Goal: Information Seeking & Learning: Learn about a topic

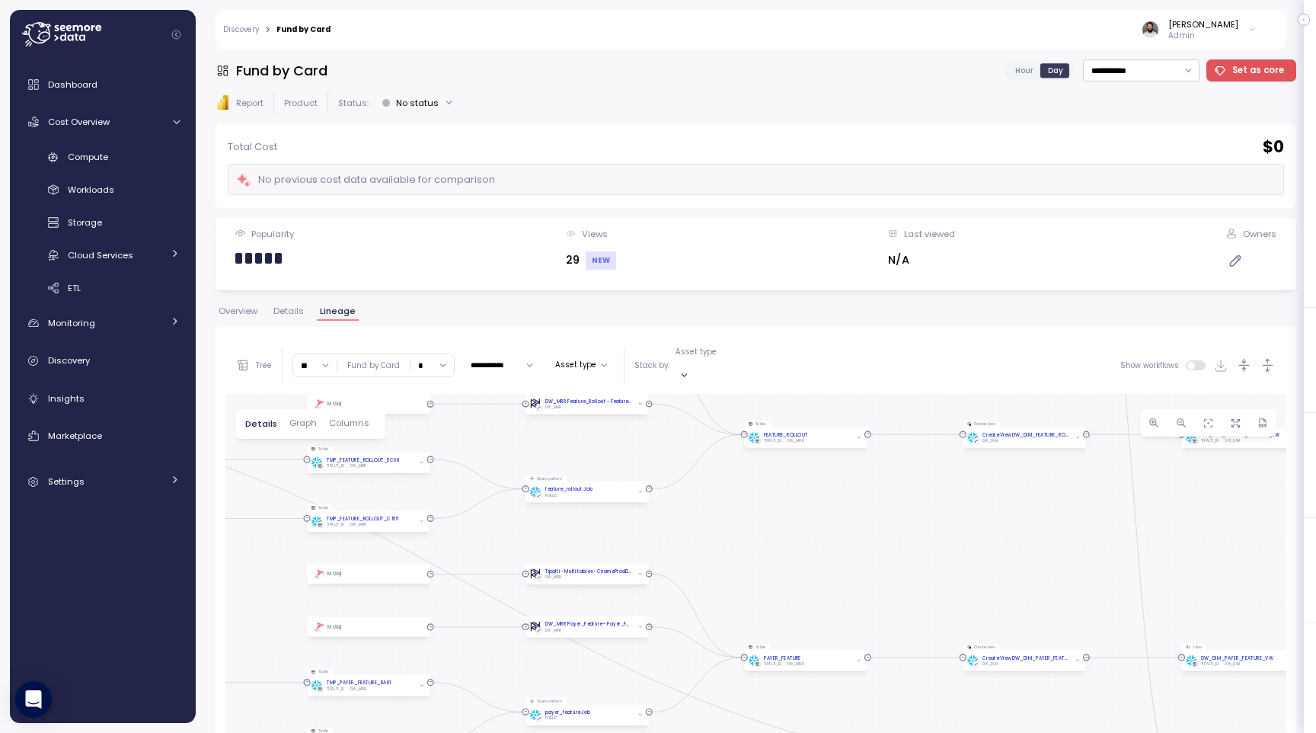
scroll to position [287, 0]
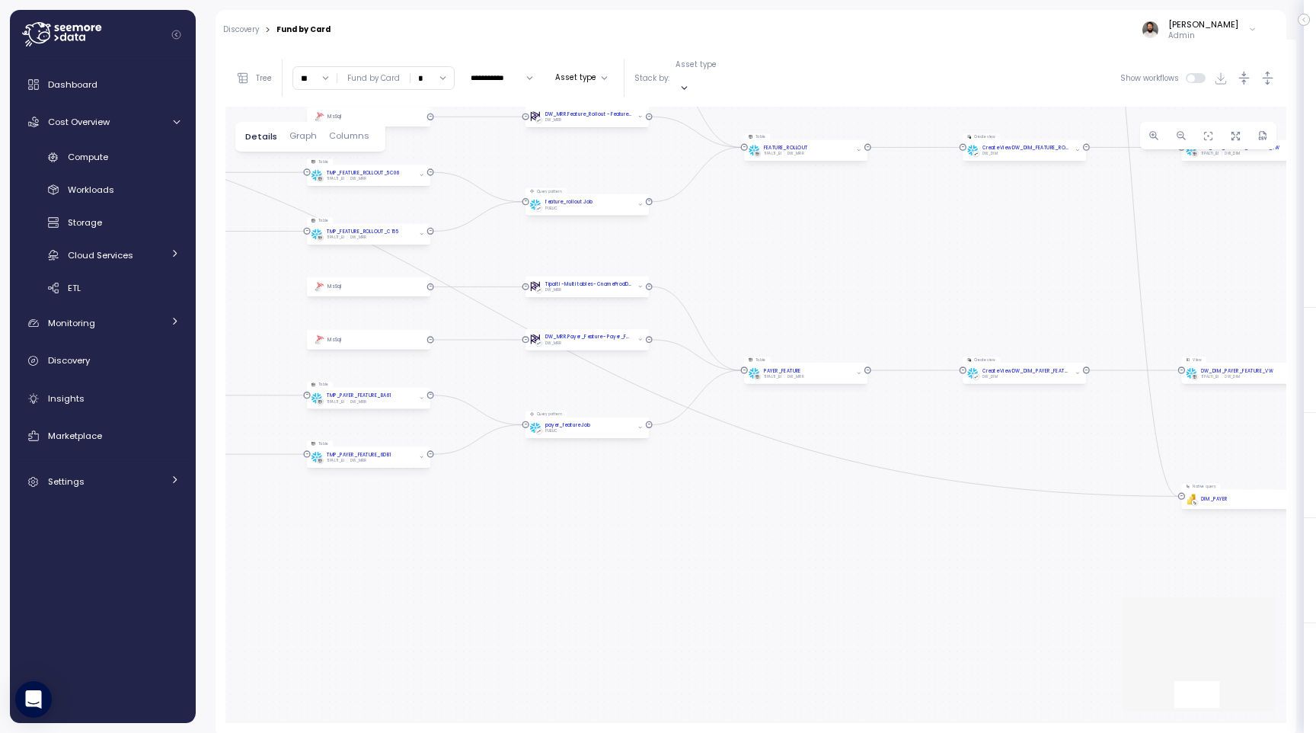
click at [117, 171] on div "Compute Workloads Storage Cloud Services Clustering columns Pipes AI Services S…" at bounding box center [103, 223] width 174 height 156
click at [117, 165] on link "Compute" at bounding box center [103, 157] width 174 height 25
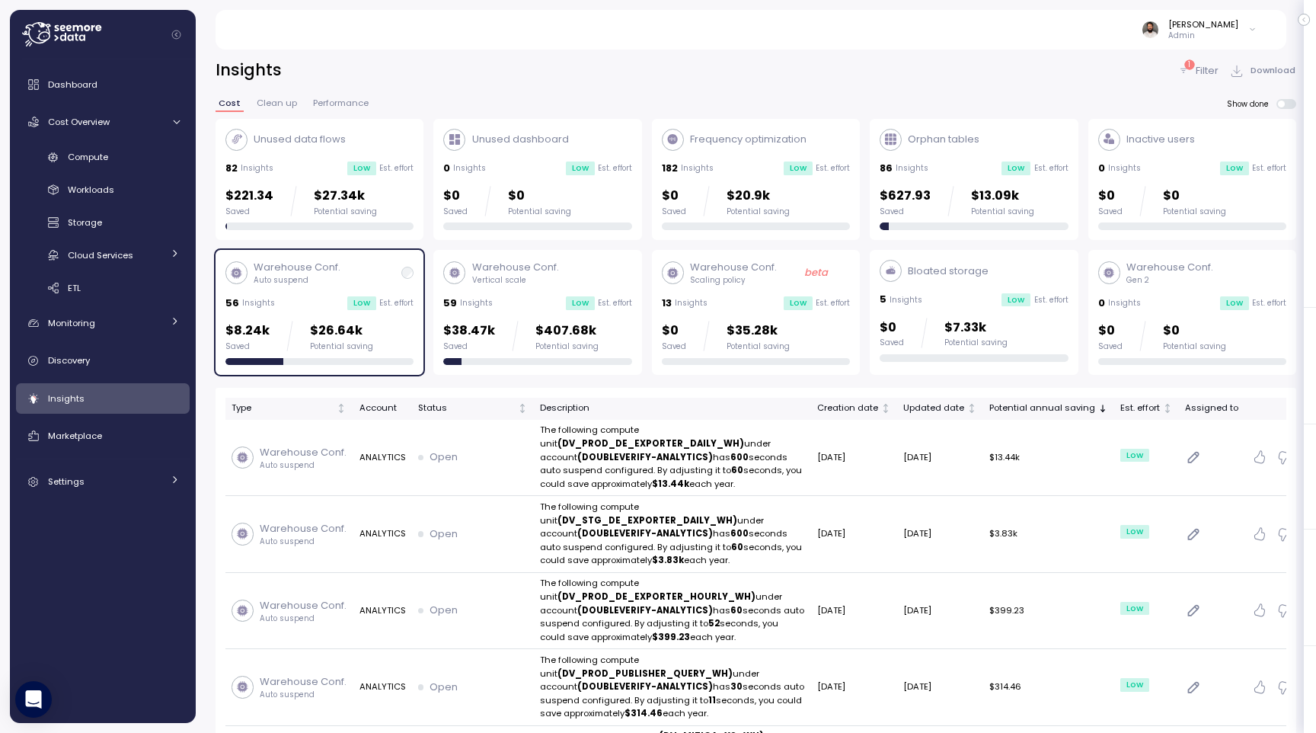
click at [778, 316] on div "Warehouse Conf. Scaling policy beta 13 Insights Low Est. effort $0 Saved $35.28…" at bounding box center [756, 312] width 188 height 105
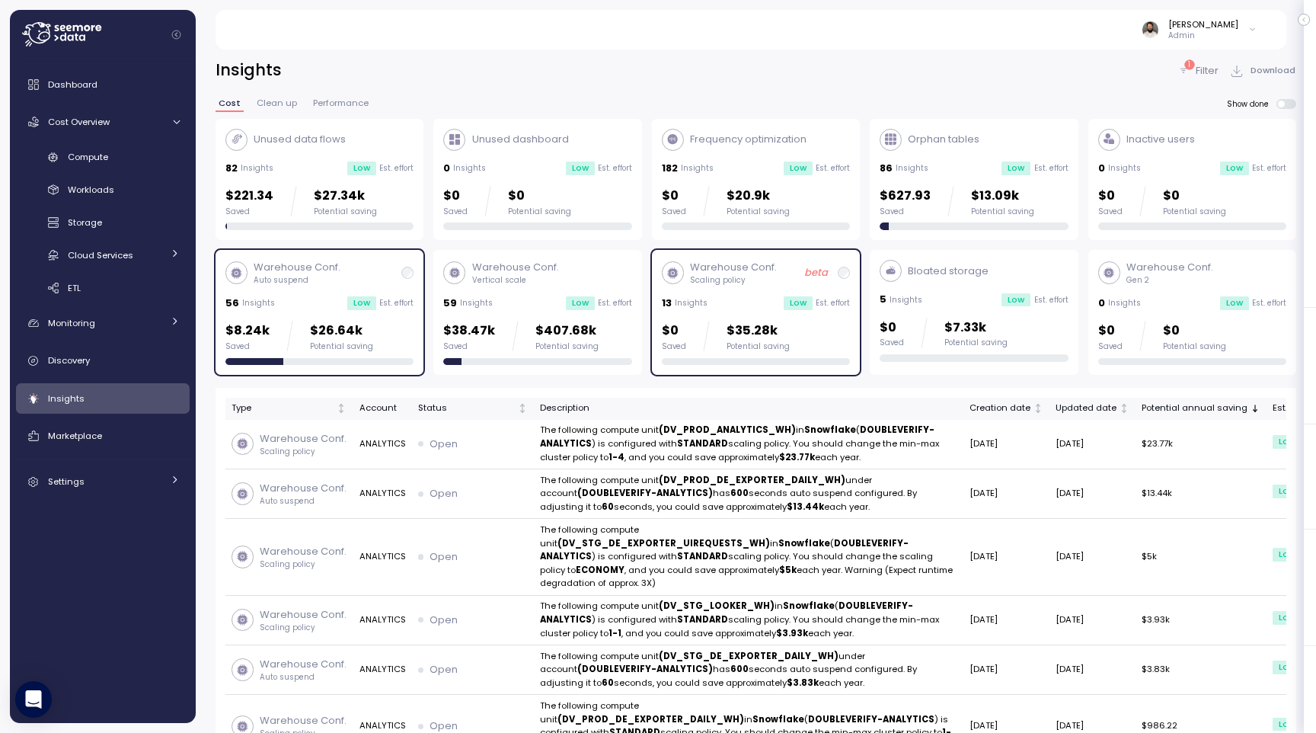
click at [409, 300] on p "Est. effort" at bounding box center [396, 303] width 34 height 11
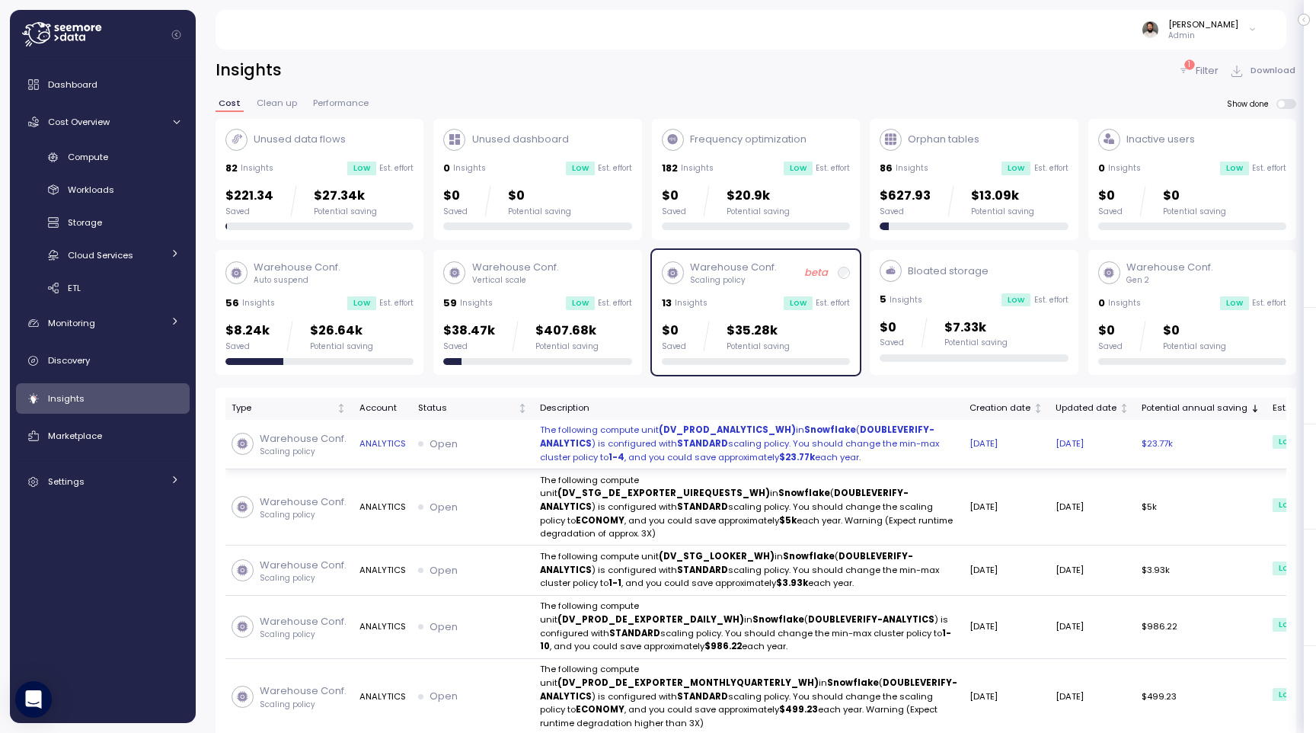
click at [682, 464] on p "The following compute unit (DV_PROD_ANALYTICS_WH) in Snowflake ( DOUBLEVERIFY-A…" at bounding box center [748, 443] width 417 height 40
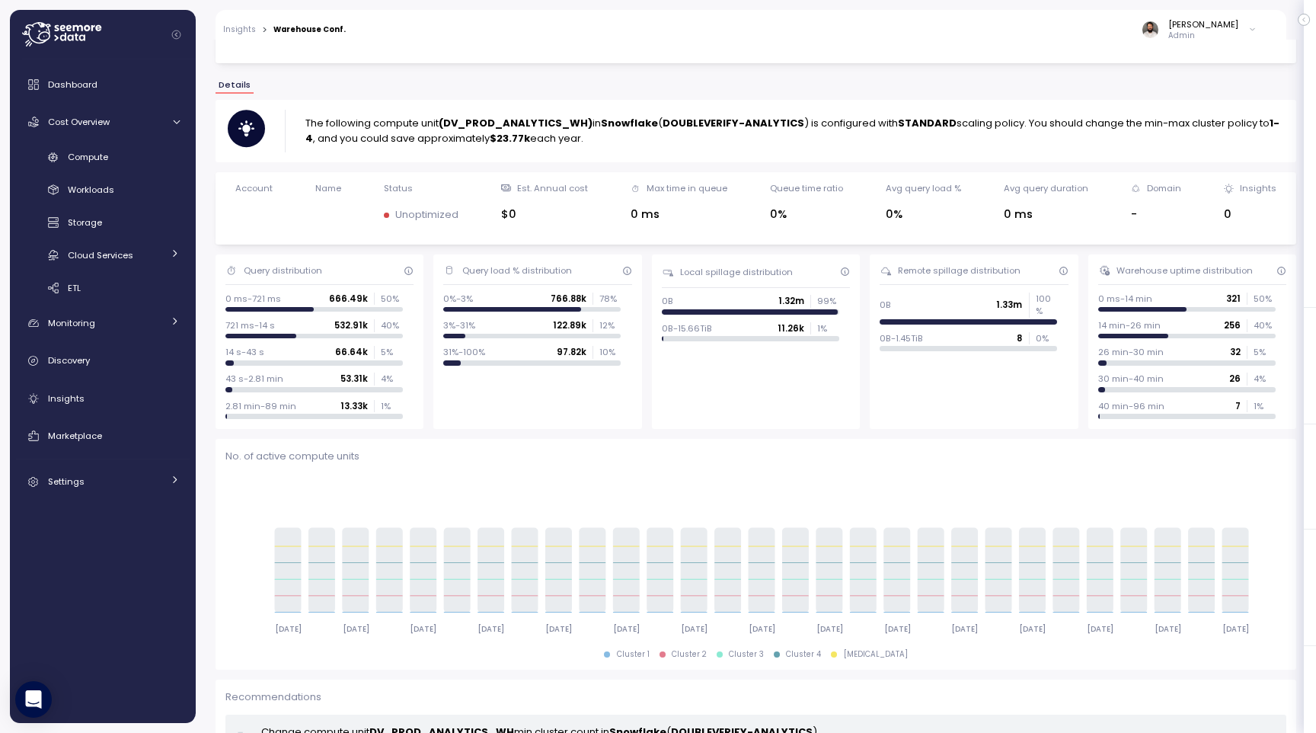
scroll to position [309, 0]
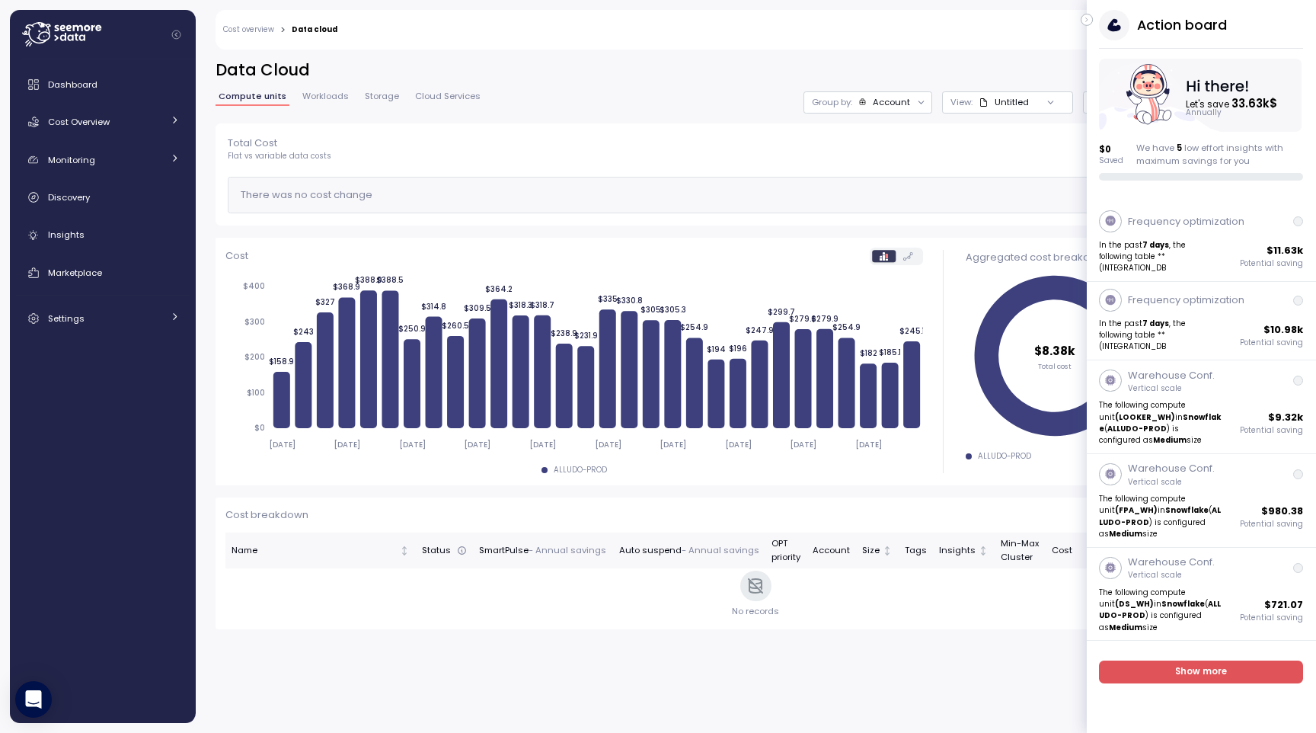
click at [1089, 18] on icon "button" at bounding box center [1087, 20] width 7 height 18
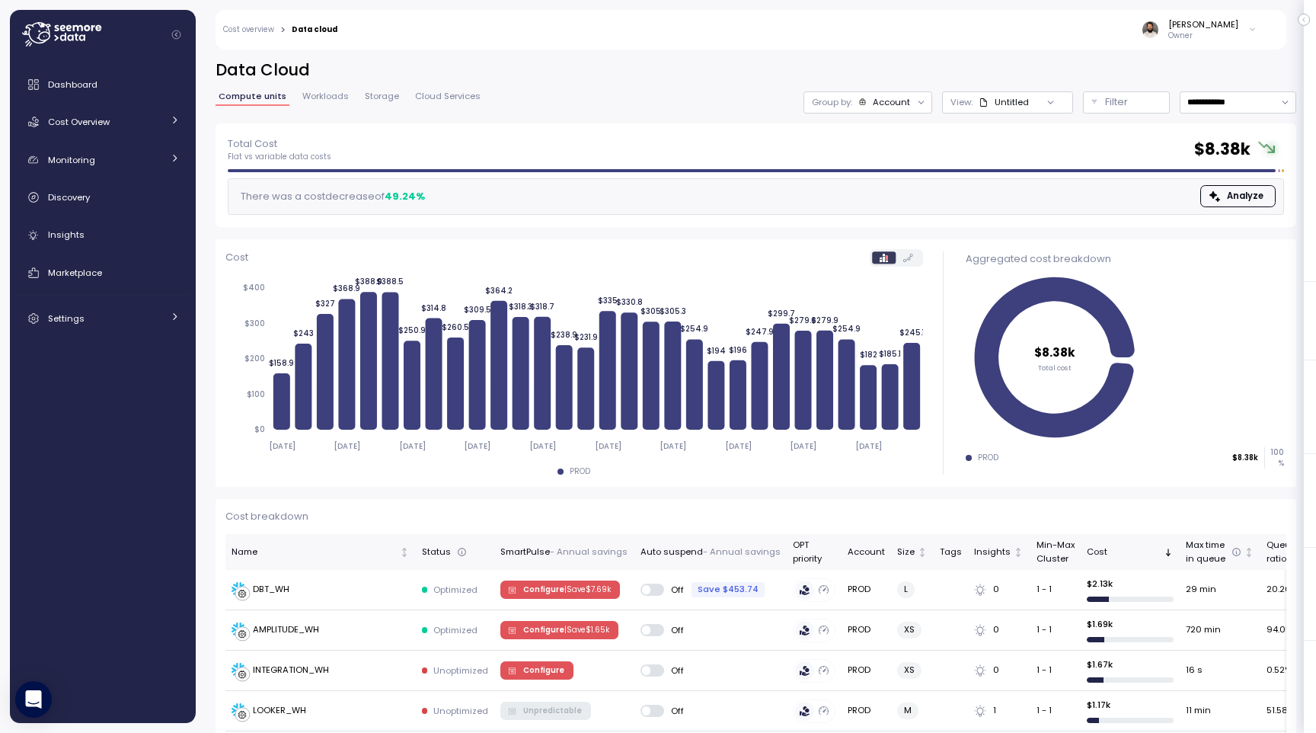
click at [896, 110] on div "Group by: Account" at bounding box center [868, 102] width 129 height 22
click at [877, 186] on p "Compute unit" at bounding box center [878, 187] width 60 height 12
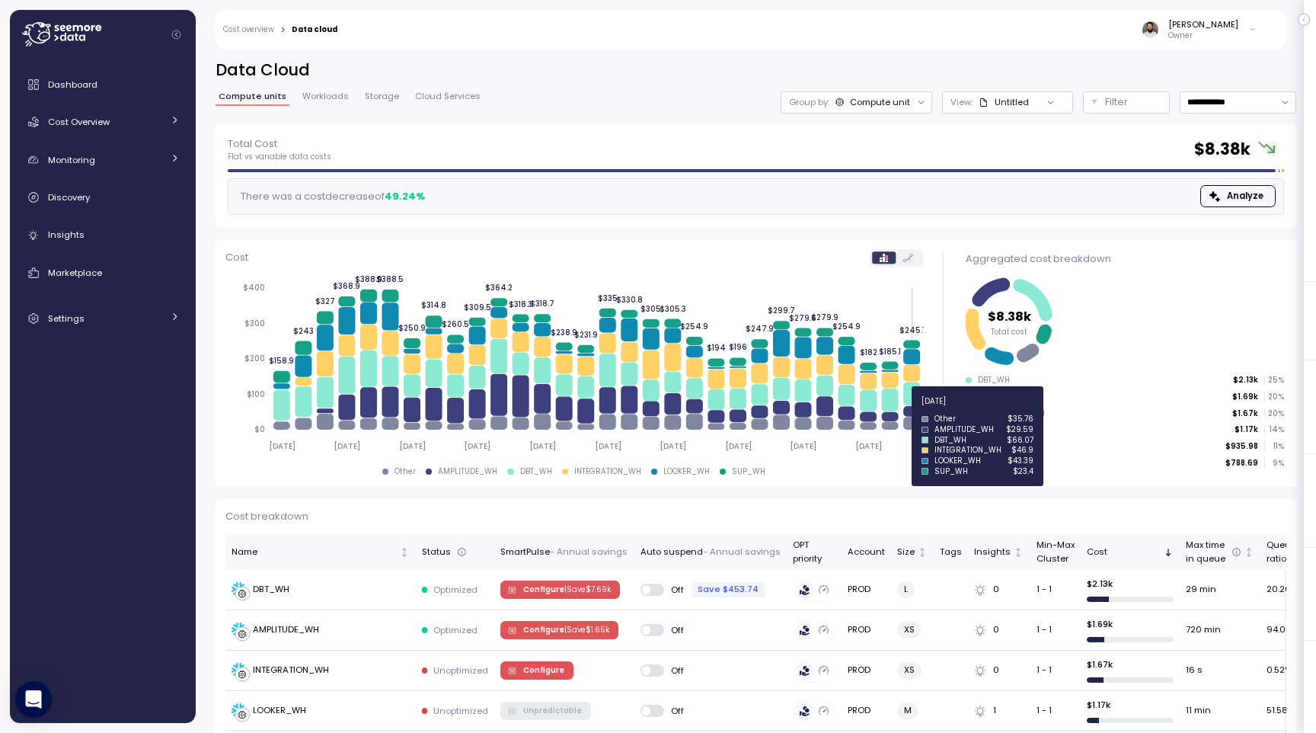
click at [911, 409] on icon at bounding box center [911, 411] width 17 height 11
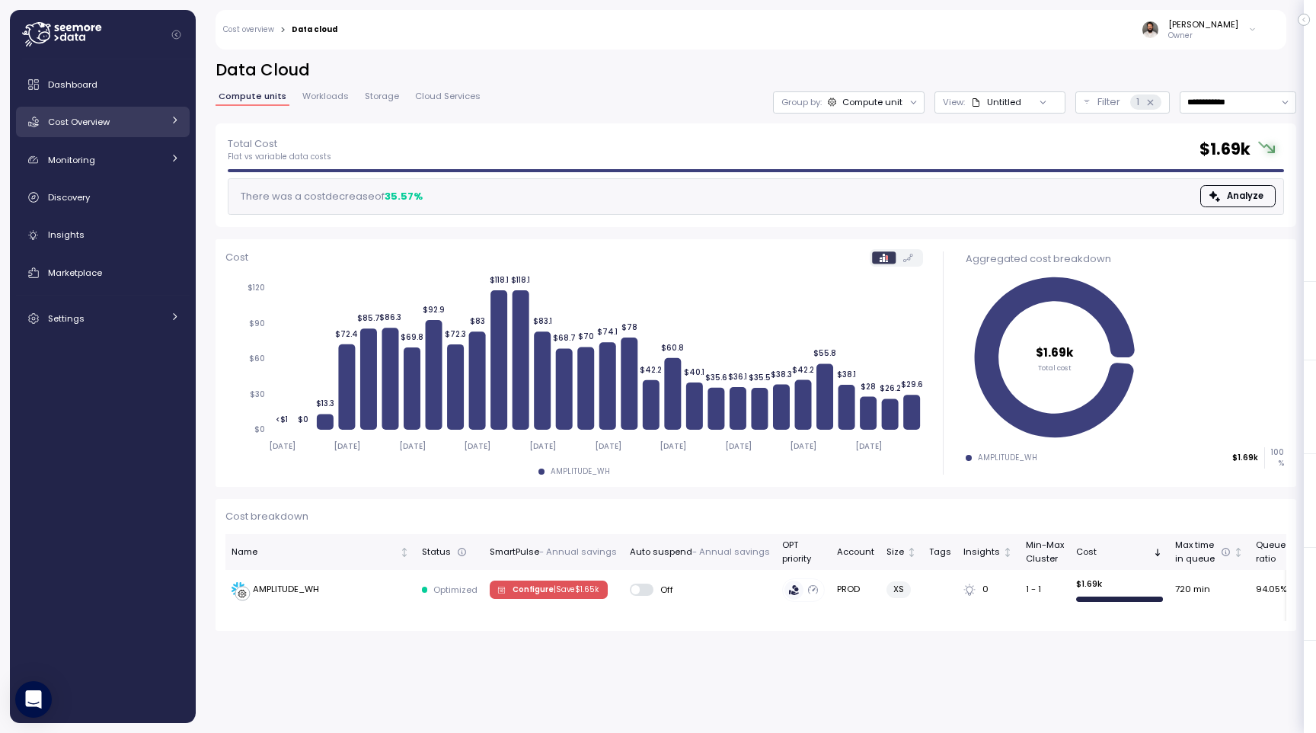
click at [99, 123] on span "Cost Overview" at bounding box center [79, 122] width 62 height 12
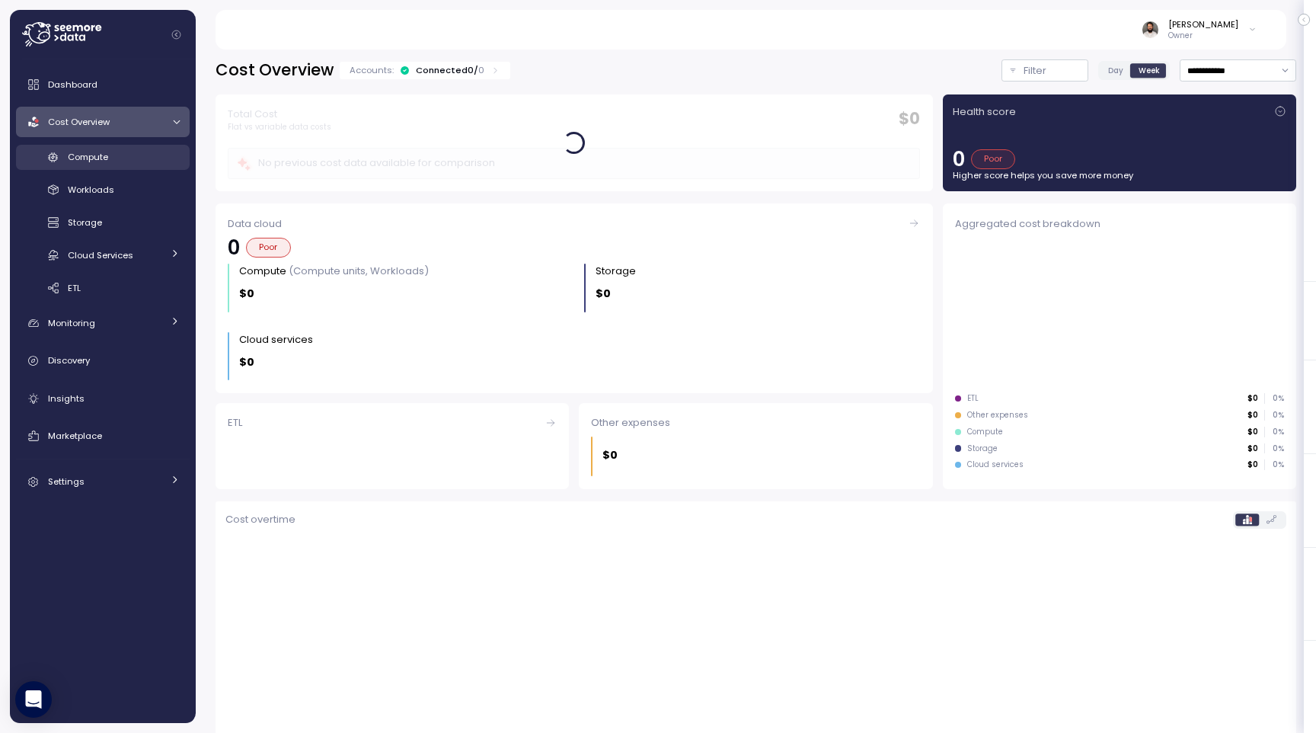
click at [117, 156] on div "Compute" at bounding box center [124, 156] width 112 height 15
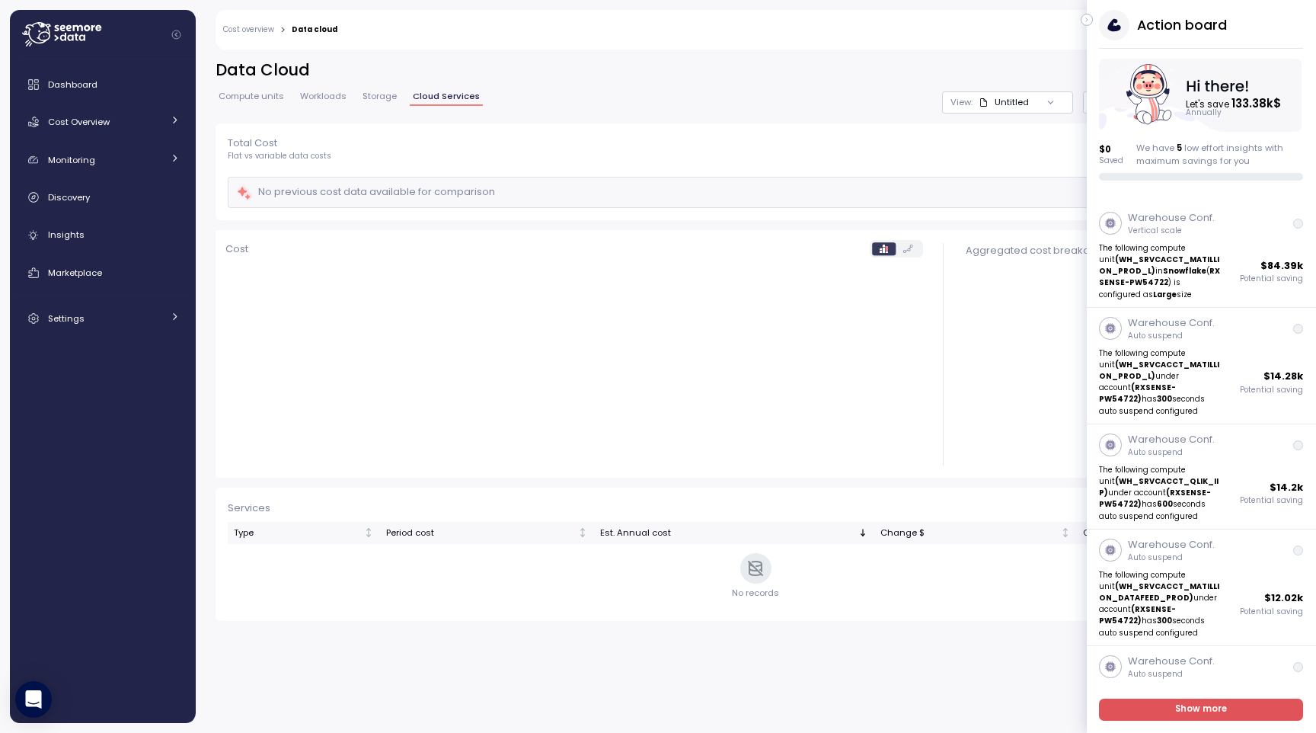
click at [1087, 17] on icon "button" at bounding box center [1087, 20] width 7 height 18
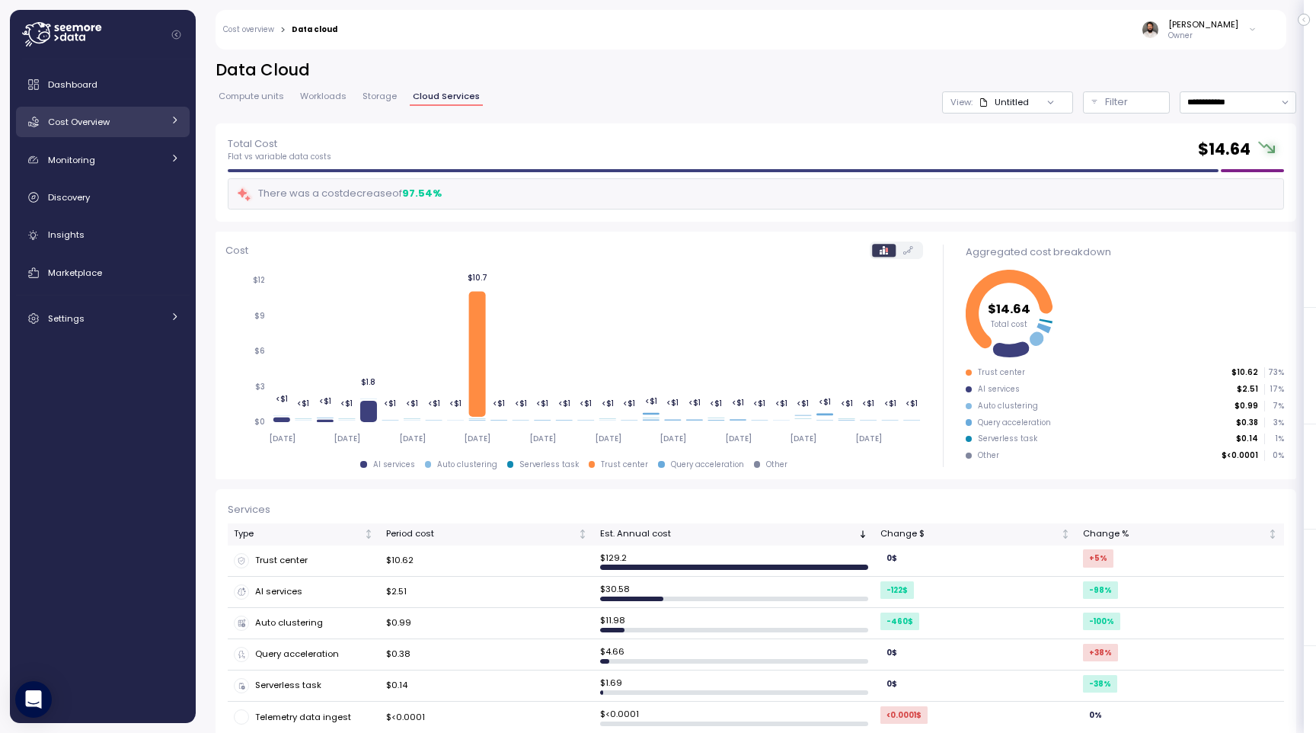
click at [161, 125] on div "Cost Overview" at bounding box center [105, 121] width 114 height 15
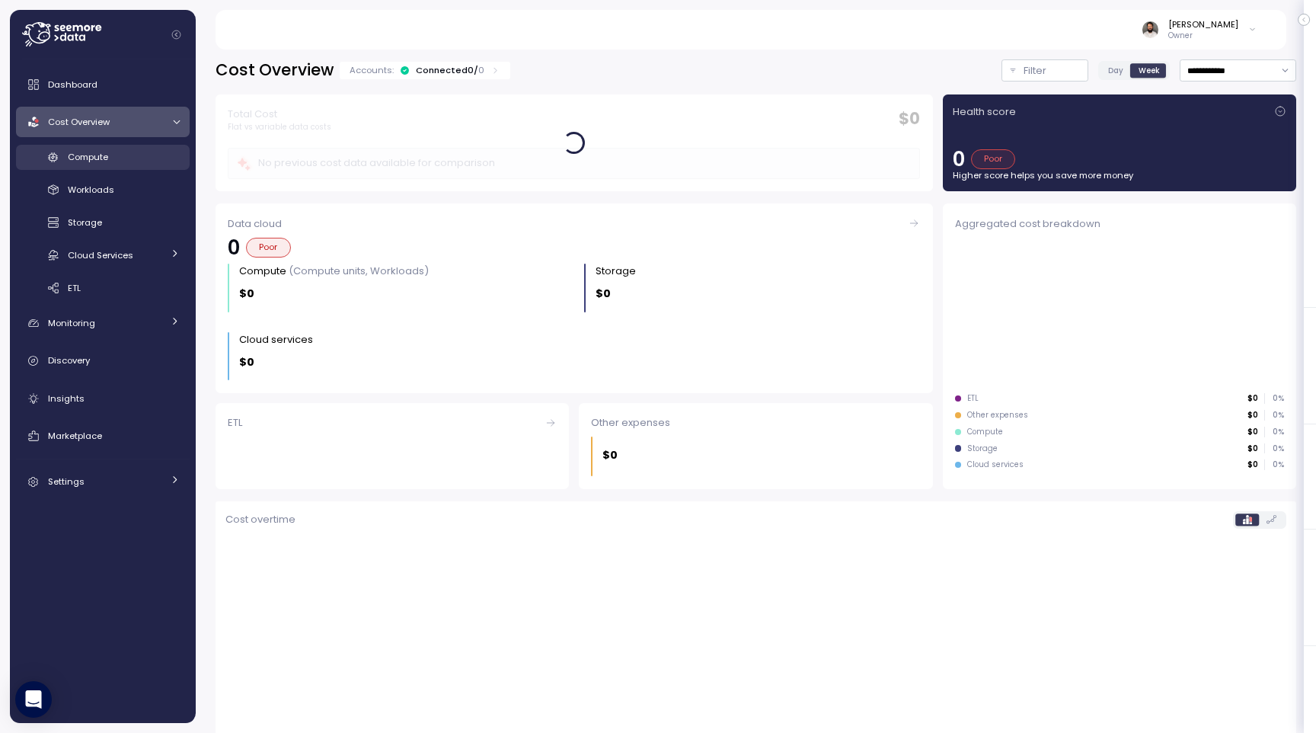
click at [149, 155] on div "Compute" at bounding box center [124, 156] width 112 height 15
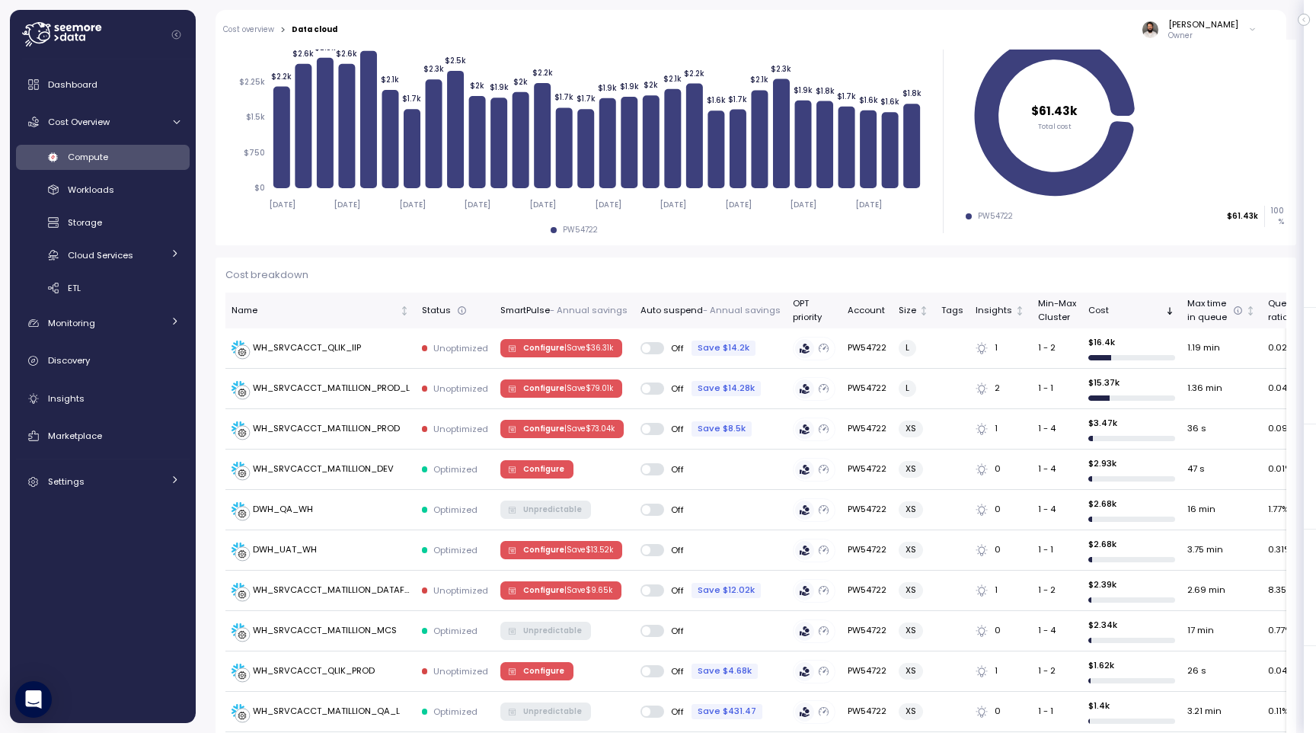
scroll to position [326, 0]
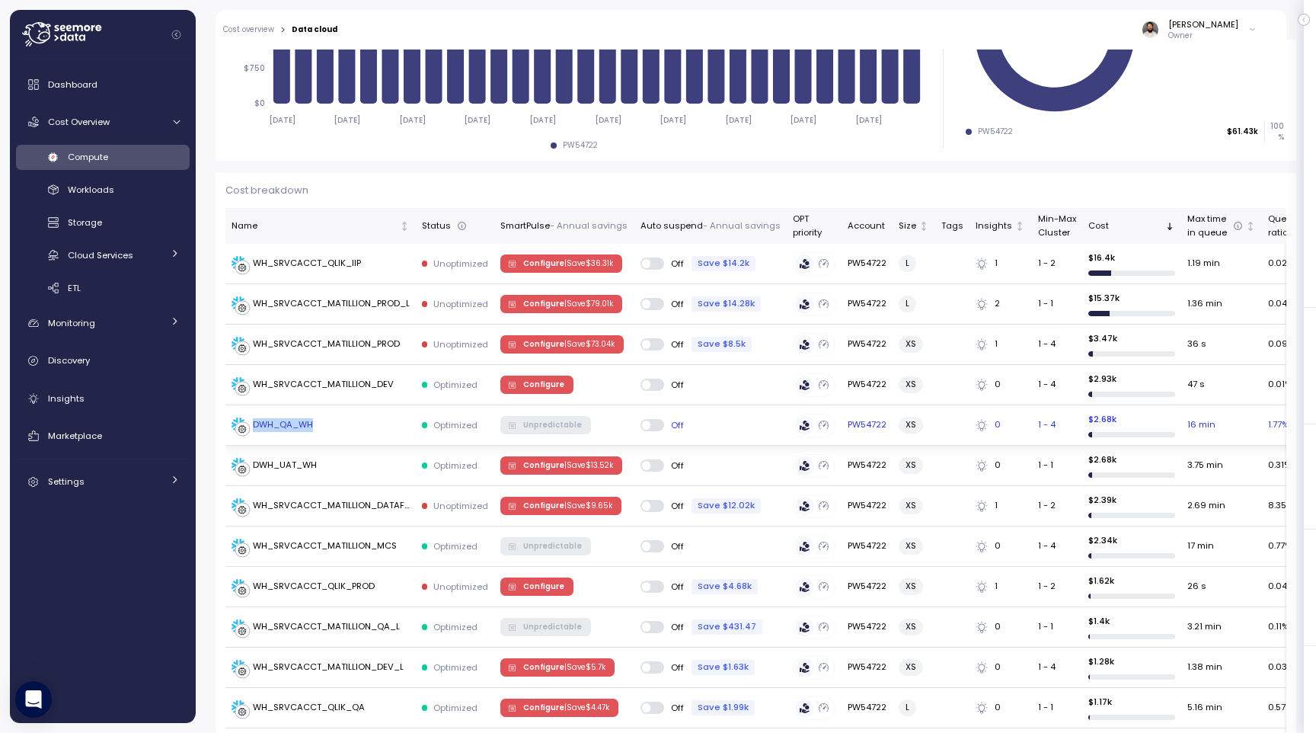
copy div "DWH_QA_WH"
drag, startPoint x: 251, startPoint y: 420, endPoint x: 317, endPoint y: 417, distance: 66.3
click at [317, 417] on div "DWH_QA_WH" at bounding box center [321, 424] width 178 height 15
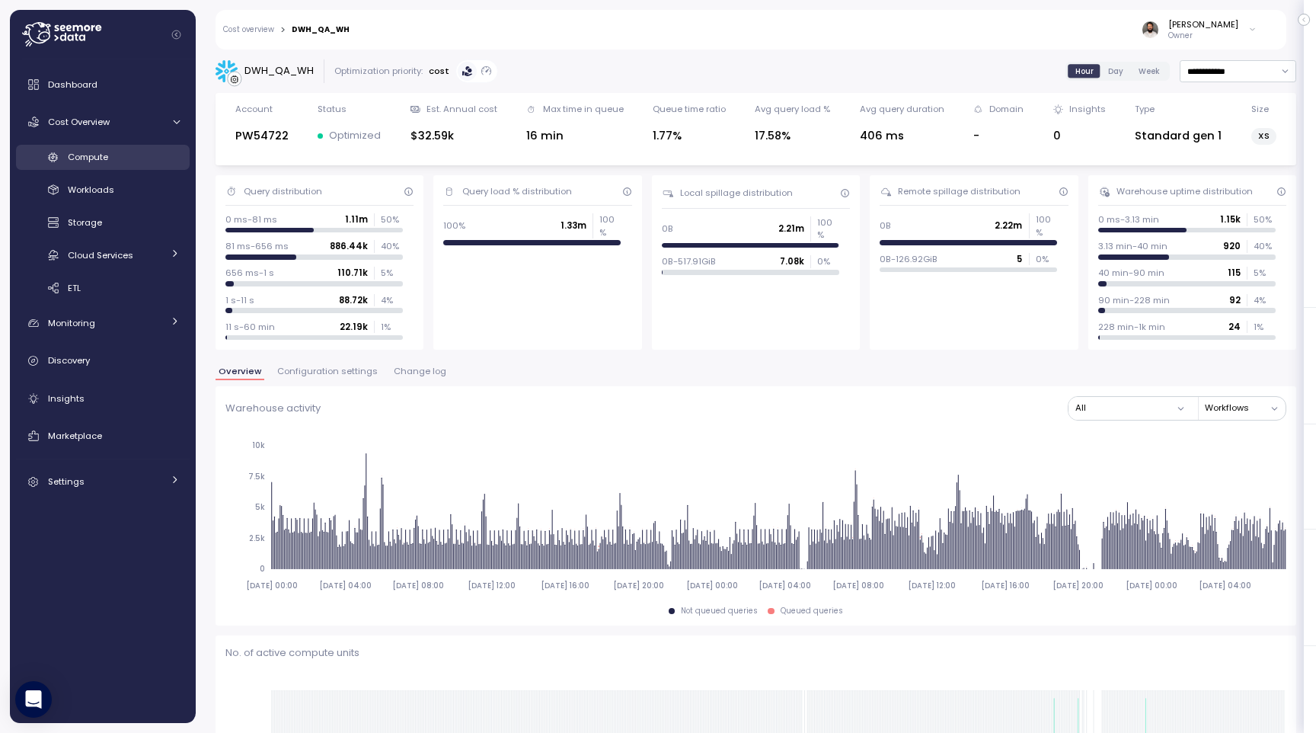
click at [156, 145] on link "Compute" at bounding box center [103, 157] width 174 height 25
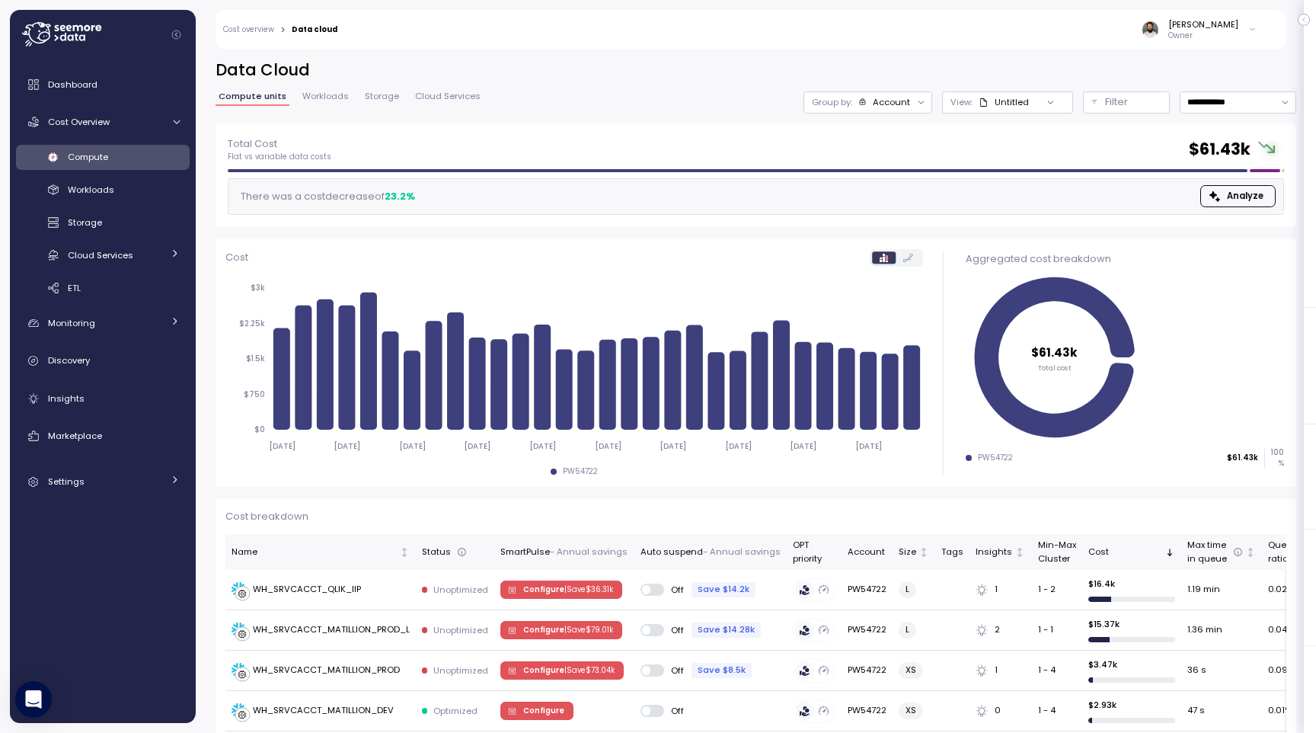
click at [901, 100] on div "Account" at bounding box center [891, 102] width 37 height 12
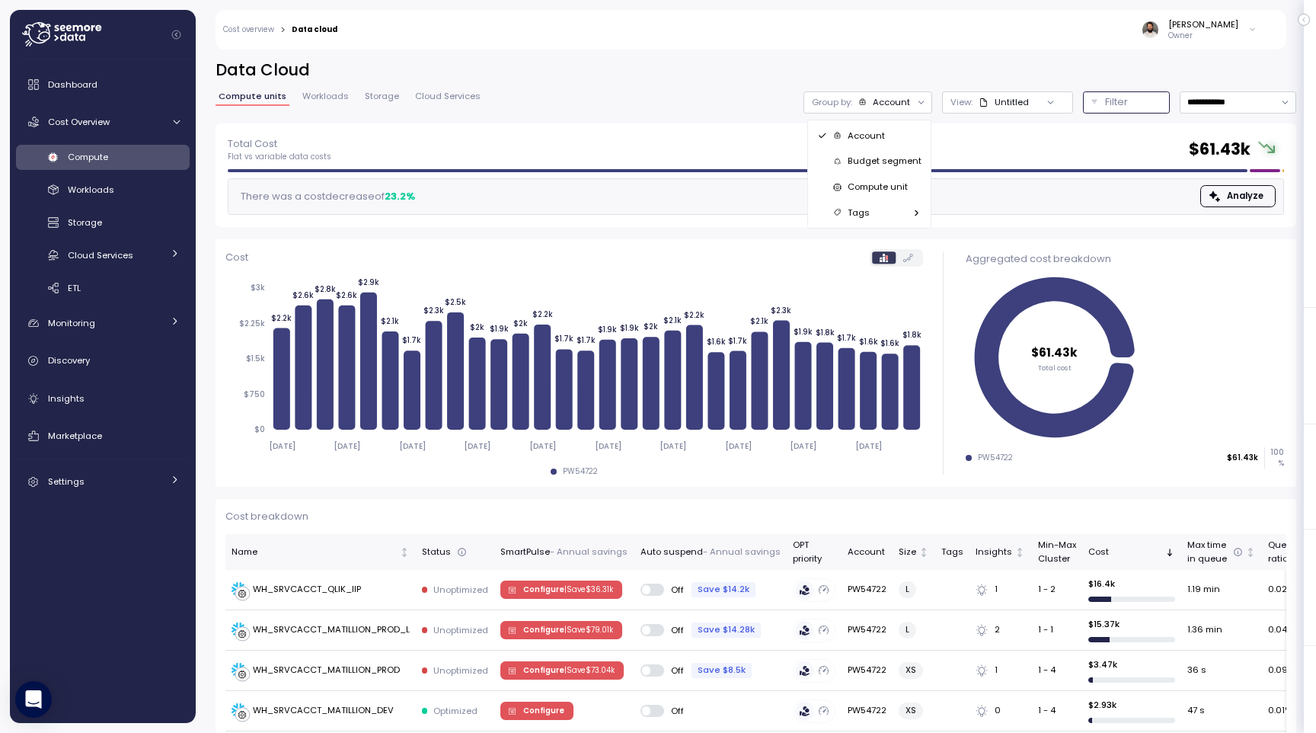
click at [1130, 102] on div "Filter" at bounding box center [1133, 101] width 56 height 15
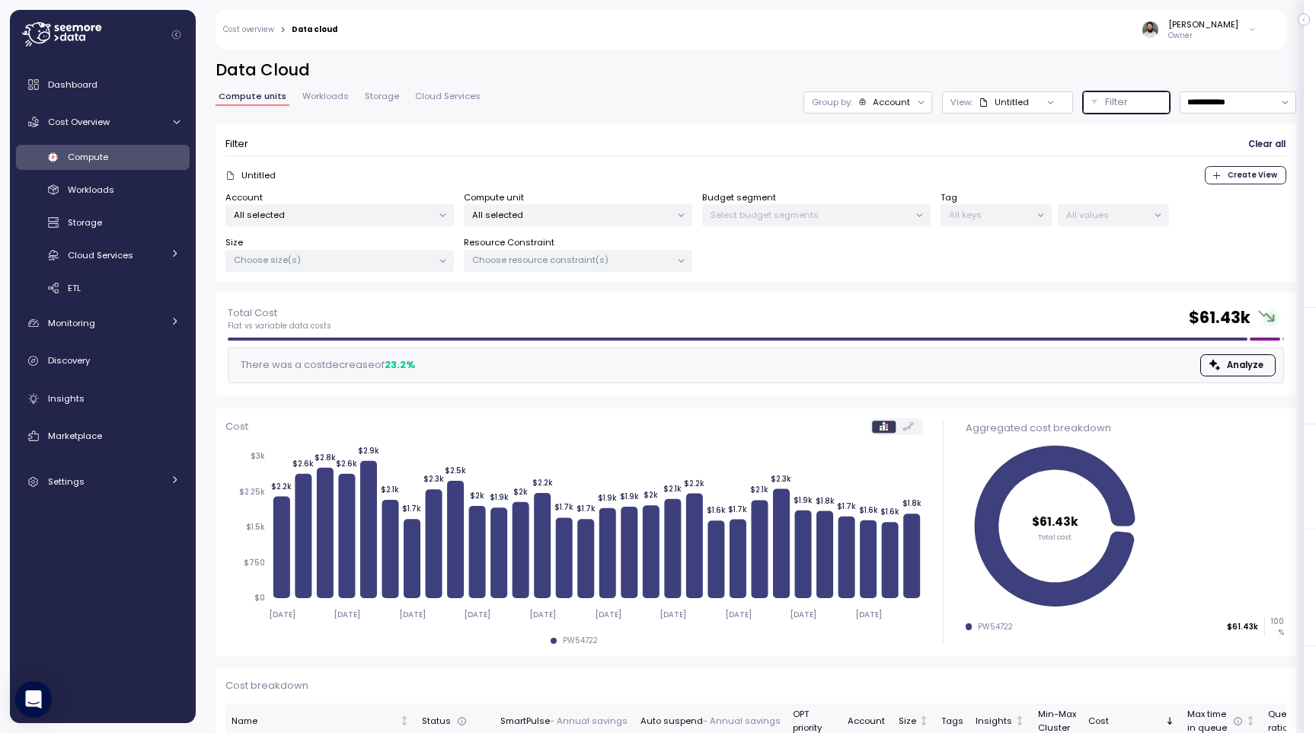
click at [610, 220] on div "All selected" at bounding box center [578, 215] width 228 height 22
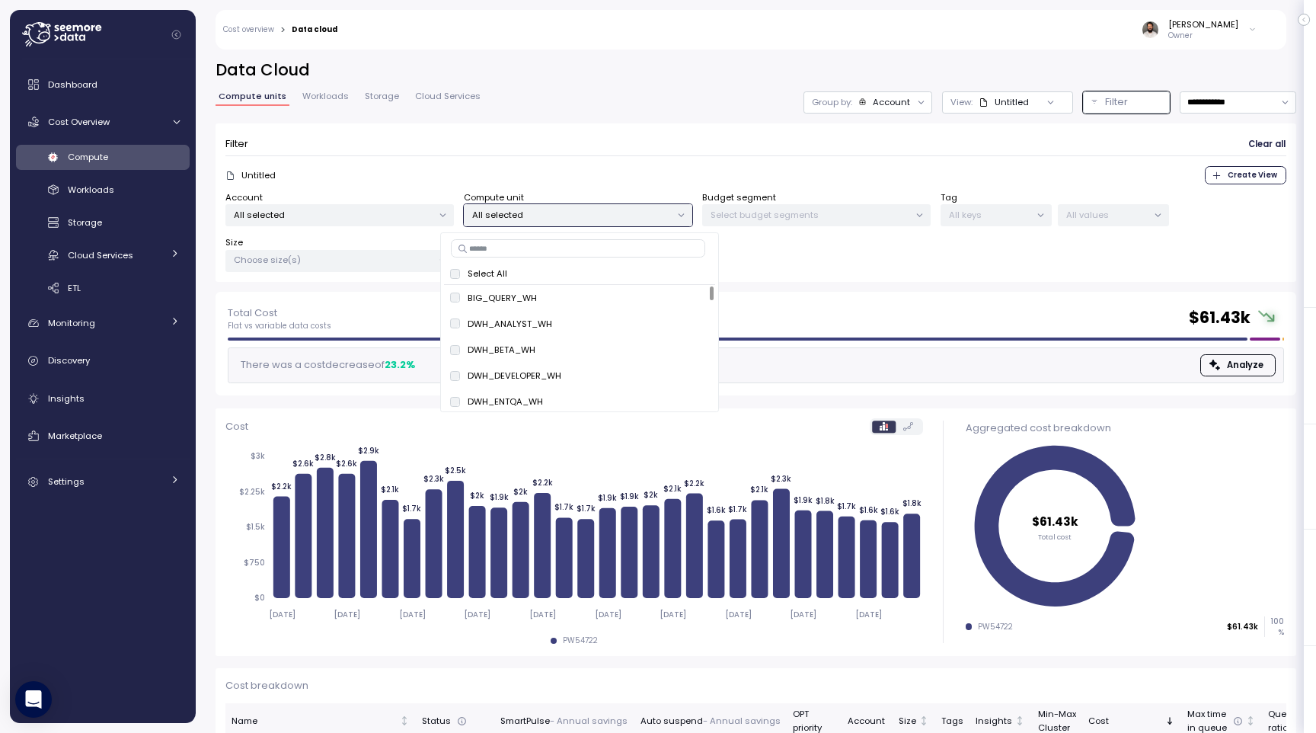
click at [603, 253] on input at bounding box center [578, 248] width 254 height 18
paste input "*********"
type input "*********"
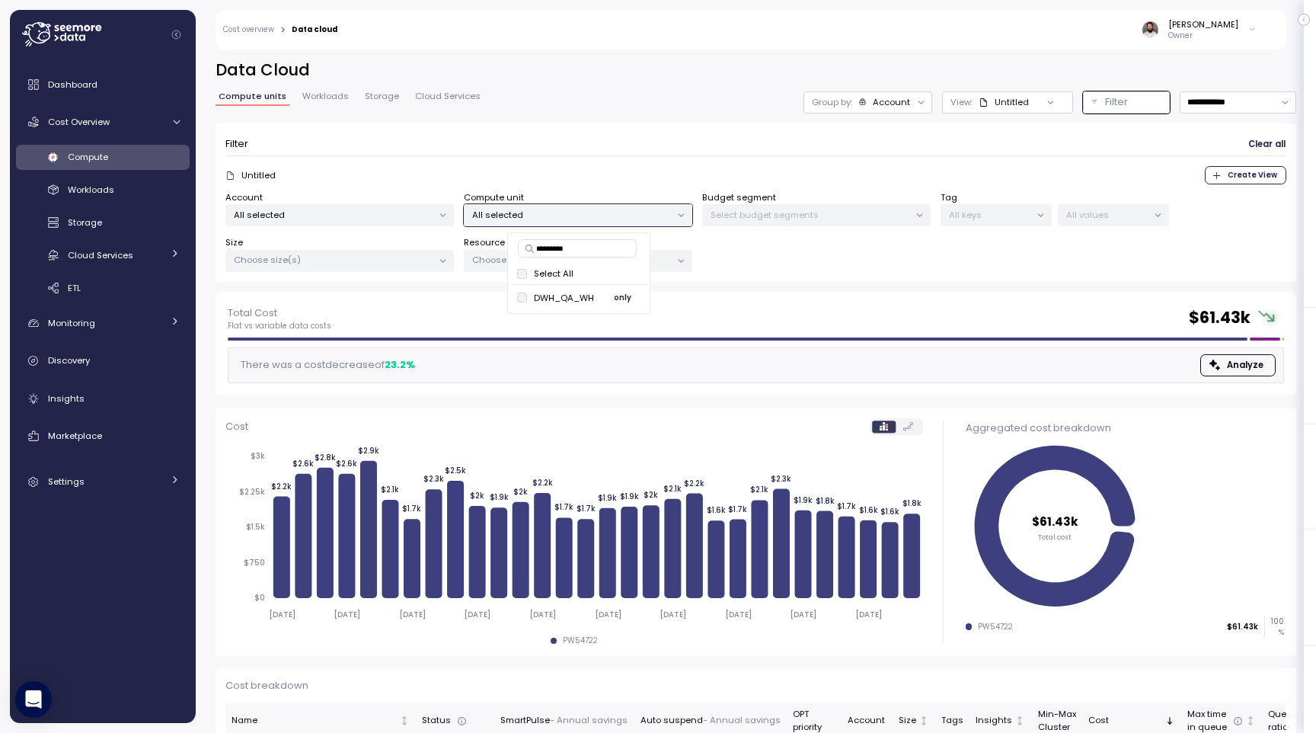
click at [626, 299] on span "only" at bounding box center [623, 297] width 18 height 17
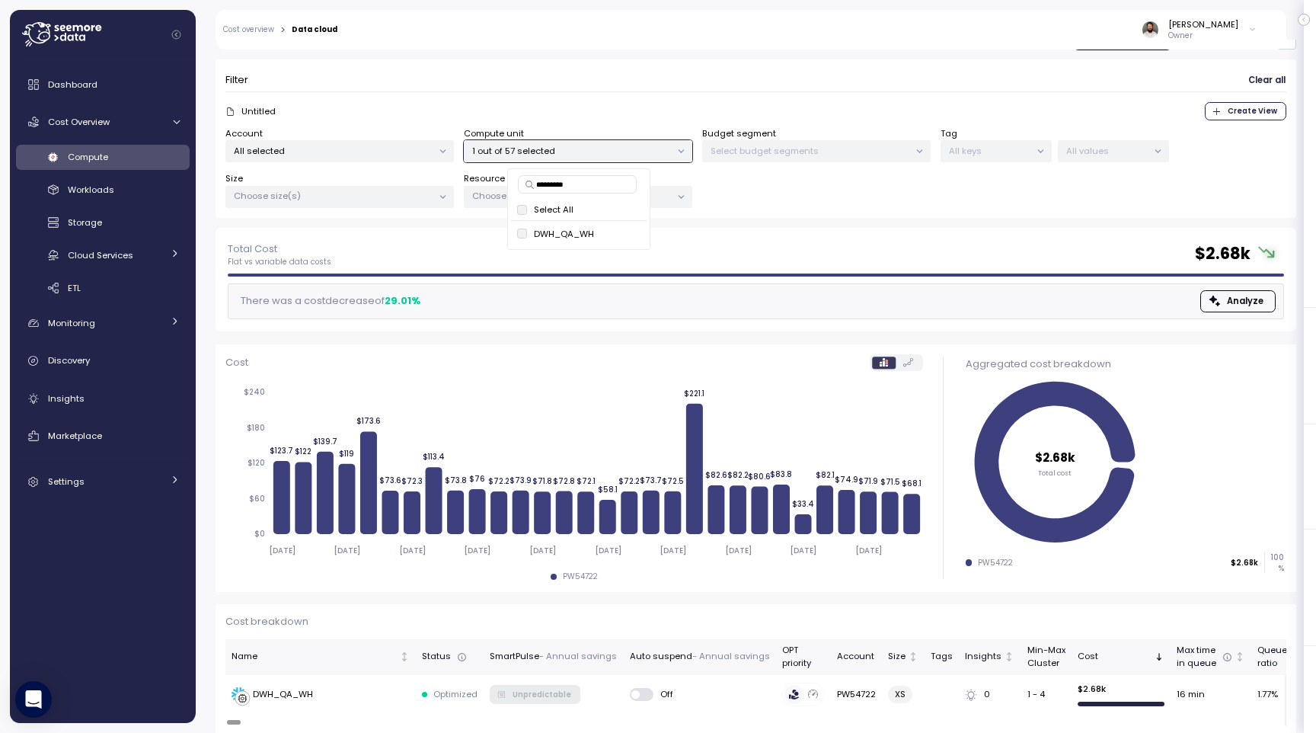
scroll to position [76, 0]
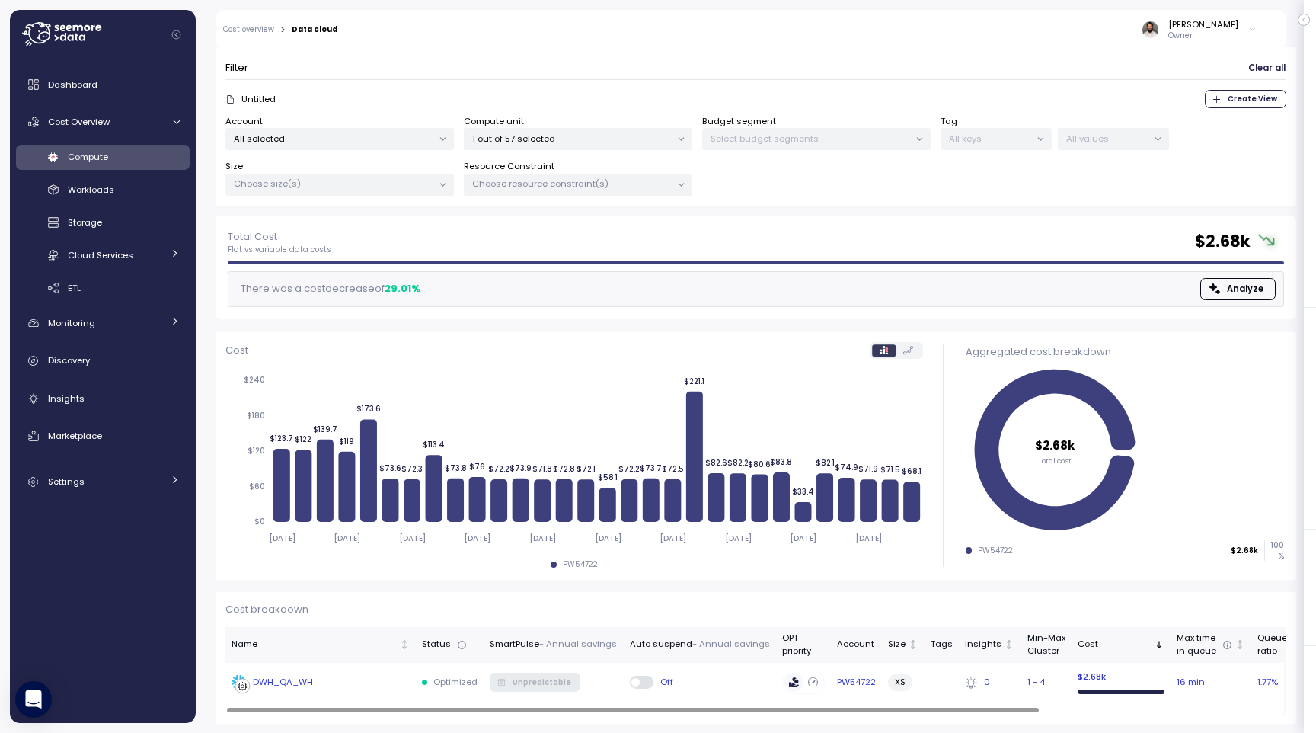
click at [343, 679] on div "DWH_QA_WH" at bounding box center [321, 682] width 178 height 15
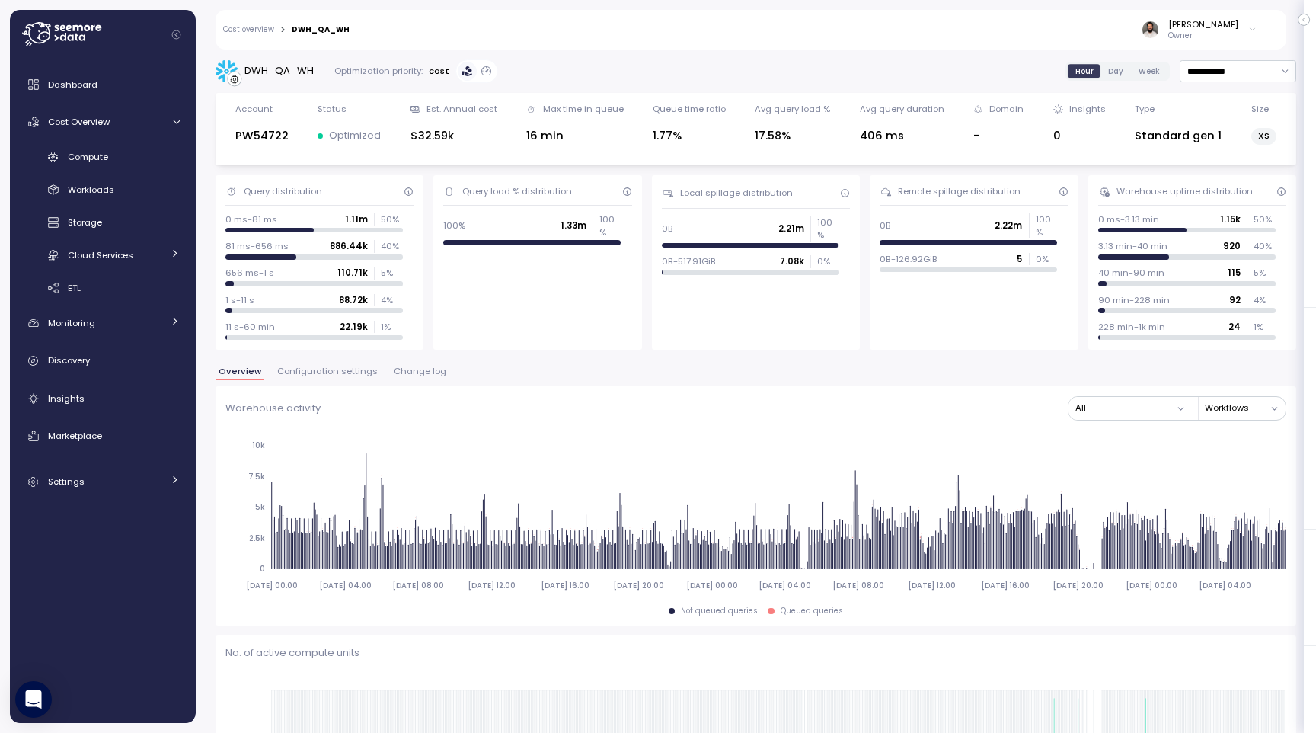
click at [395, 372] on span "Change log" at bounding box center [420, 371] width 53 height 8
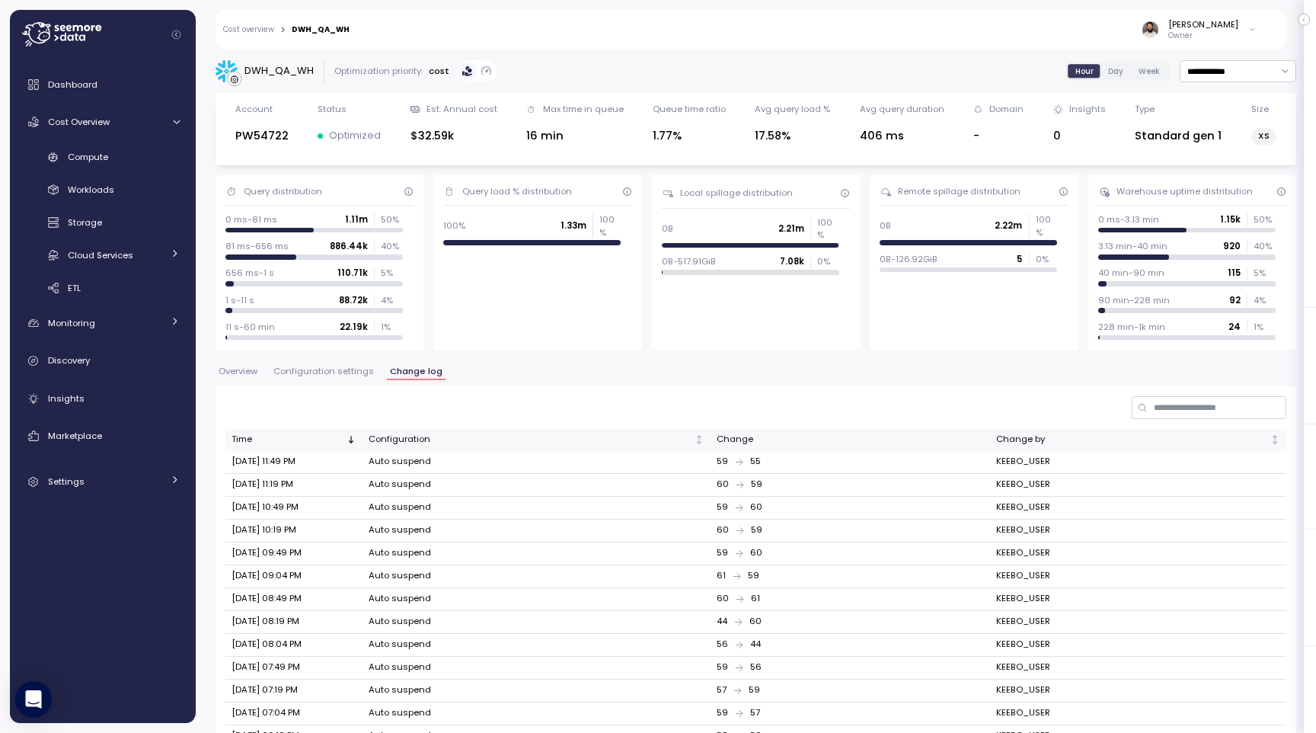
scroll to position [225, 0]
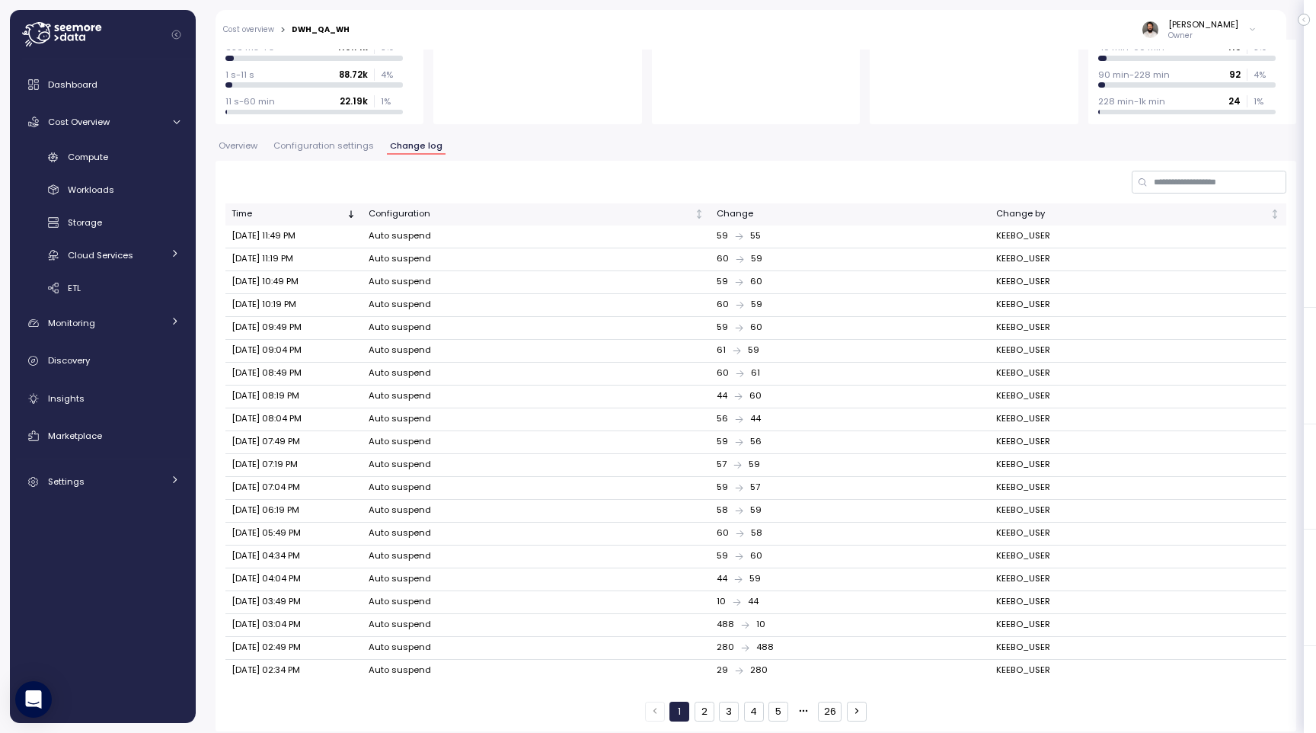
click at [700, 705] on button "2" at bounding box center [705, 711] width 20 height 20
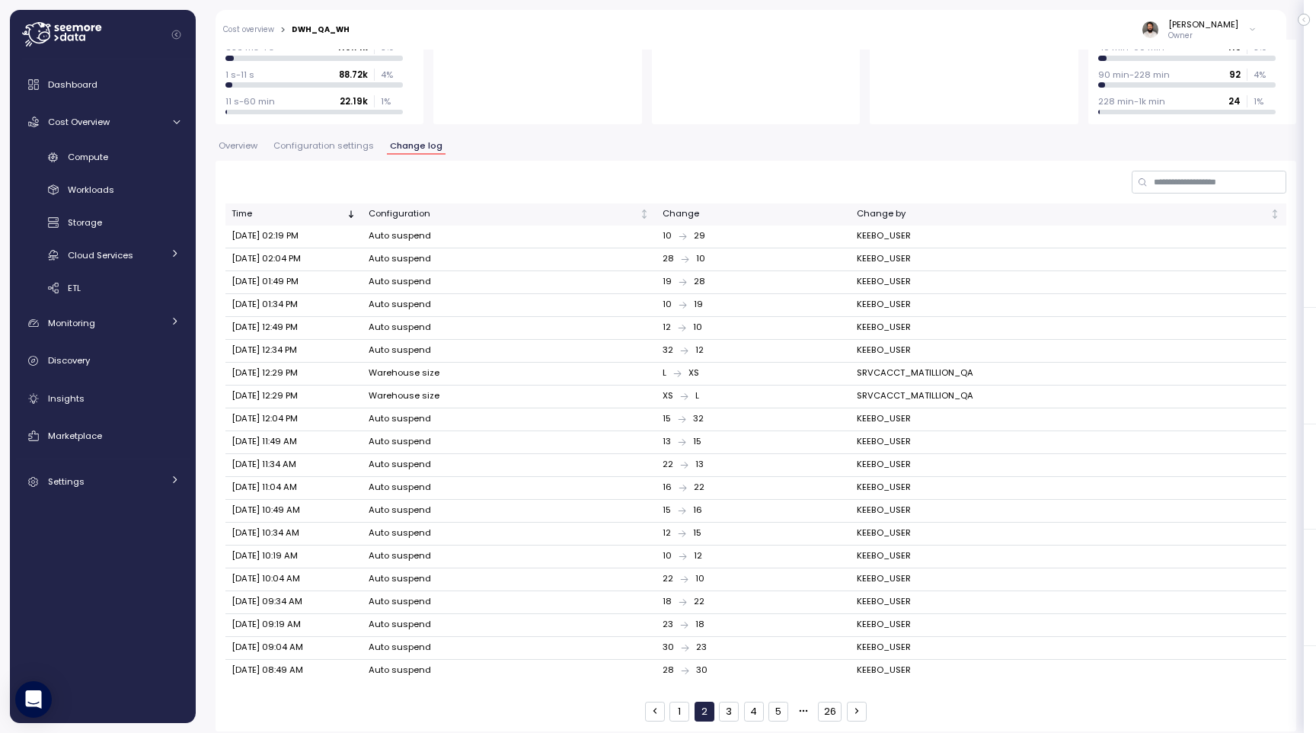
click at [733, 705] on button "3" at bounding box center [729, 711] width 20 height 20
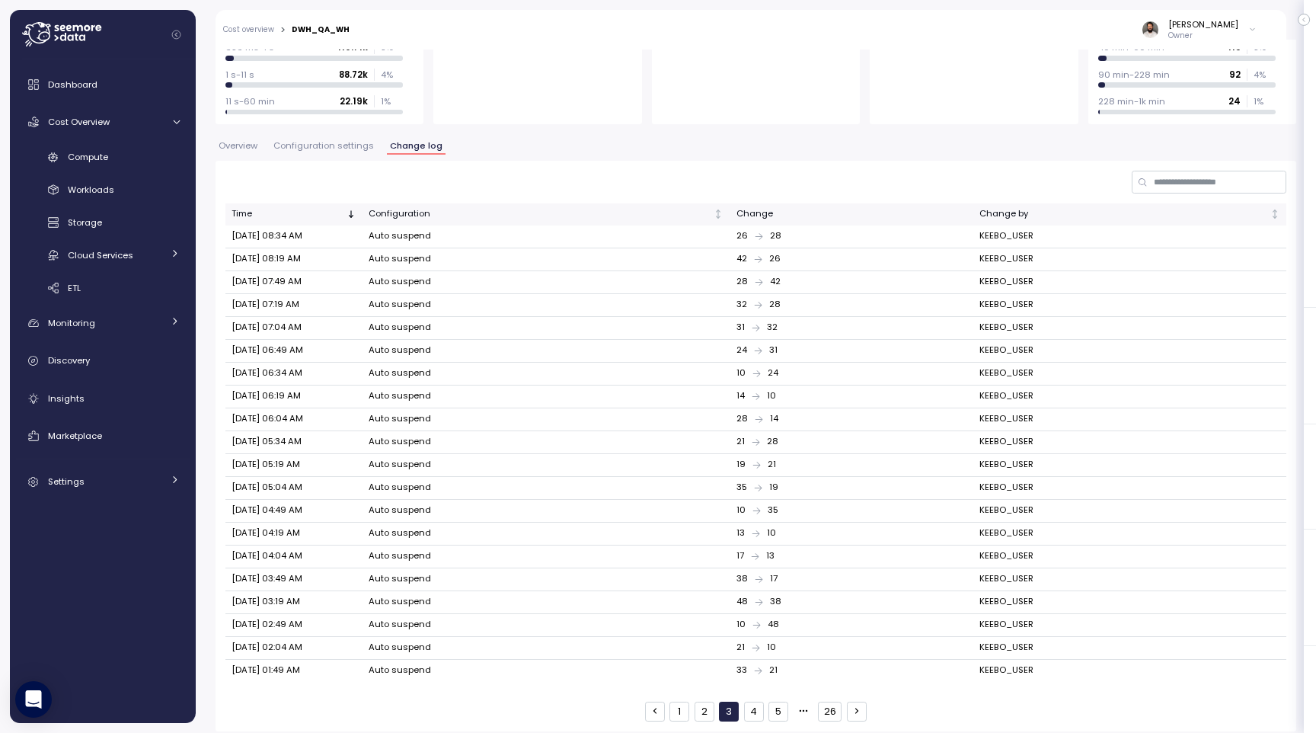
click at [768, 707] on button "5" at bounding box center [778, 711] width 20 height 20
click at [781, 707] on button "6" at bounding box center [778, 711] width 20 height 20
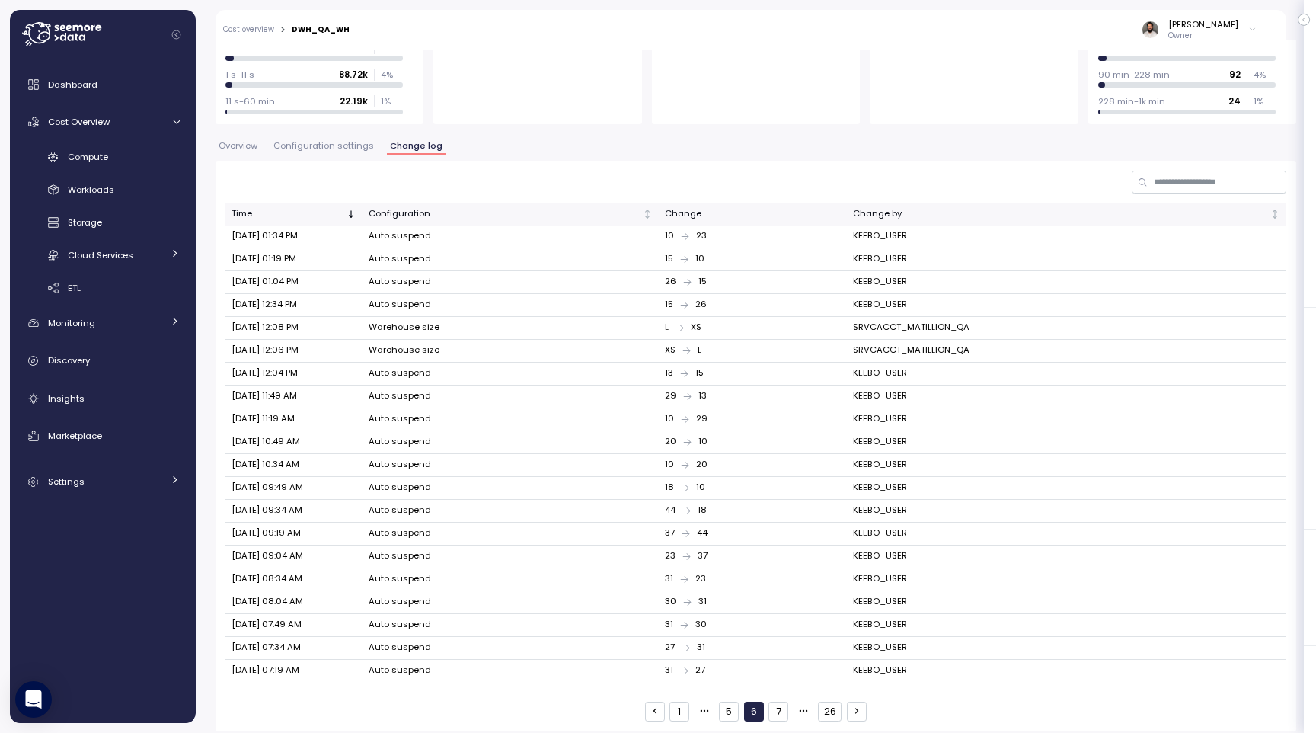
click at [778, 707] on button "7" at bounding box center [778, 711] width 20 height 20
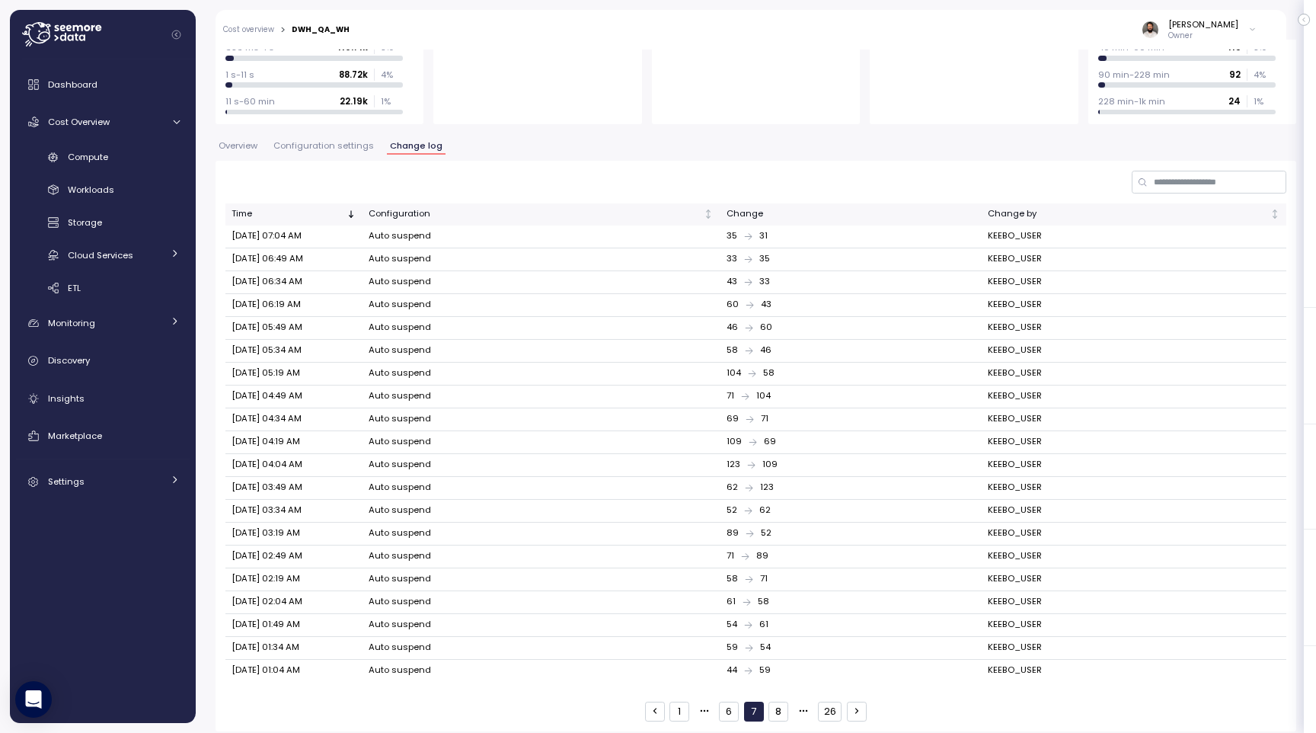
click at [810, 706] on div "1 6 7 8 26" at bounding box center [756, 711] width 222 height 20
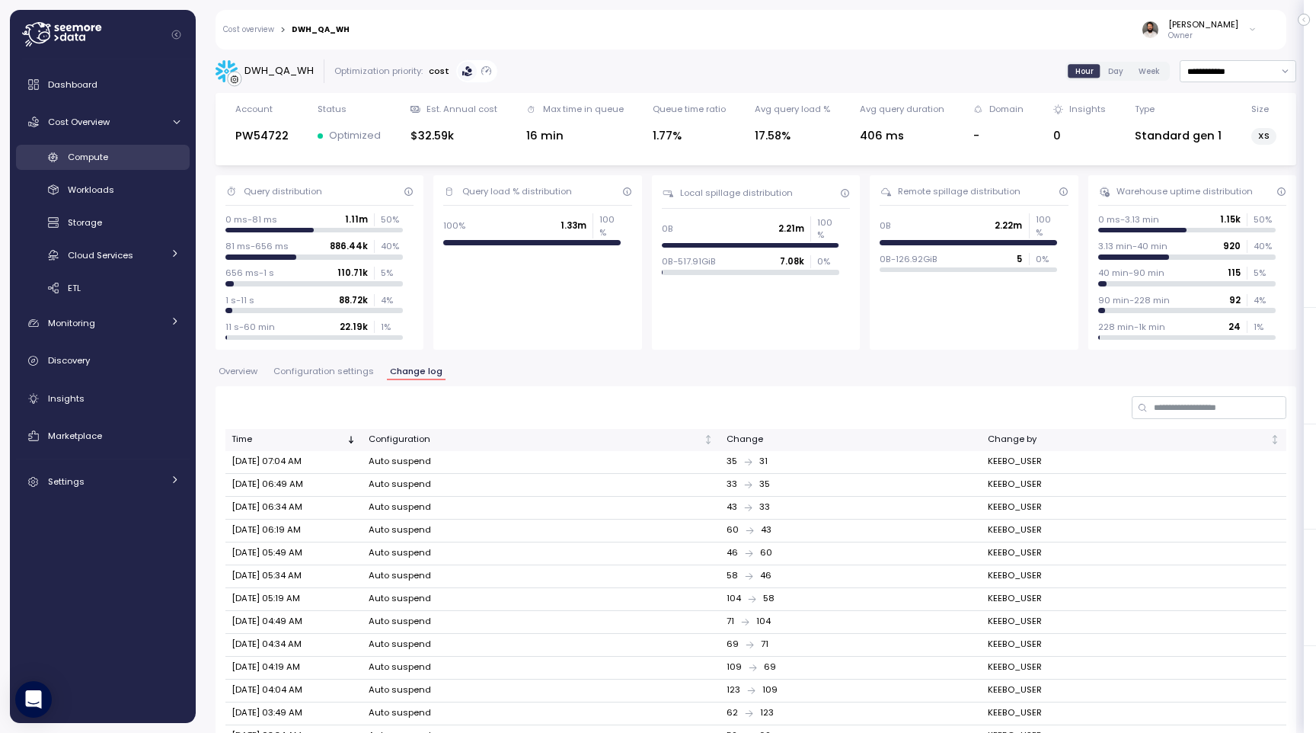
click at [153, 146] on link "Compute" at bounding box center [103, 157] width 174 height 25
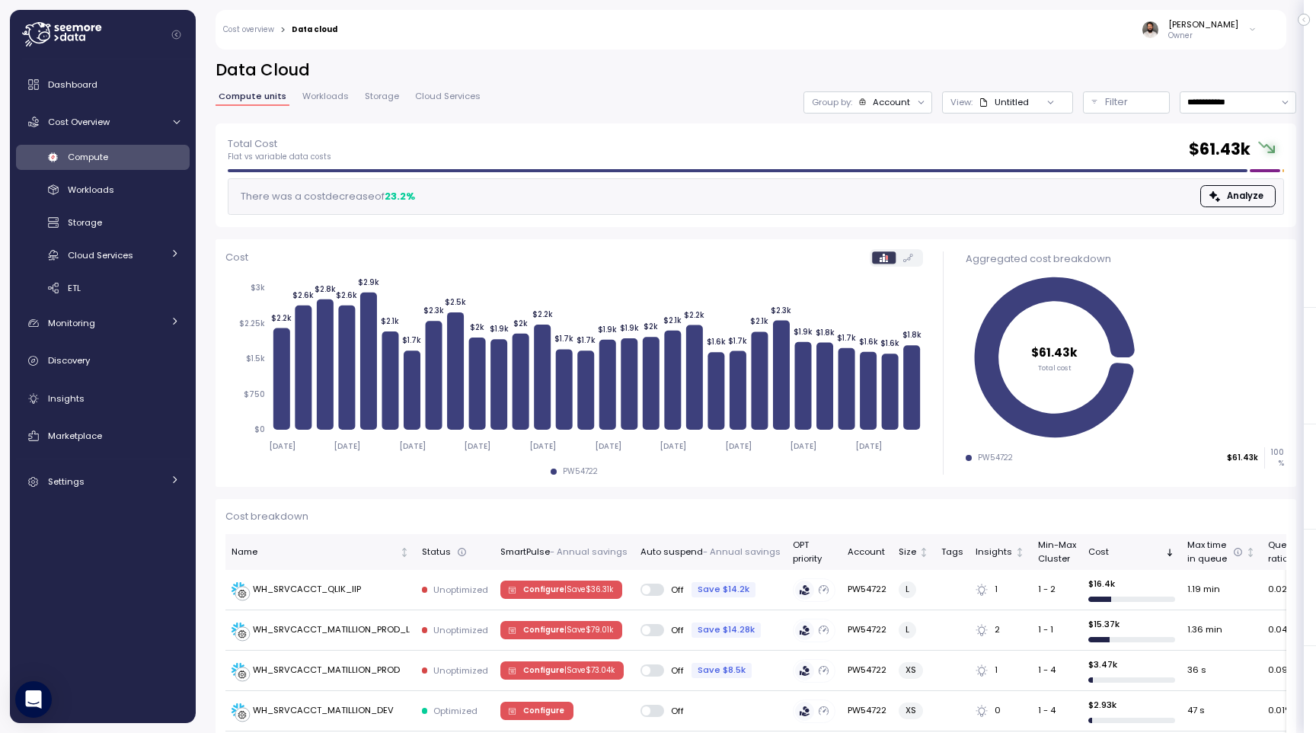
click at [862, 94] on div "Group by: Account" at bounding box center [868, 102] width 129 height 22
click at [865, 187] on p "Compute unit" at bounding box center [878, 187] width 60 height 12
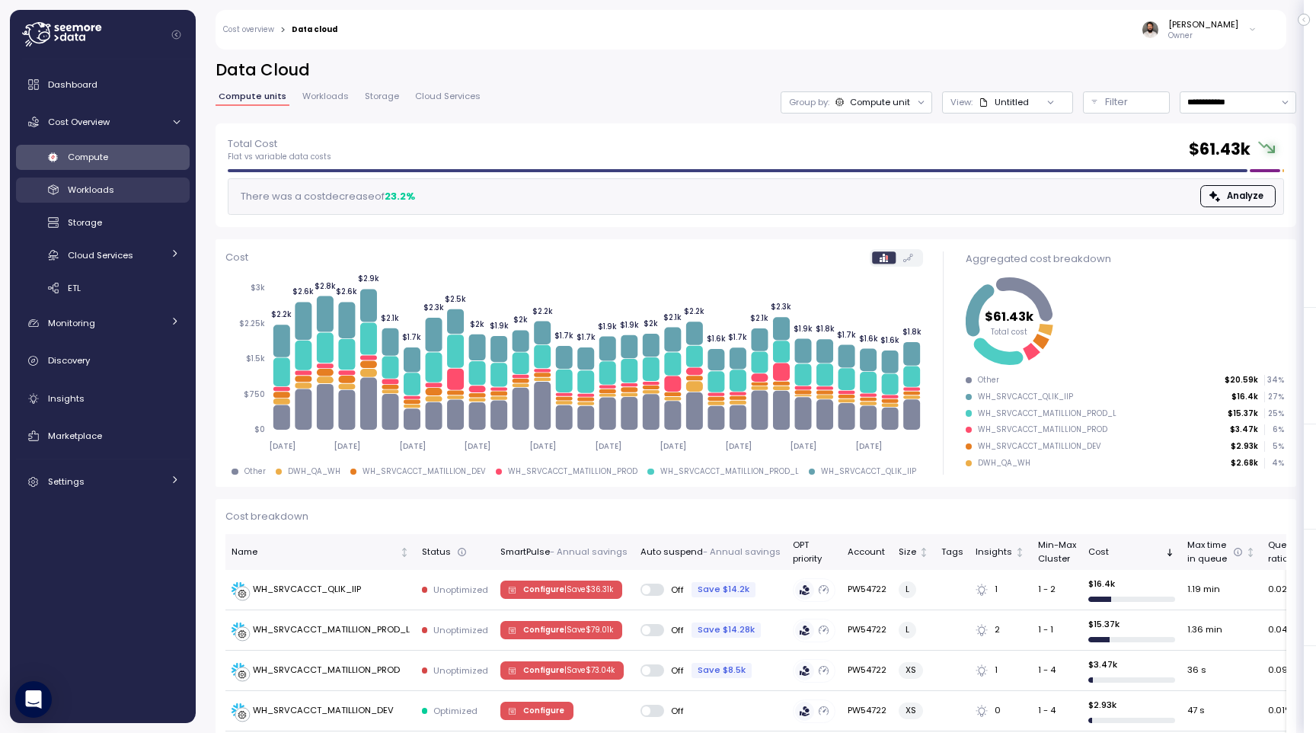
click at [137, 197] on link "Workloads" at bounding box center [103, 189] width 174 height 25
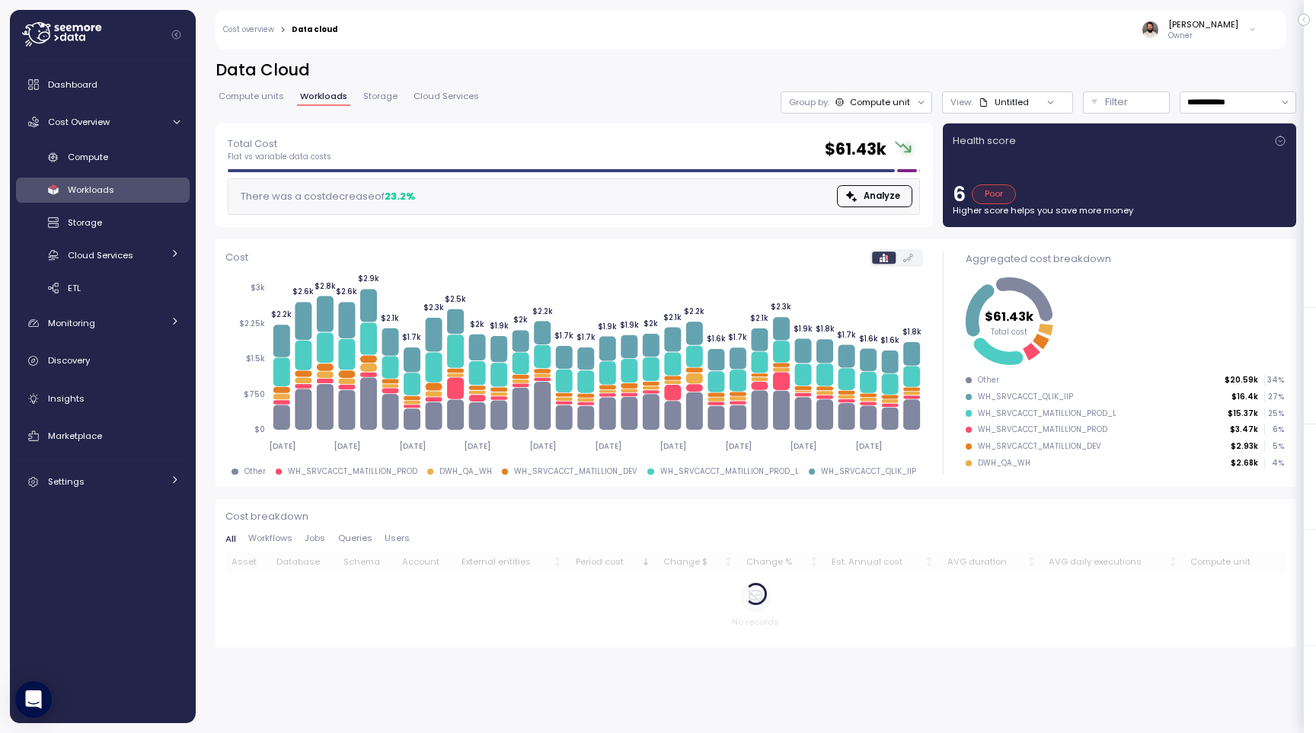
click at [372, 97] on span "Storage" at bounding box center [380, 96] width 34 height 8
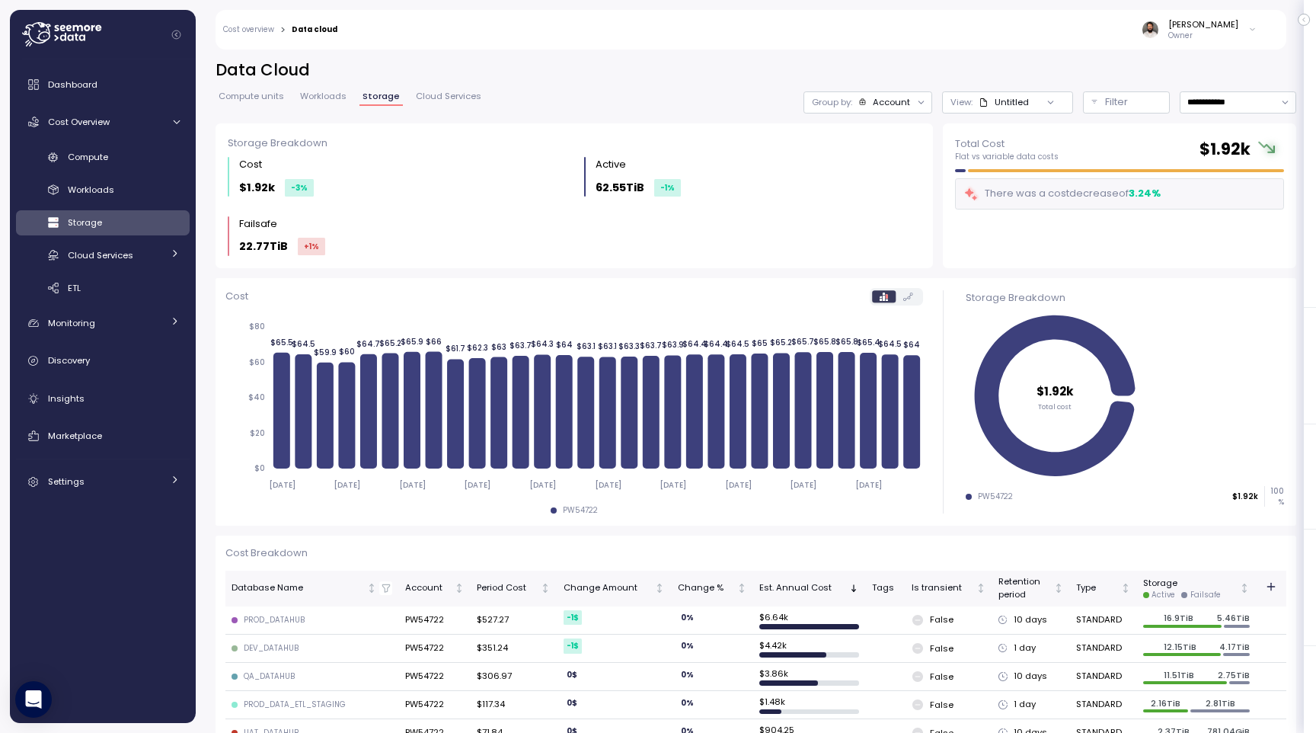
click at [120, 139] on div "Dashboard Cost Overview Compute Workloads Storage Cloud Services Clustering col…" at bounding box center [103, 282] width 174 height 427
click at [120, 158] on div "Compute" at bounding box center [124, 156] width 112 height 15
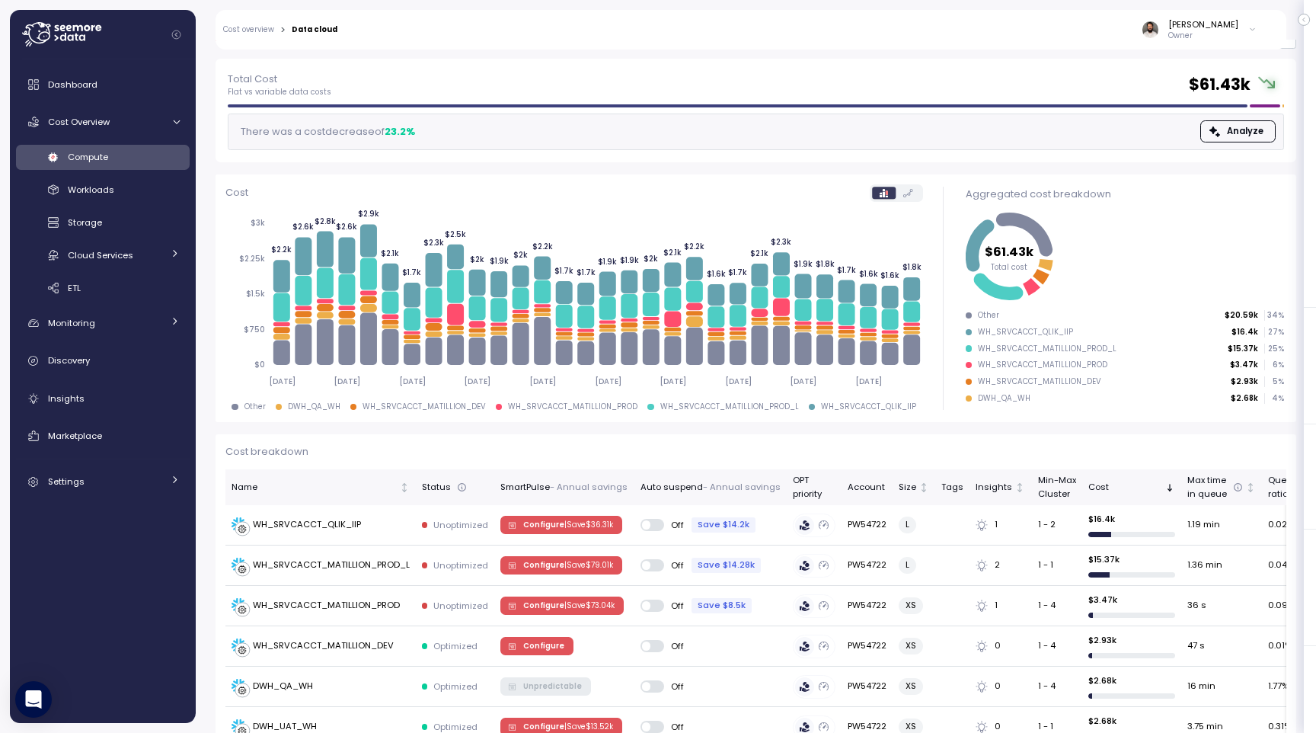
scroll to position [77, 0]
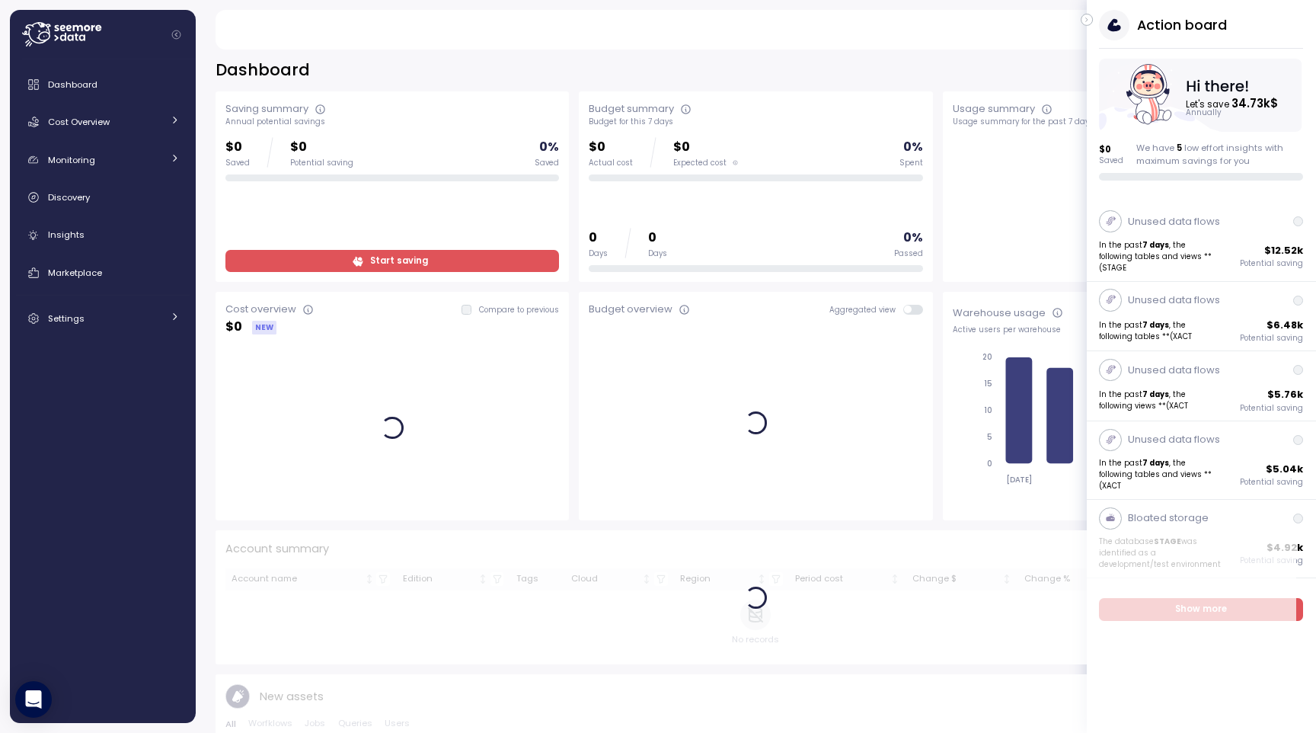
click at [1089, 20] on icon "button" at bounding box center [1087, 20] width 7 height 18
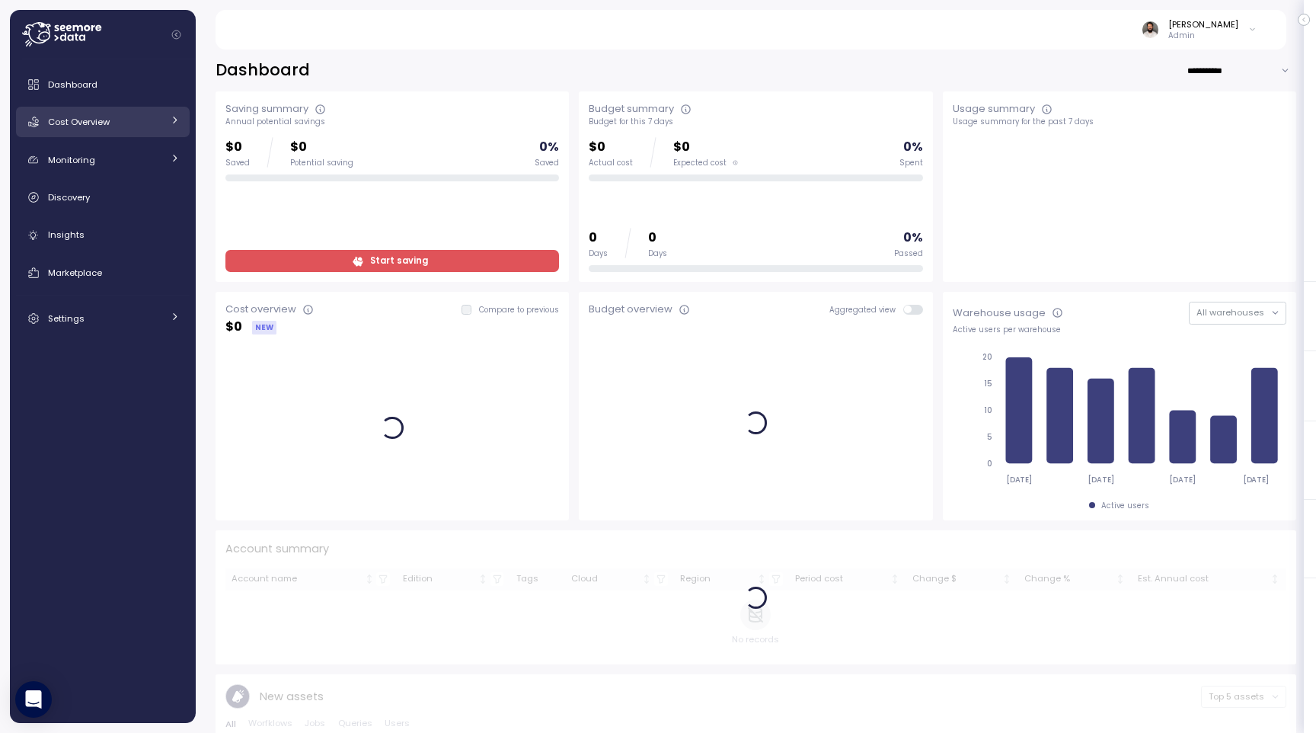
click at [143, 131] on link "Cost Overview" at bounding box center [103, 122] width 174 height 30
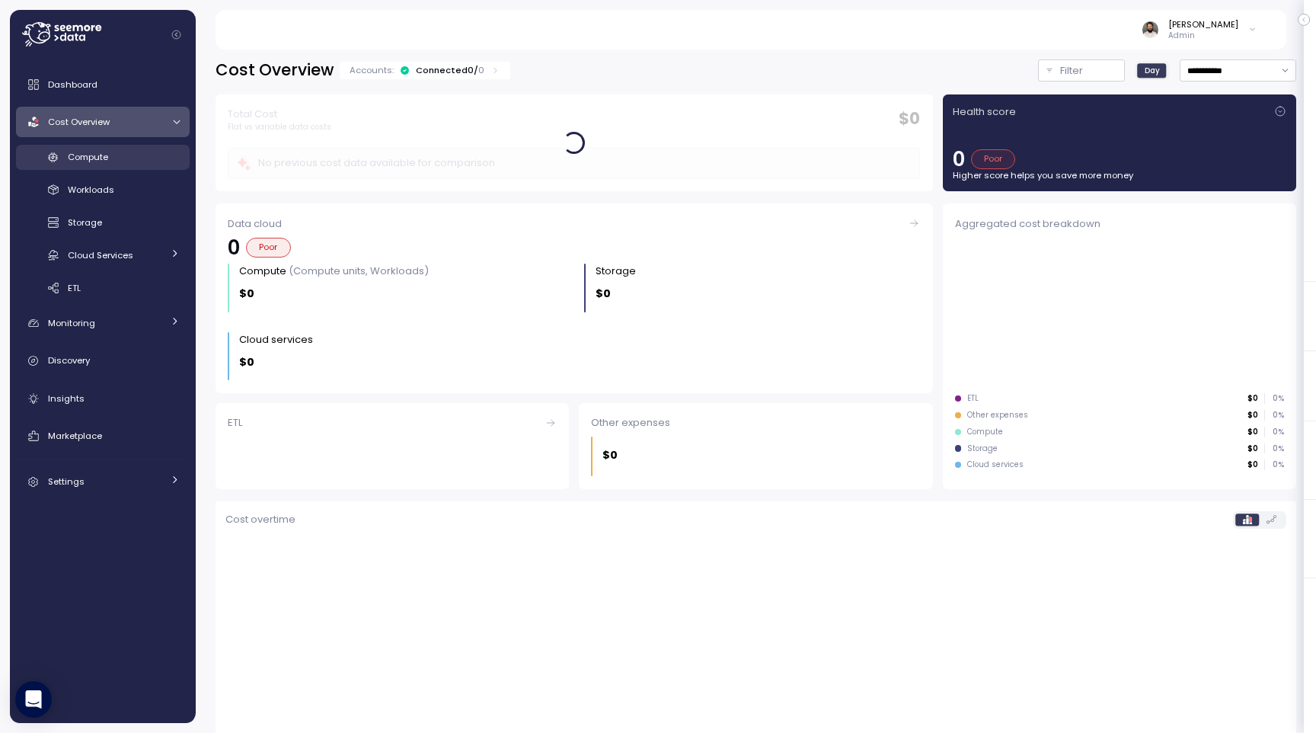
click at [140, 169] on link "Compute" at bounding box center [103, 157] width 174 height 25
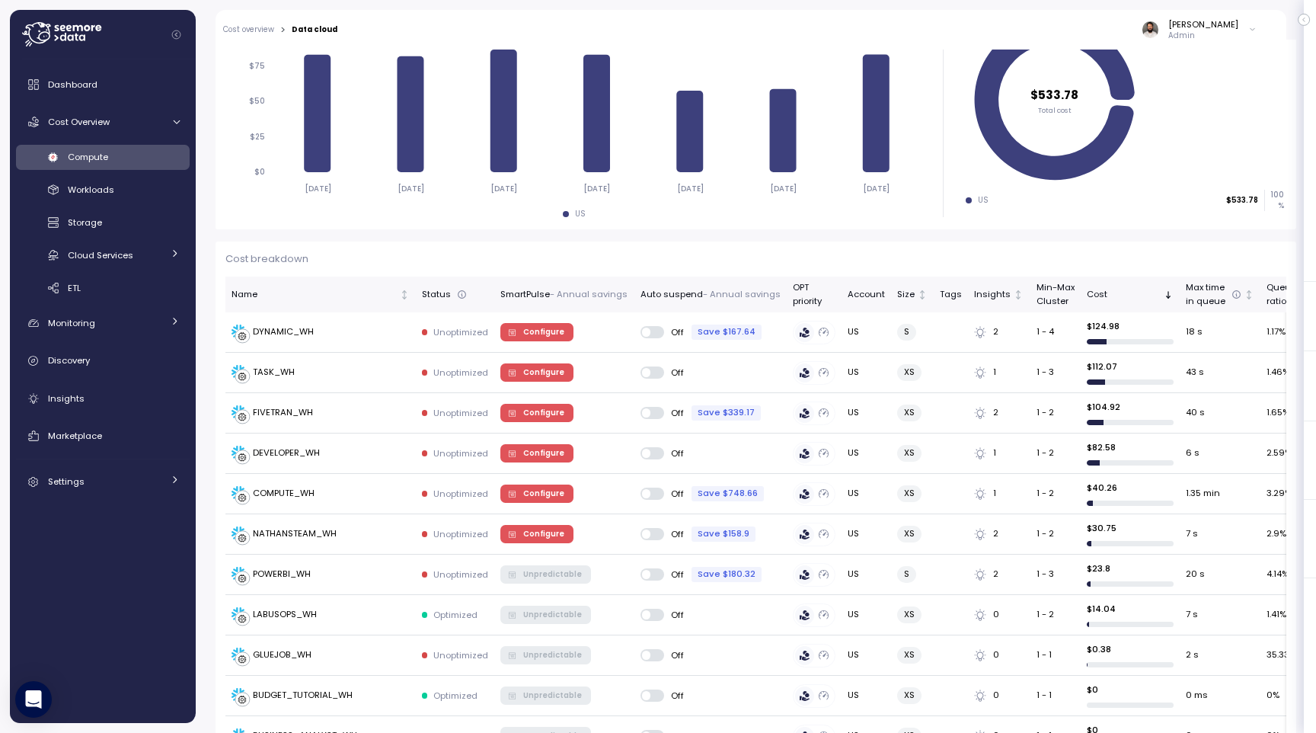
scroll to position [115, 0]
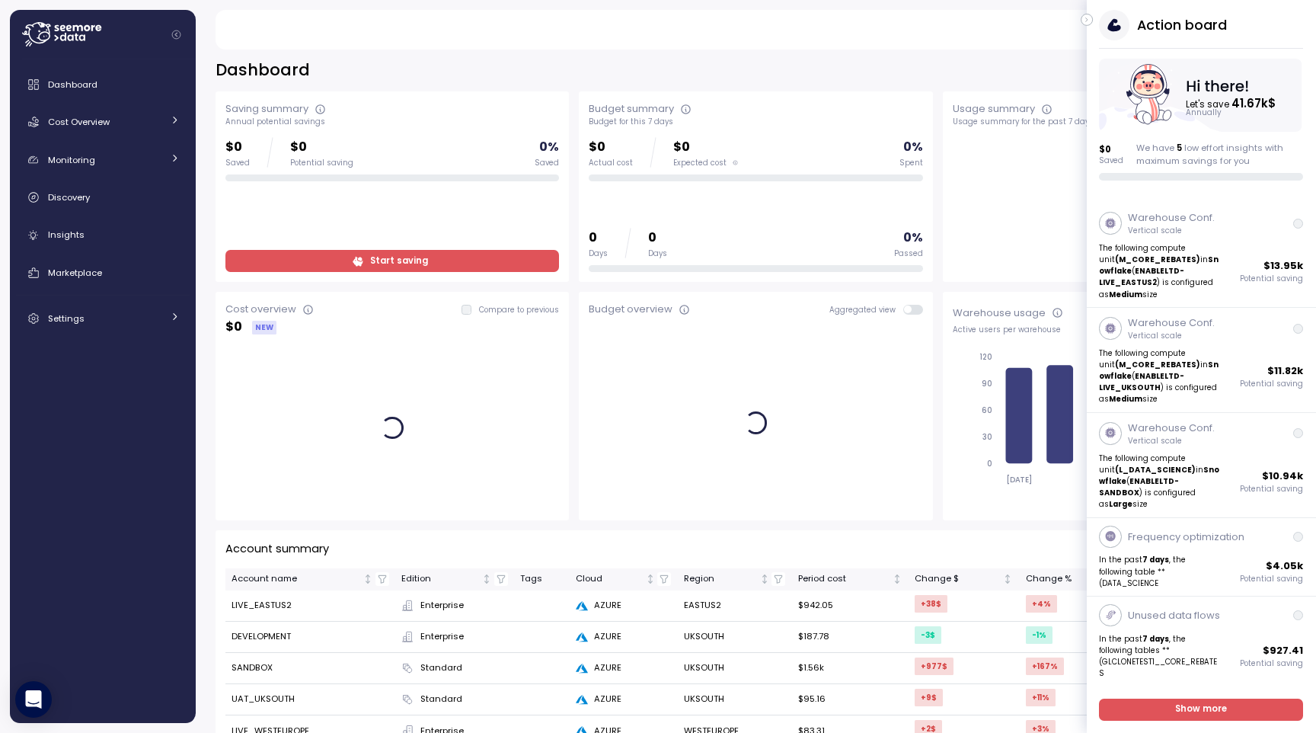
click at [1091, 21] on button "button" at bounding box center [1087, 20] width 12 height 12
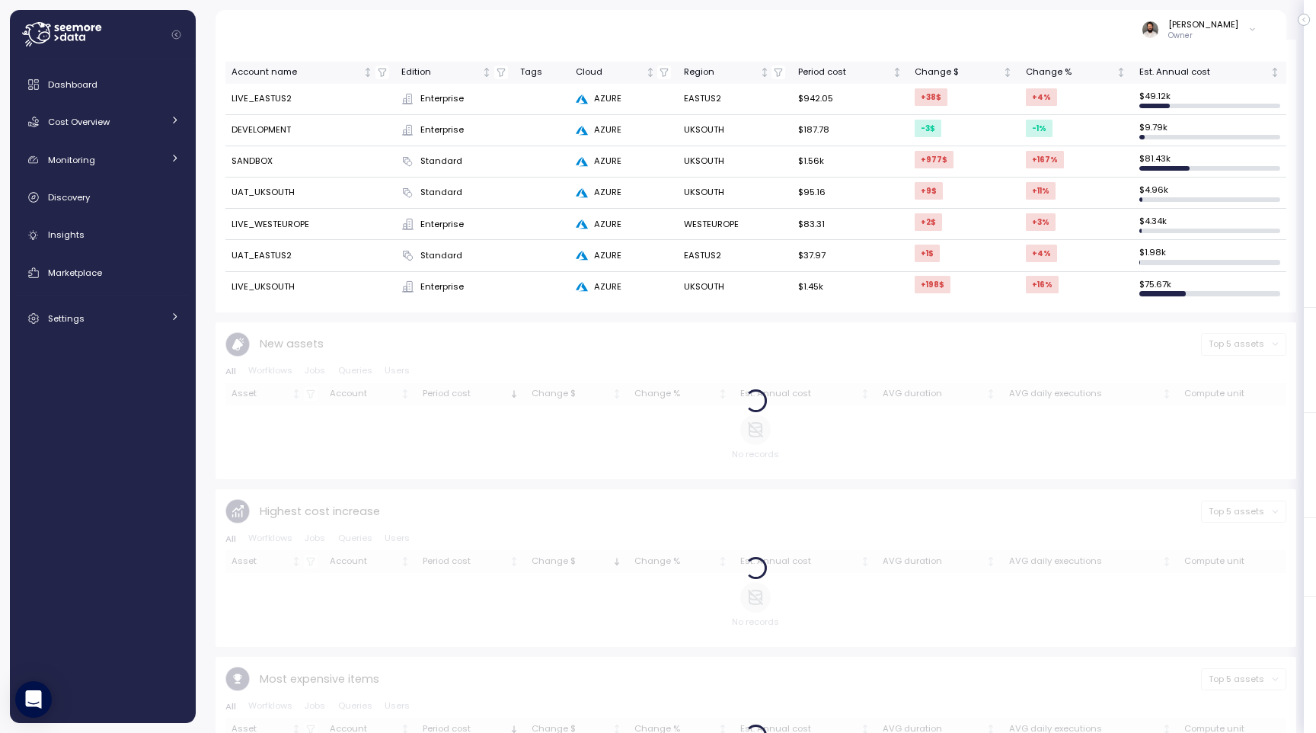
scroll to position [336, 0]
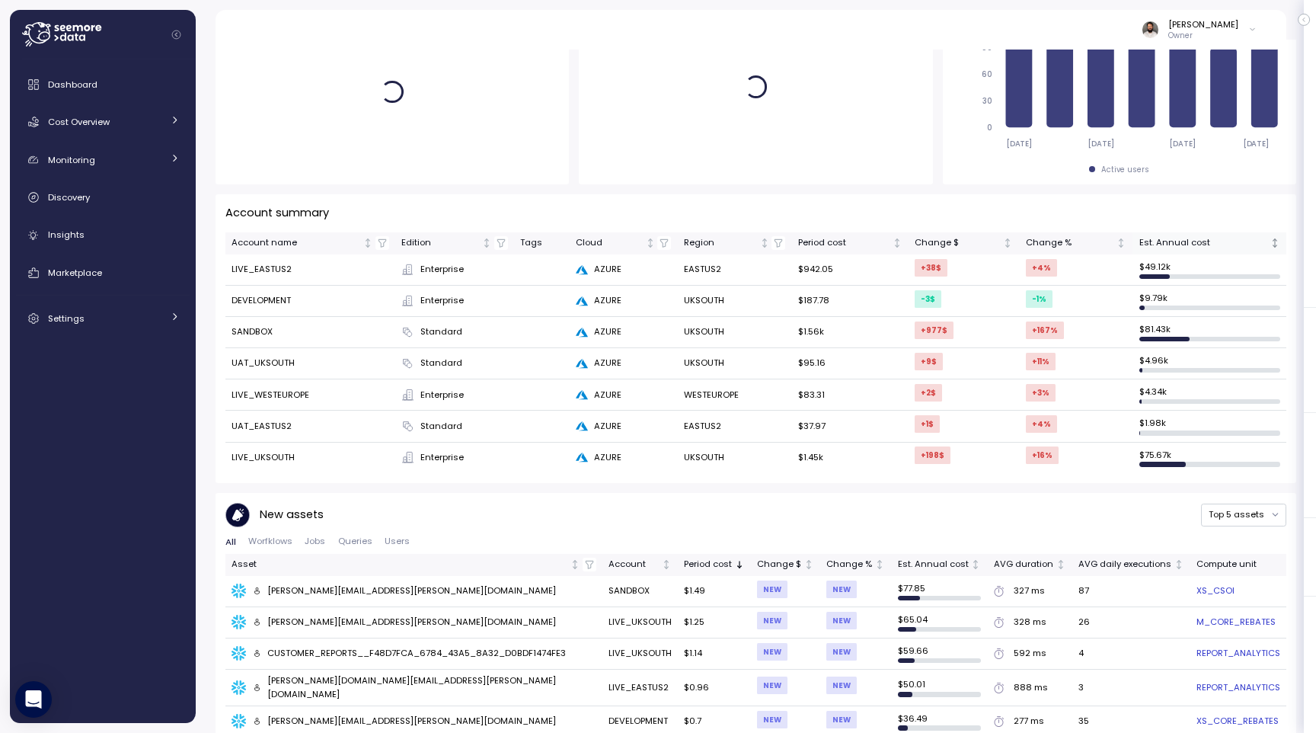
click at [1172, 246] on div "Est. Annual cost" at bounding box center [1203, 243] width 129 height 14
click at [1173, 246] on div "Est. Annual cost" at bounding box center [1203, 243] width 129 height 14
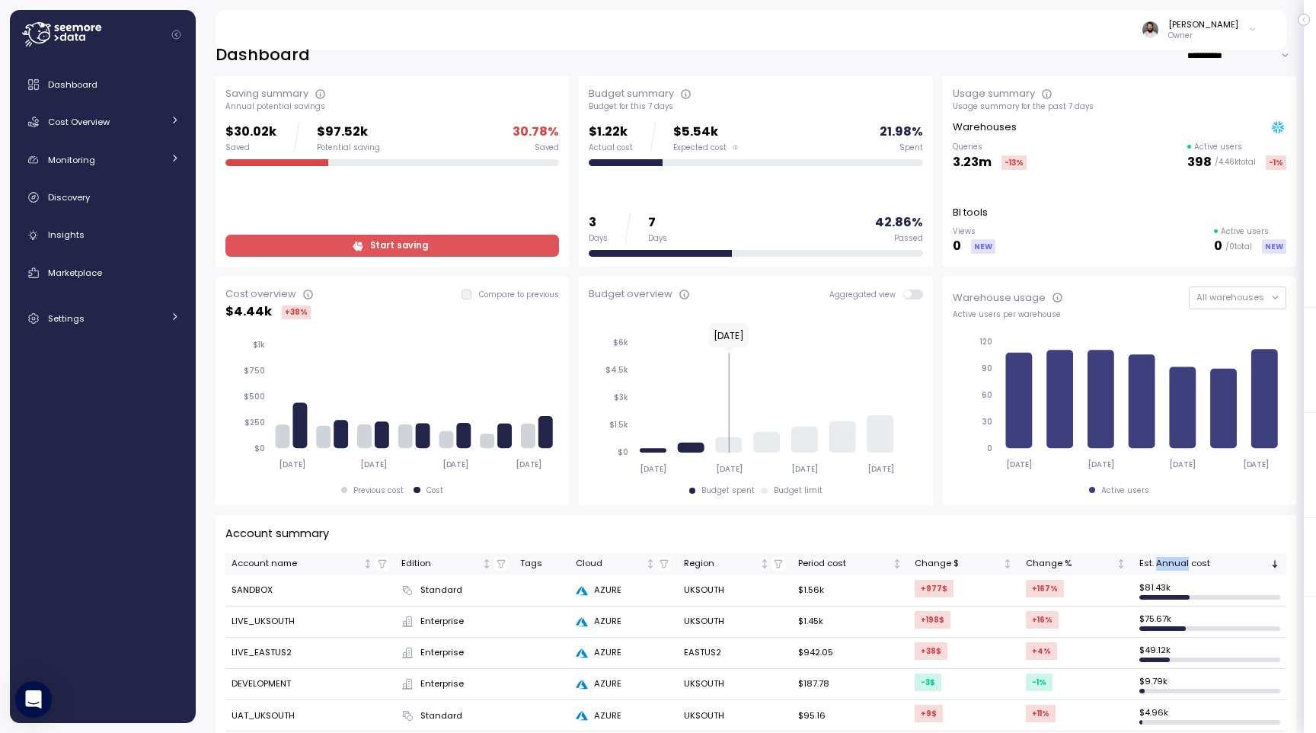
scroll to position [0, 0]
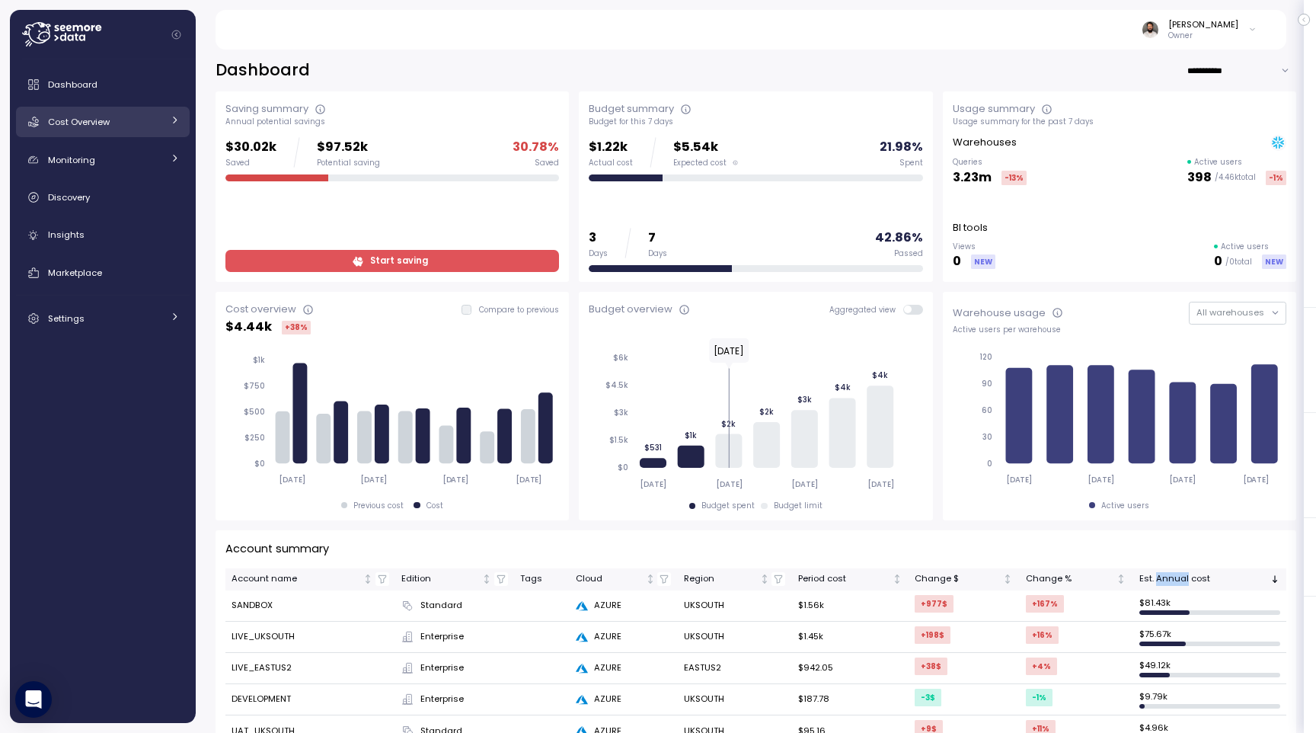
click at [139, 133] on link "Cost Overview" at bounding box center [103, 122] width 174 height 30
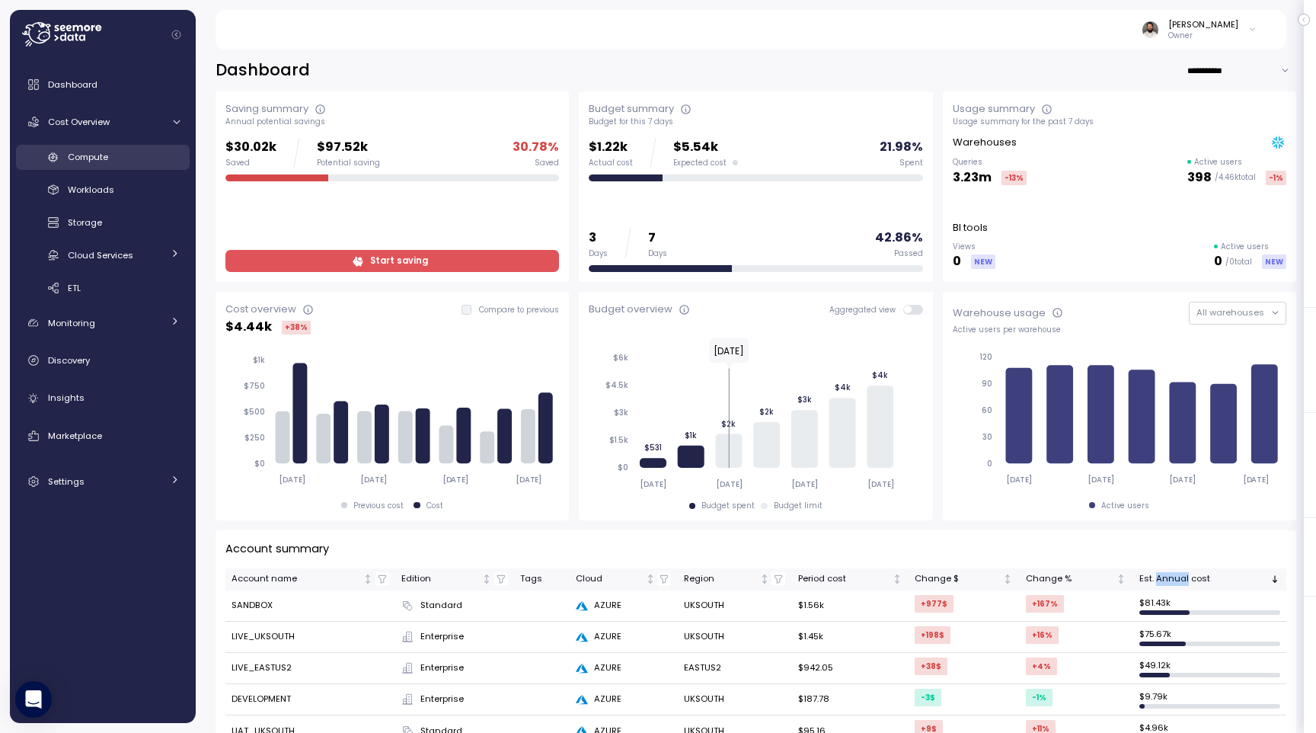
click at [139, 150] on div "Compute" at bounding box center [124, 156] width 112 height 15
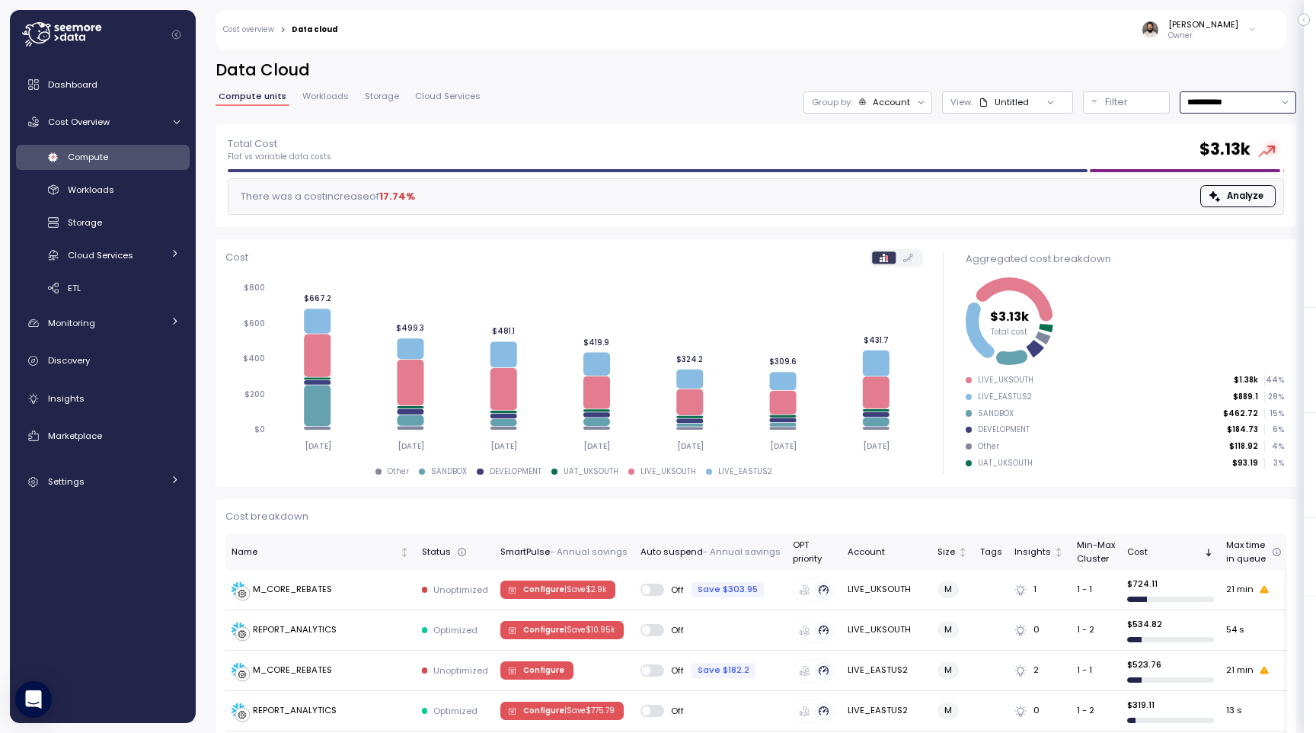
click at [1283, 101] on input "**********" at bounding box center [1238, 102] width 117 height 22
click at [1244, 192] on div "Last 14 days" at bounding box center [1231, 193] width 53 height 12
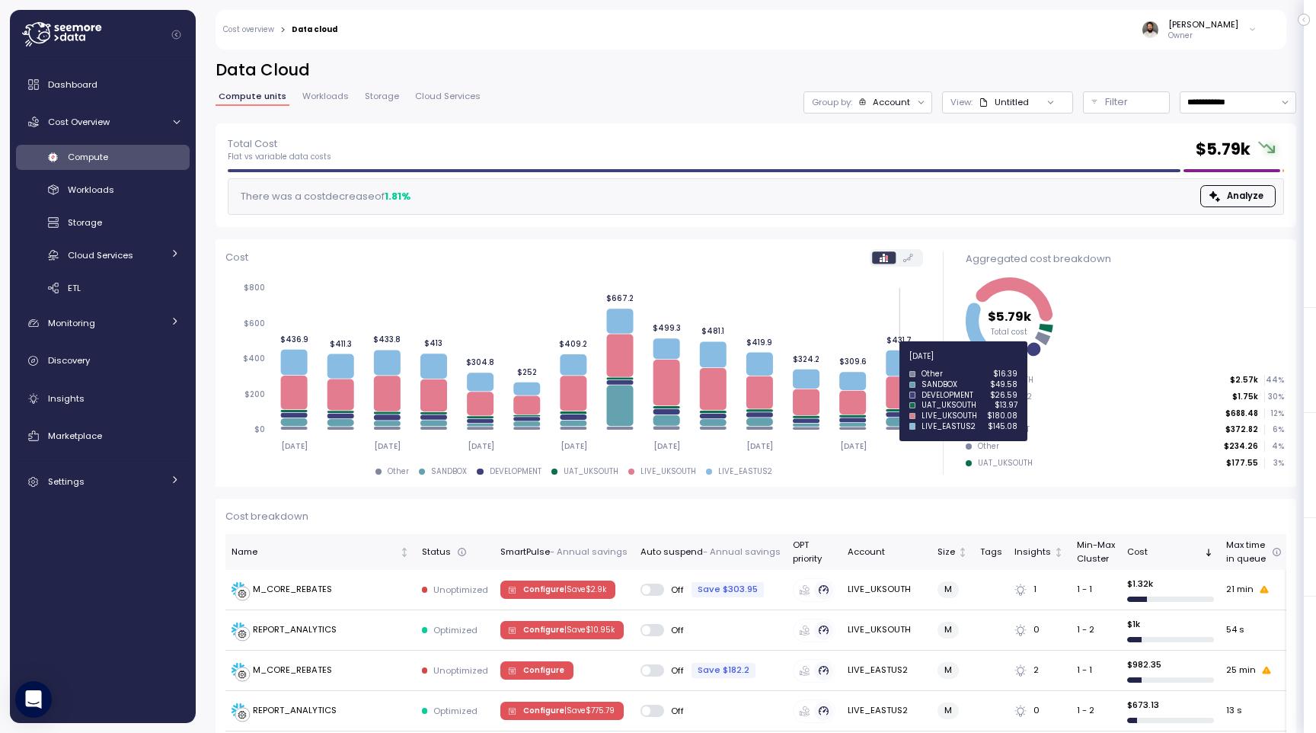
click at [901, 365] on icon at bounding box center [899, 363] width 27 height 26
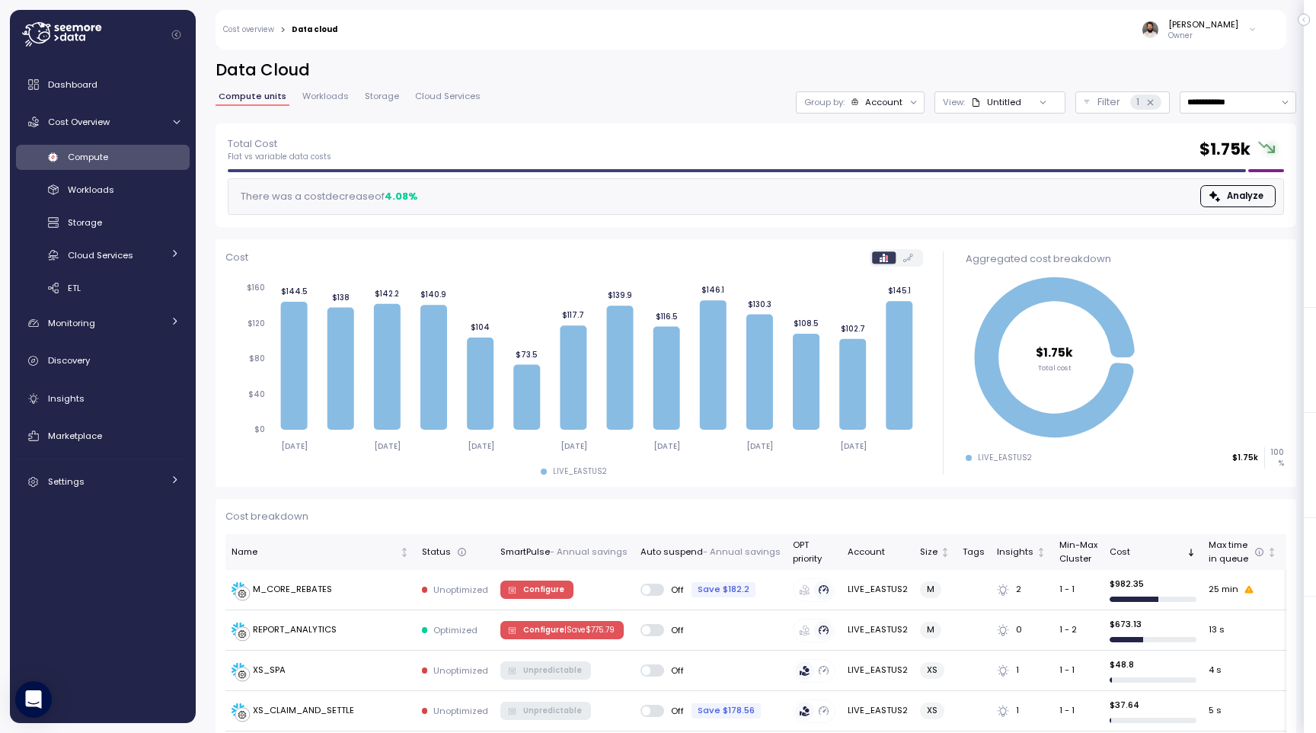
click at [874, 107] on div "Account" at bounding box center [883, 102] width 37 height 12
click at [871, 181] on p "Compute unit" at bounding box center [871, 187] width 60 height 12
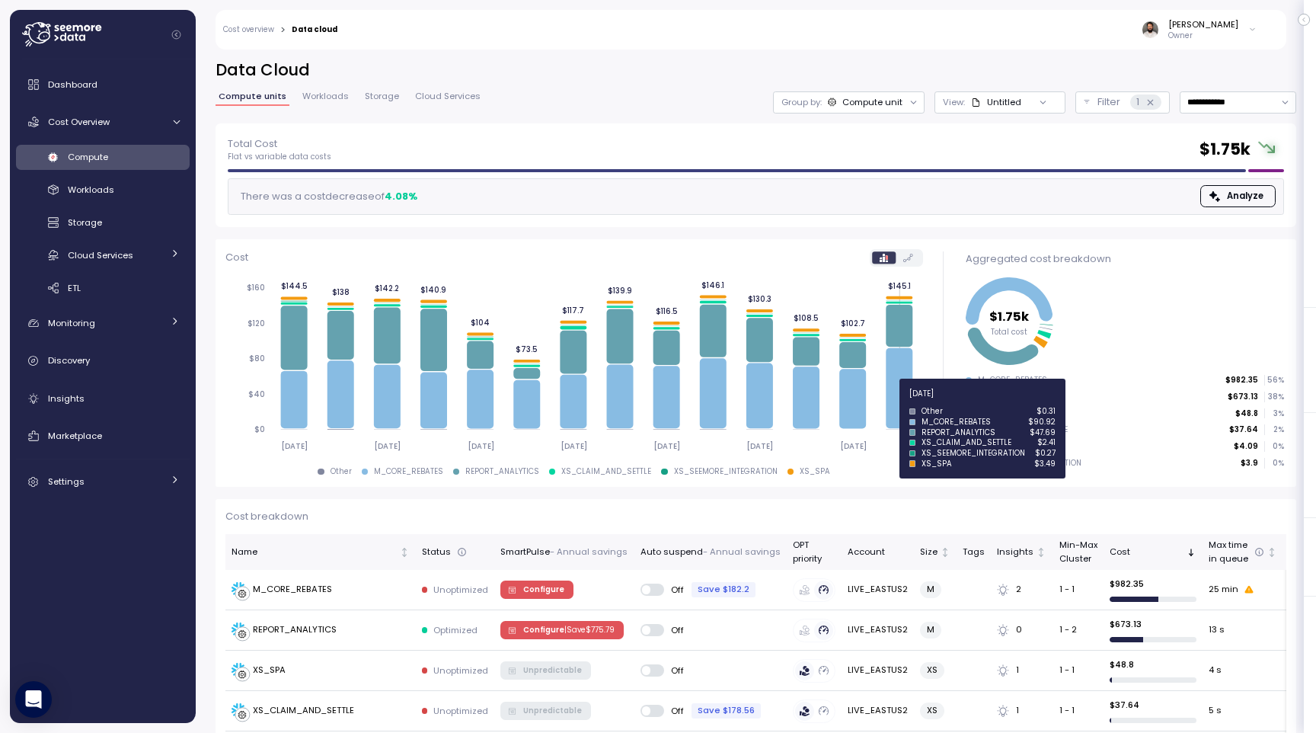
click at [904, 402] on icon at bounding box center [899, 388] width 27 height 81
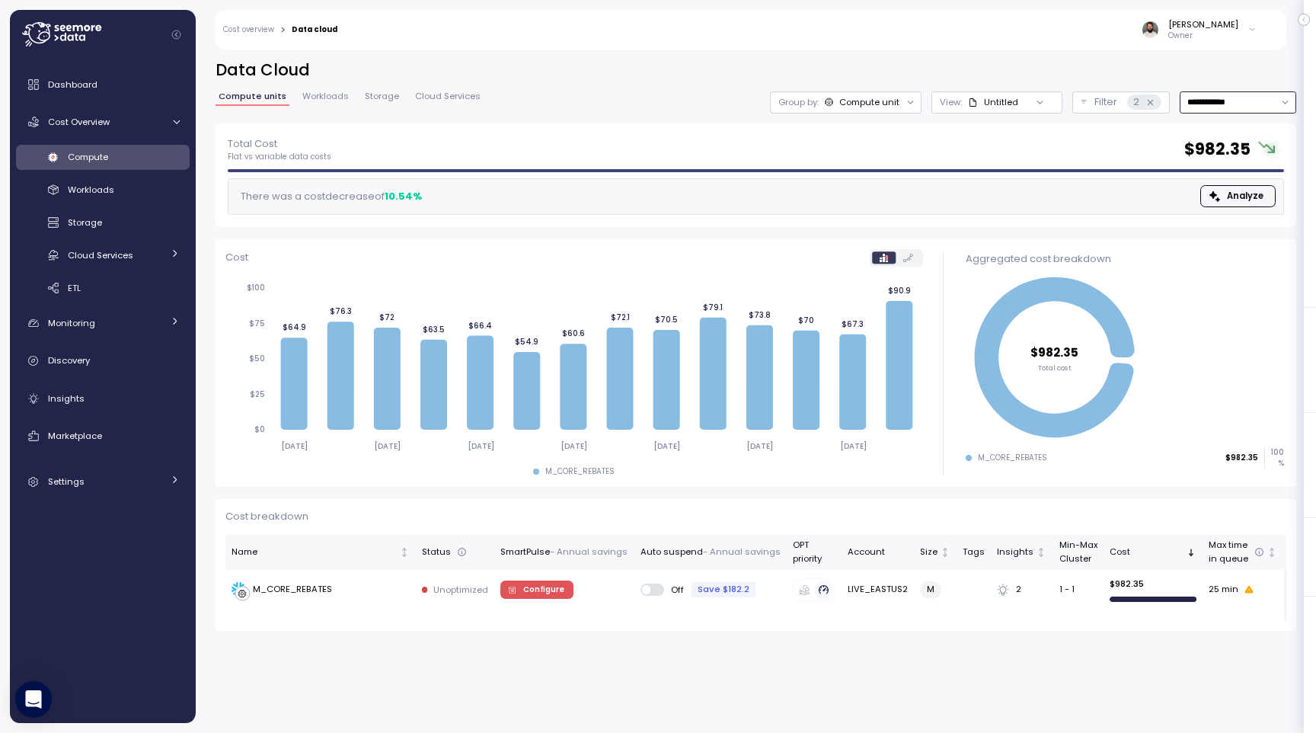
click at [1213, 105] on input "**********" at bounding box center [1238, 102] width 117 height 22
click at [1207, 210] on div "Last 30 days" at bounding box center [1233, 212] width 56 height 12
type input "**********"
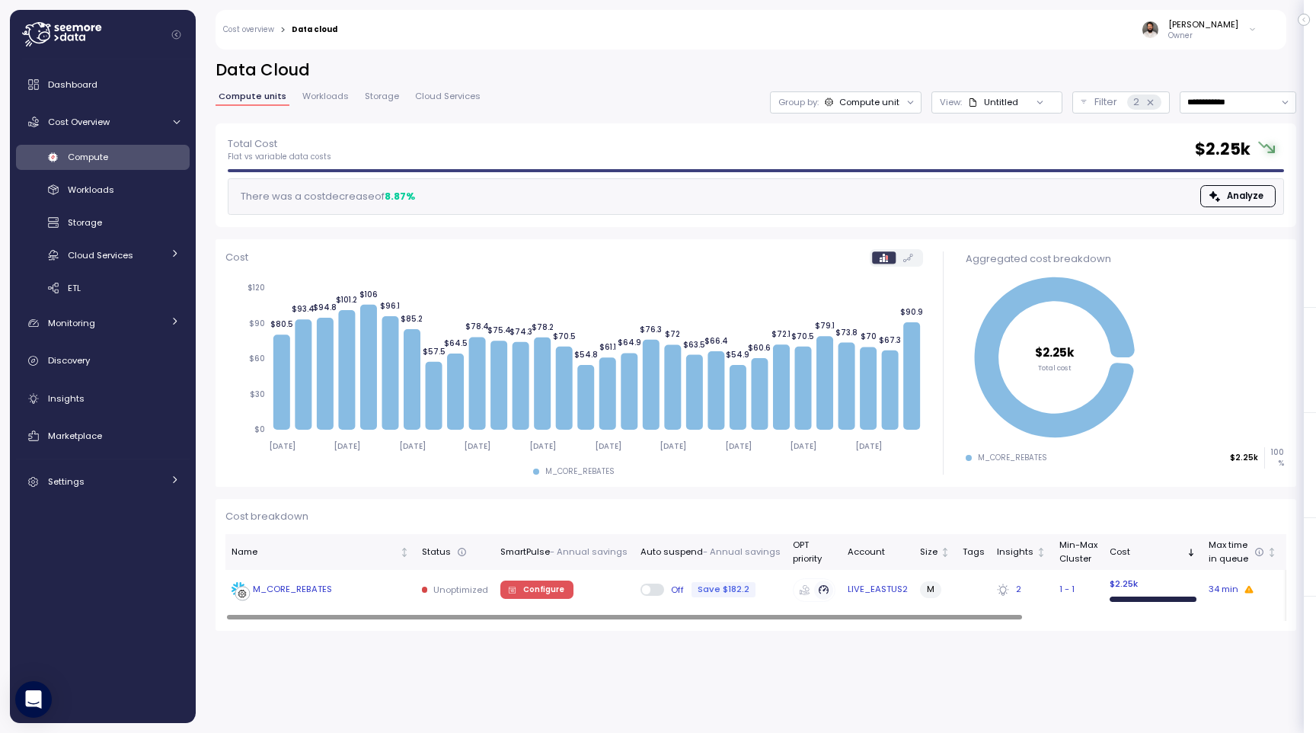
click at [343, 590] on div "M_CORE_REBATES" at bounding box center [321, 589] width 178 height 15
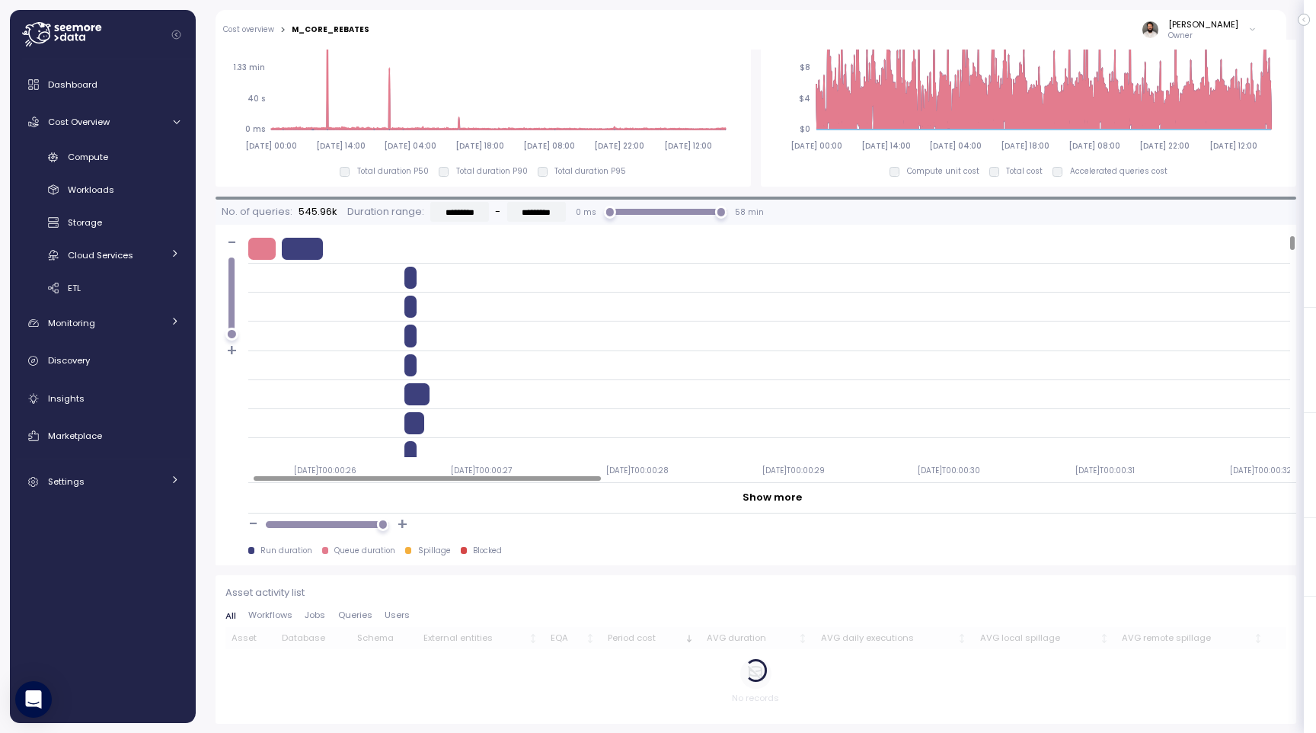
scroll to position [0, 11]
click at [114, 160] on div "Compute" at bounding box center [124, 156] width 112 height 15
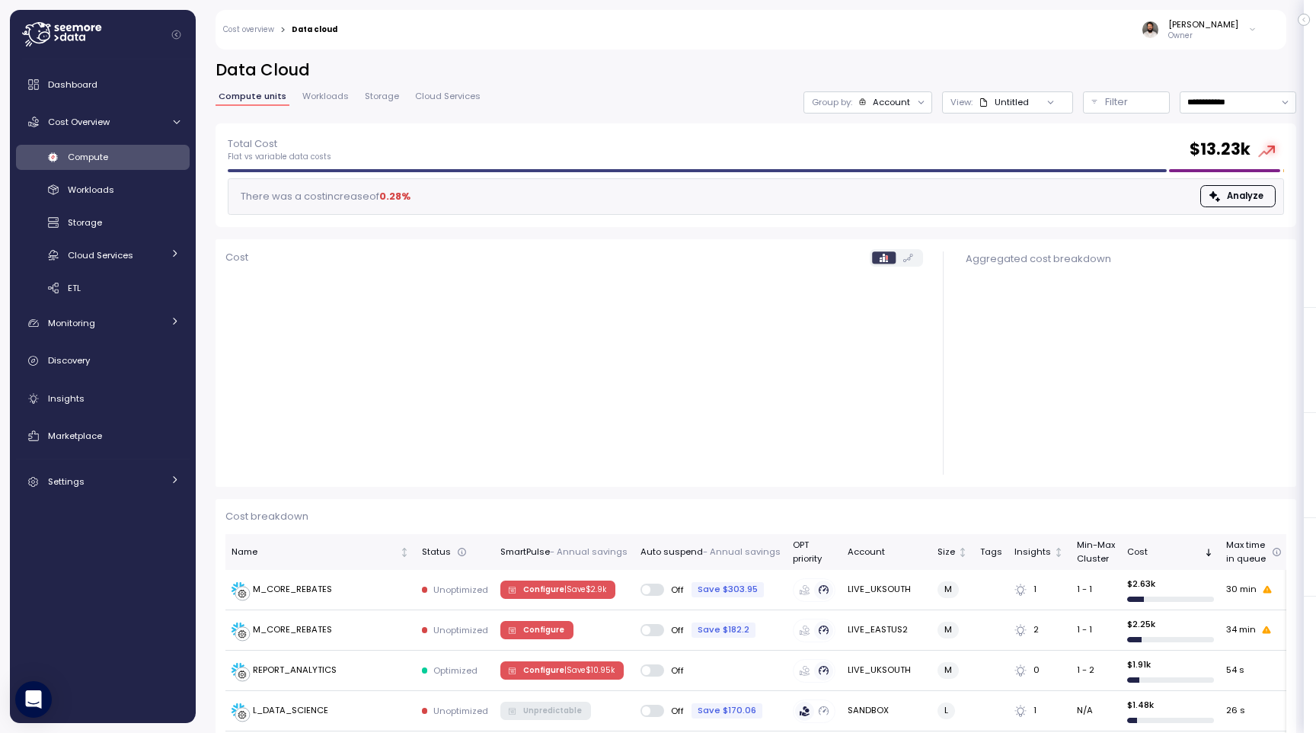
scroll to position [139, 0]
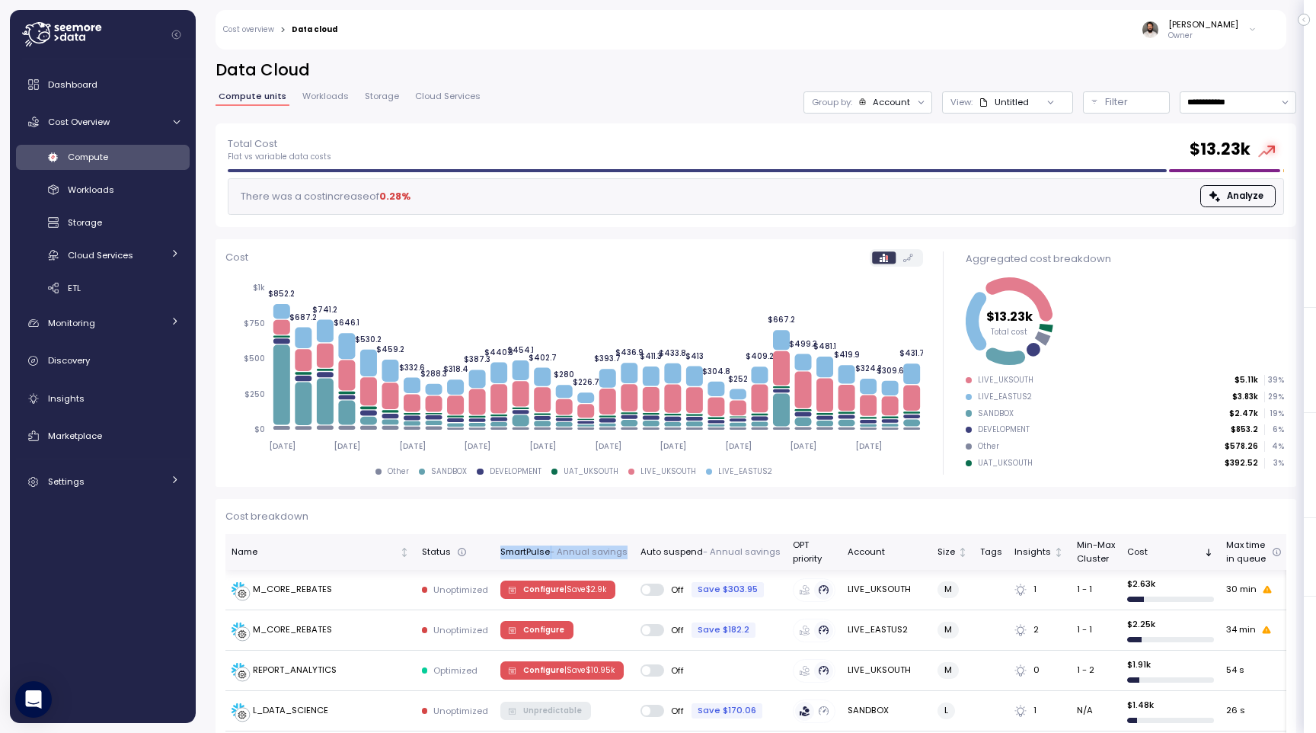
drag, startPoint x: 497, startPoint y: 552, endPoint x: 637, endPoint y: 551, distance: 140.1
click at [637, 551] on tr "Name Status SmartPulse - Annual savings Auto suspend - Annual savings OPT prior…" at bounding box center [947, 552] width 1444 height 36
click at [641, 551] on div "Auto suspend - Annual savings" at bounding box center [711, 552] width 140 height 14
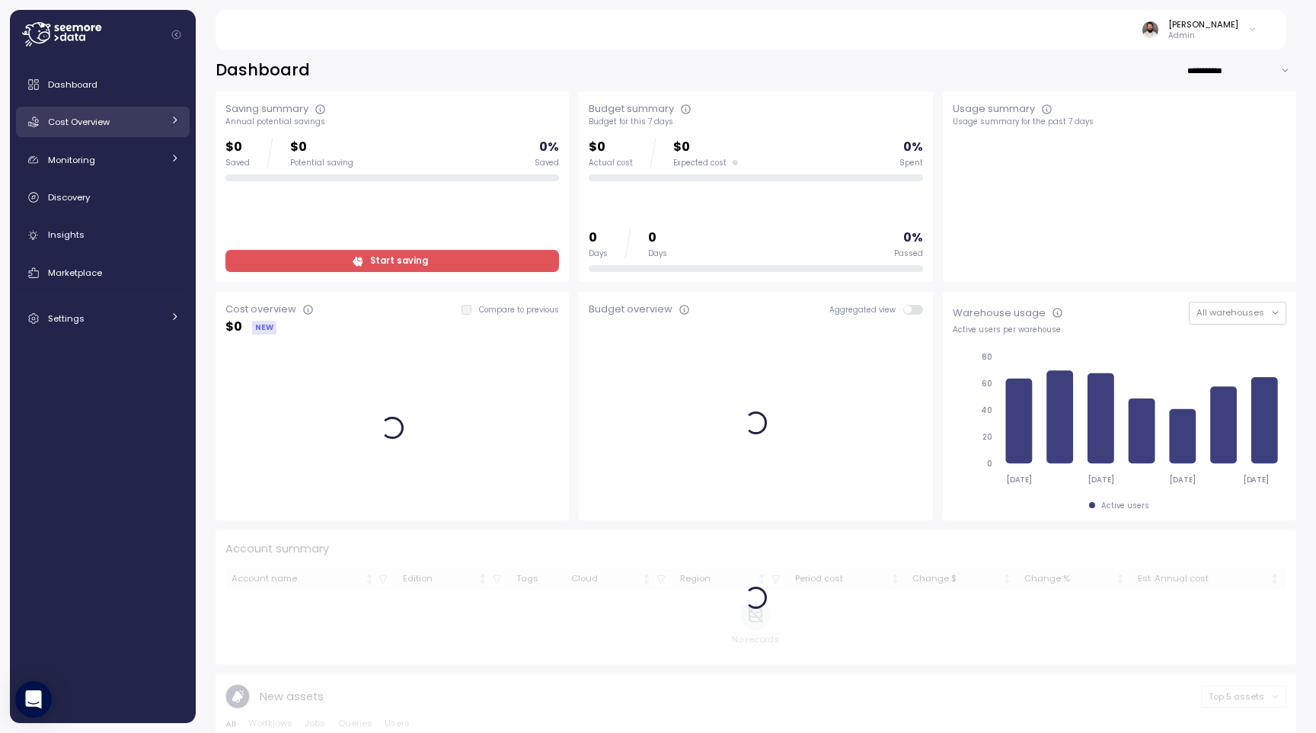
click at [121, 120] on div "Cost Overview" at bounding box center [105, 121] width 114 height 15
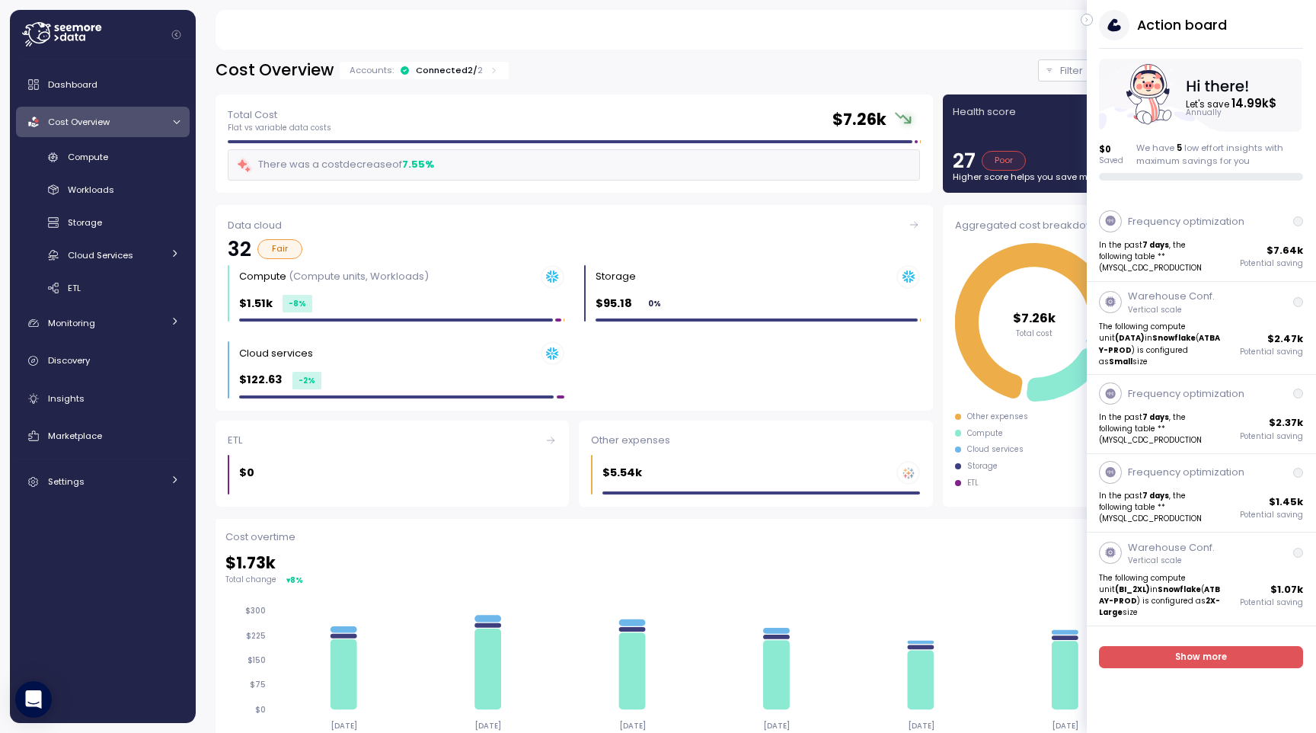
click at [1091, 15] on button "button" at bounding box center [1087, 20] width 12 height 12
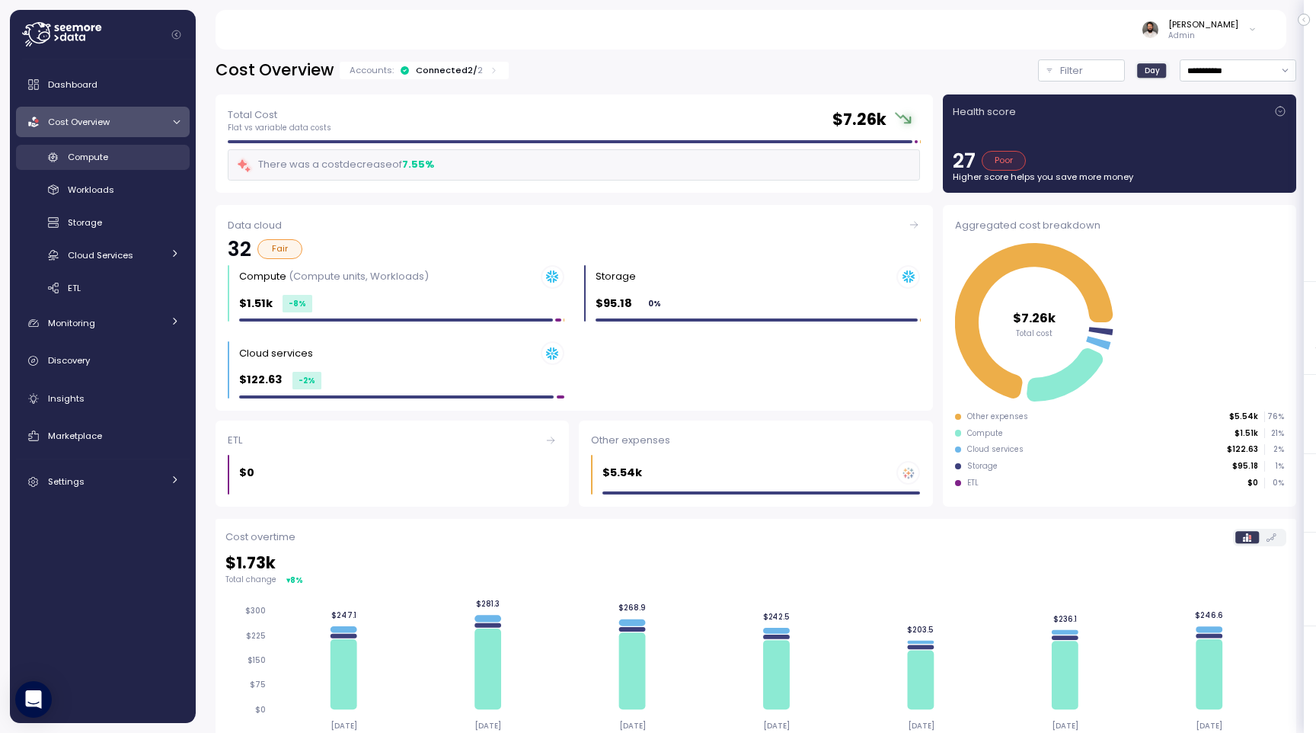
click at [117, 145] on link "Compute" at bounding box center [103, 157] width 174 height 25
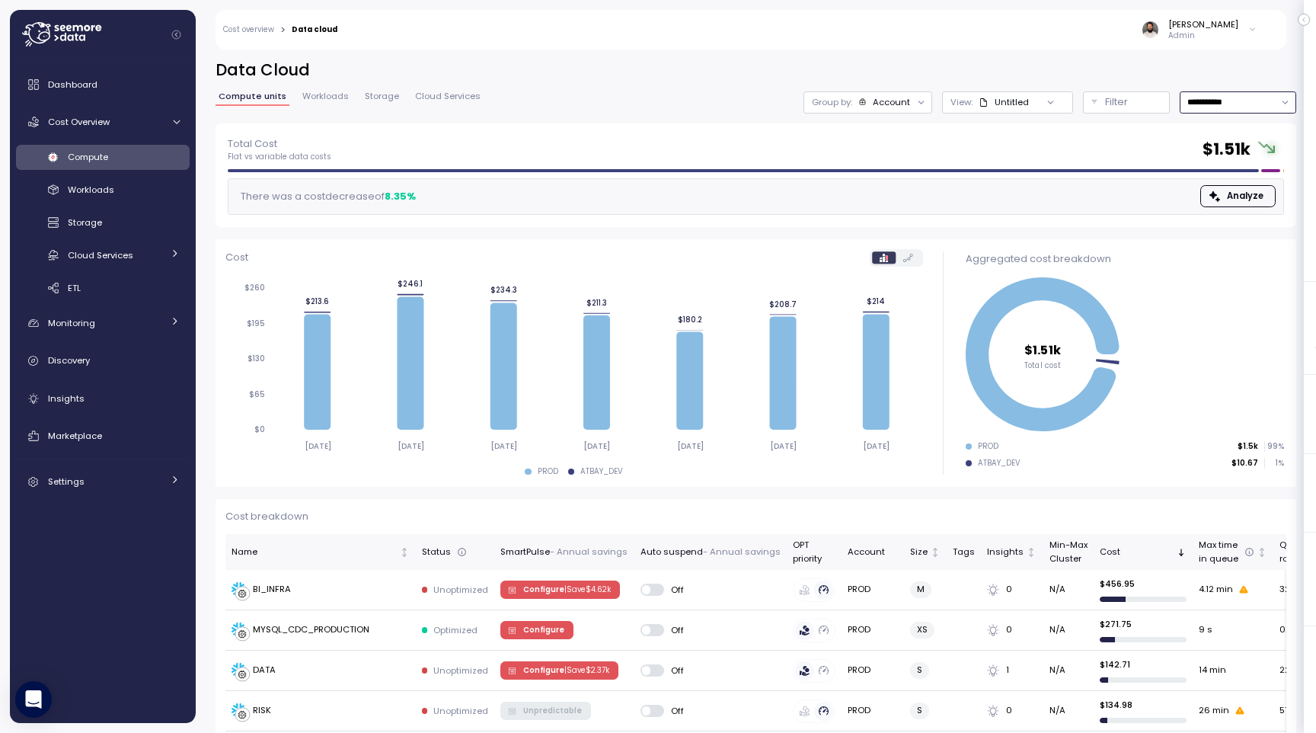
click at [1211, 107] on input "**********" at bounding box center [1238, 102] width 117 height 22
click at [1224, 234] on div "Last 6 months" at bounding box center [1236, 232] width 63 height 12
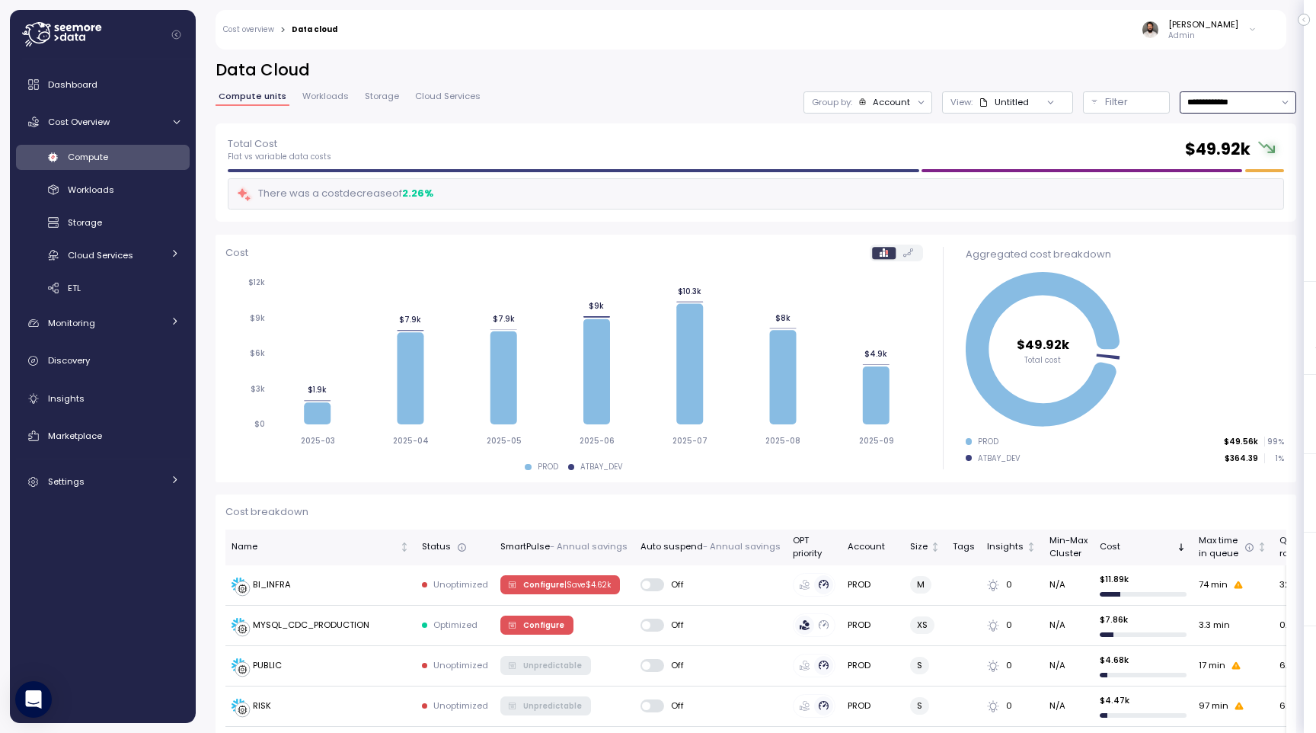
click at [1256, 101] on input "**********" at bounding box center [1238, 102] width 117 height 22
click at [1238, 253] on div "Last year" at bounding box center [1225, 252] width 40 height 12
type input "*********"
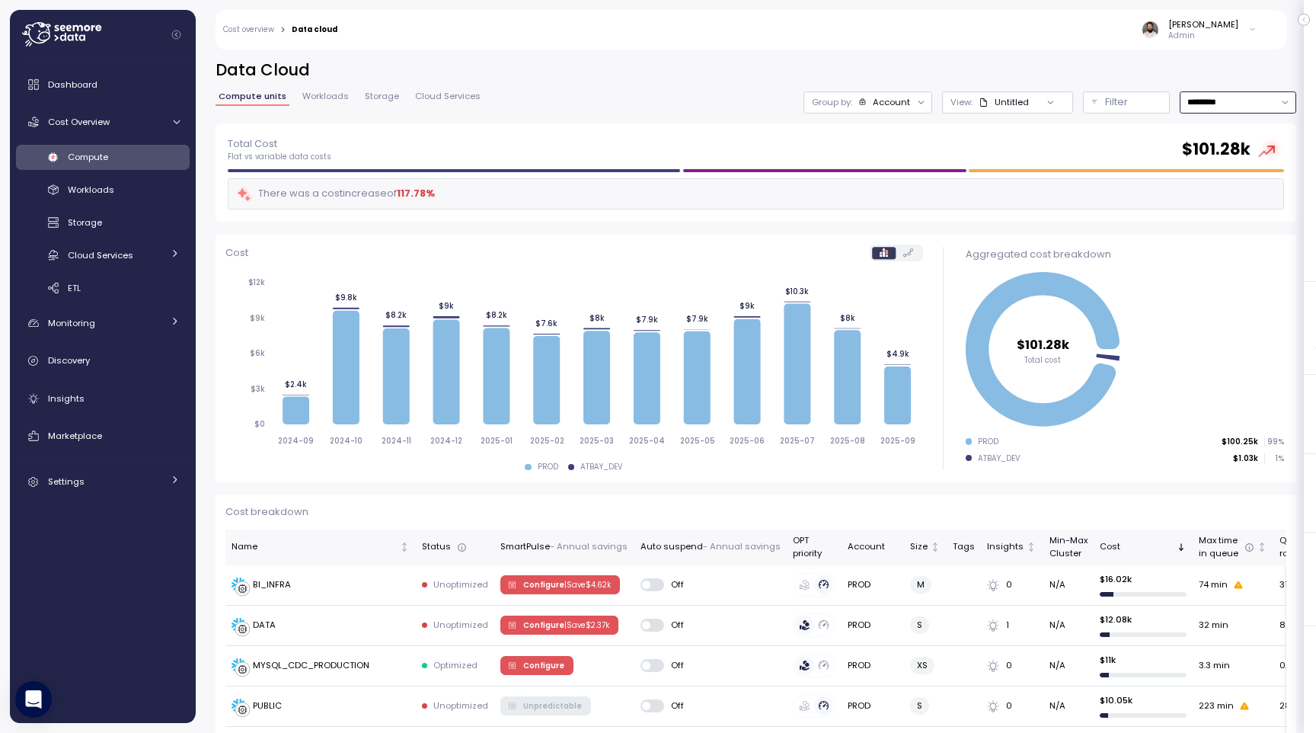
click at [909, 111] on div "Group by: Account" at bounding box center [868, 102] width 129 height 22
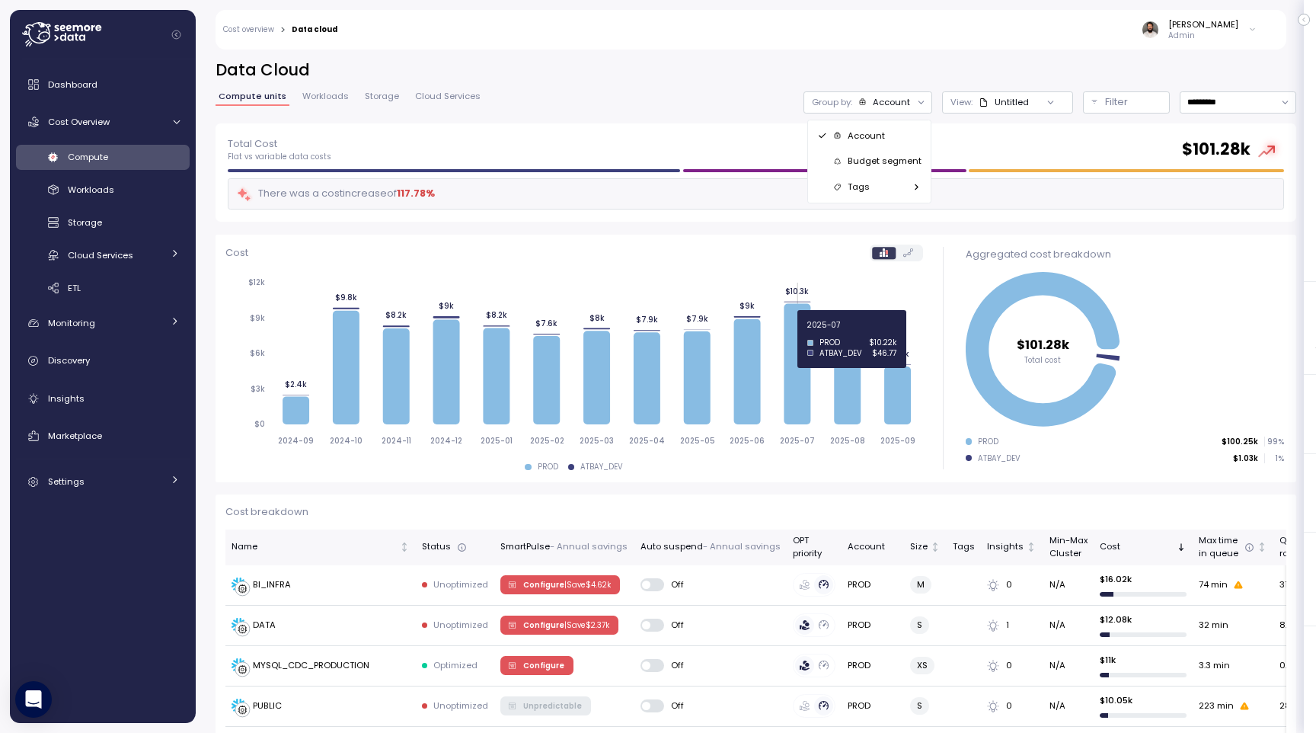
click at [802, 334] on icon at bounding box center [797, 364] width 27 height 120
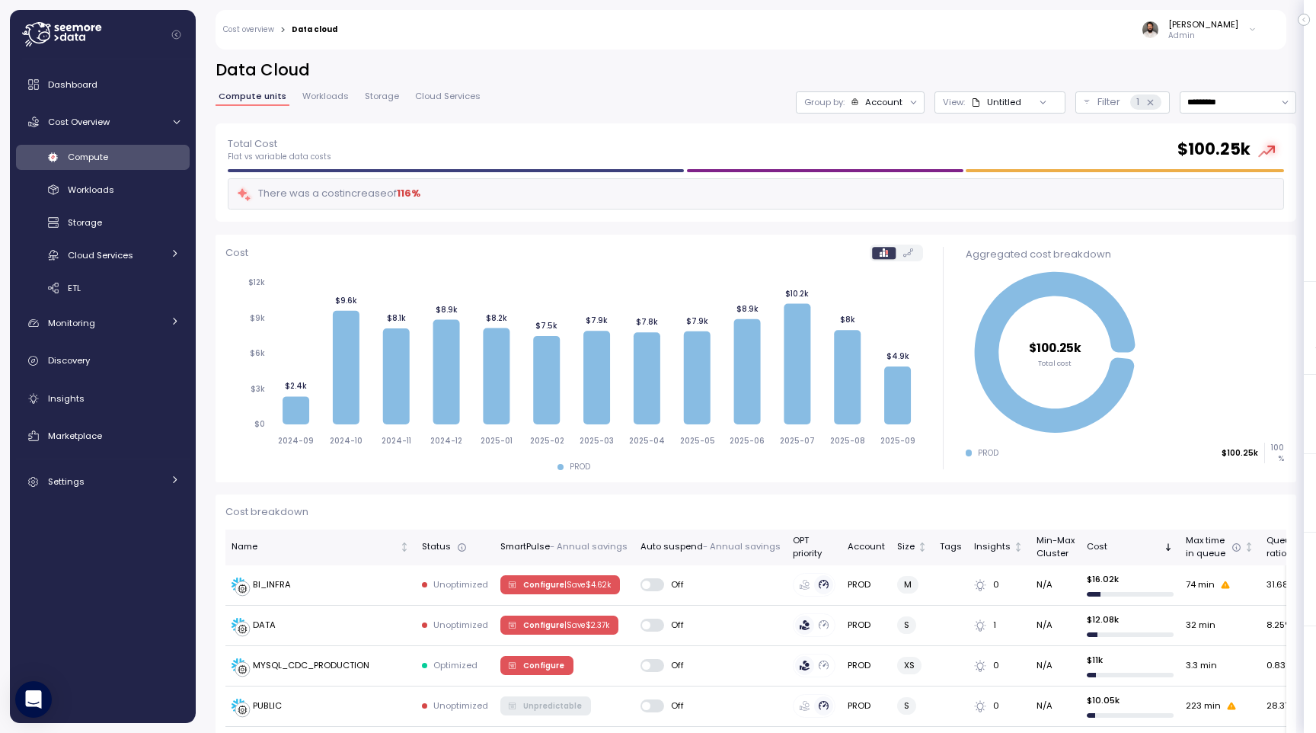
click at [885, 104] on div "Account" at bounding box center [883, 102] width 37 height 12
click at [883, 186] on p "Compute unit" at bounding box center [871, 187] width 60 height 12
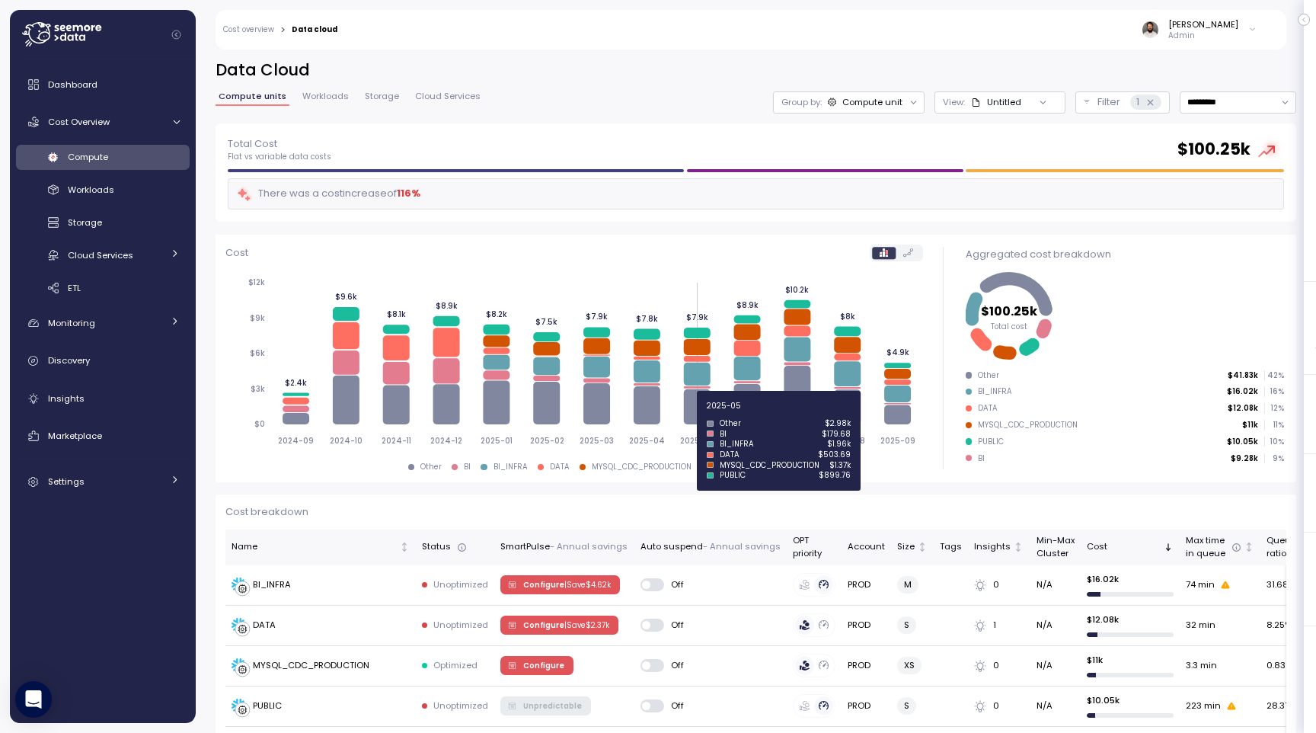
click at [704, 414] on icon at bounding box center [696, 406] width 27 height 35
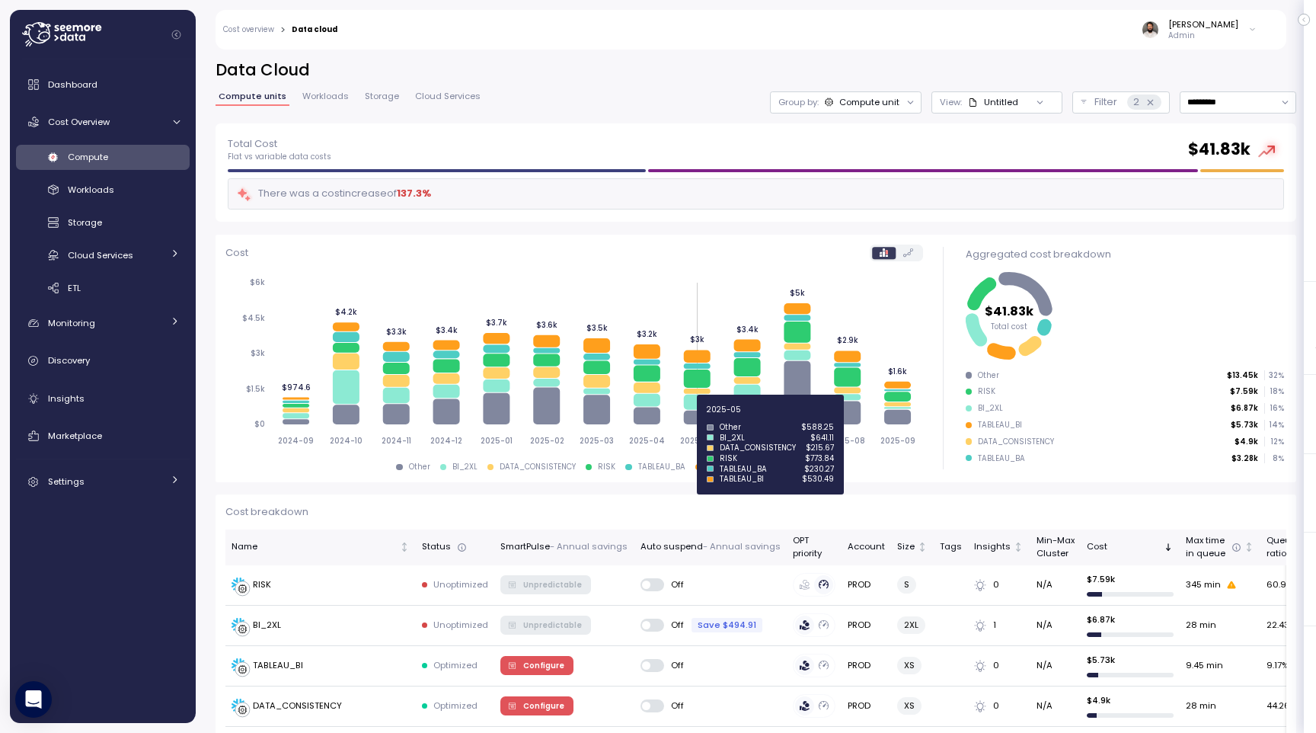
click at [695, 417] on icon at bounding box center [696, 418] width 27 height 14
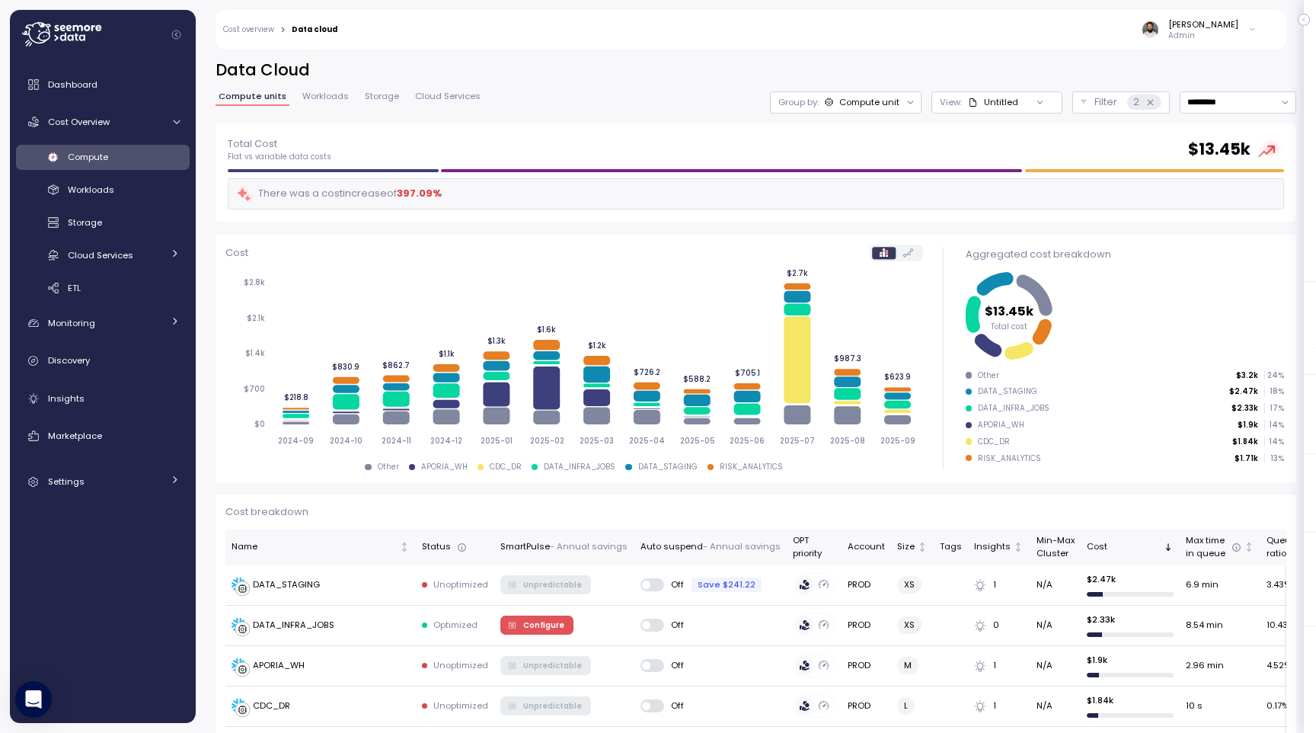
click at [875, 107] on div "Compute unit" at bounding box center [869, 102] width 60 height 12
click at [1029, 54] on div "Data Cloud Compute units Workloads Storage Cloud Services Group by: Compute uni…" at bounding box center [756, 386] width 1120 height 693
click at [1150, 100] on icon at bounding box center [1150, 102] width 10 height 10
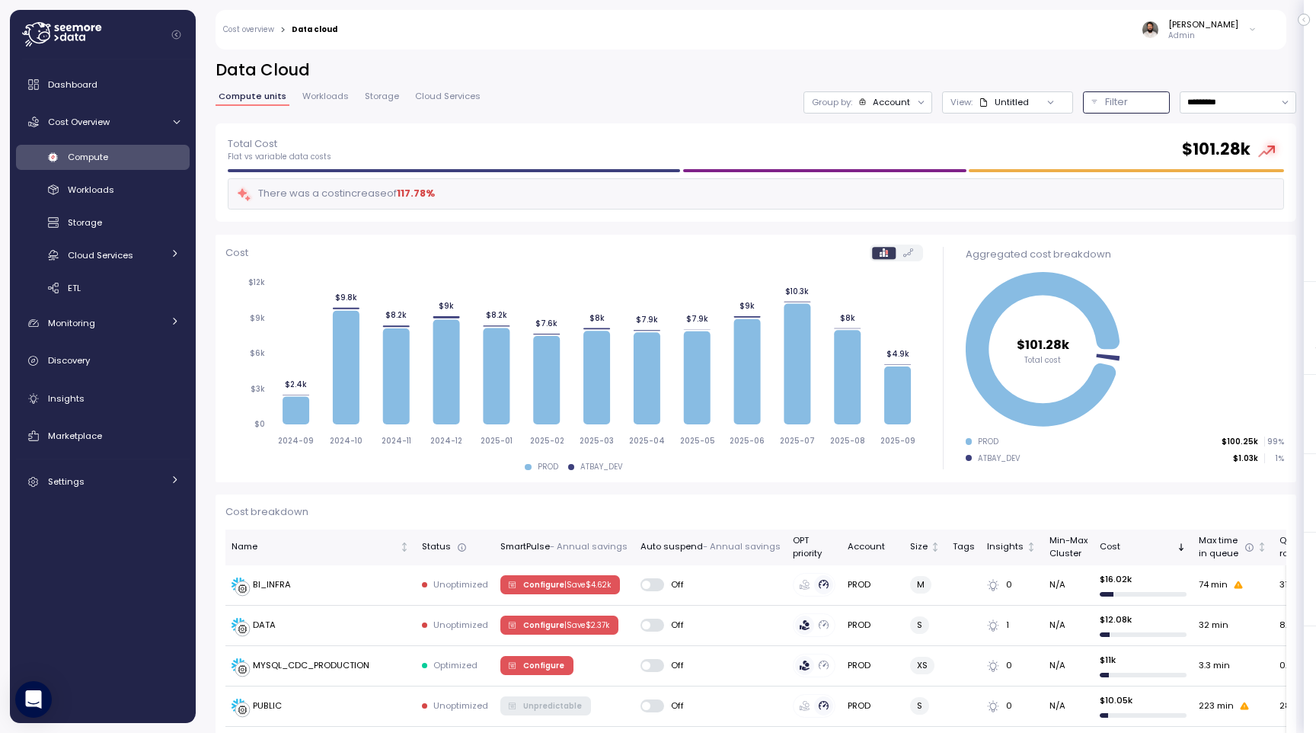
click at [902, 107] on div "Account" at bounding box center [891, 102] width 37 height 12
click at [996, 105] on div "Untitled" at bounding box center [1012, 102] width 34 height 12
click at [1123, 102] on p "Filter" at bounding box center [1116, 101] width 23 height 15
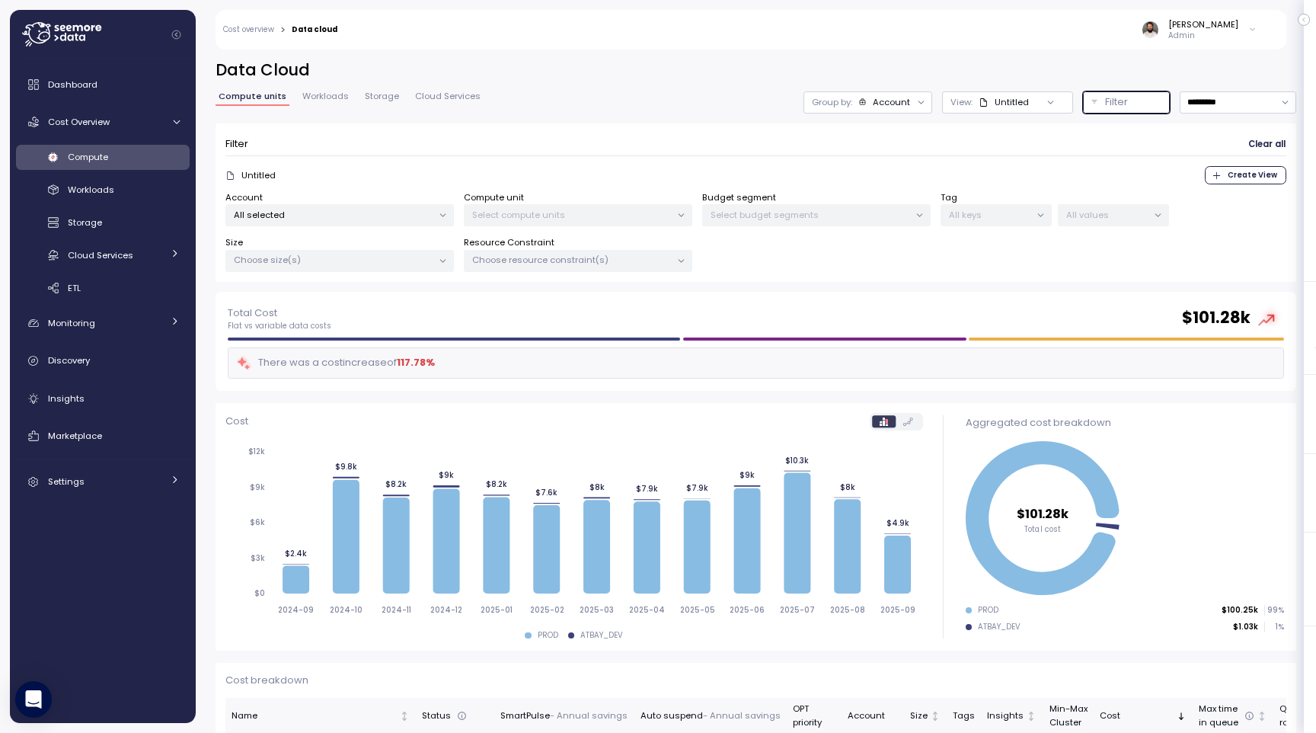
click at [858, 104] on div "Group by: Account" at bounding box center [861, 102] width 99 height 12
click at [983, 105] on icon at bounding box center [984, 102] width 10 height 10
click at [1232, 108] on input "*********" at bounding box center [1238, 102] width 117 height 22
click at [999, 103] on div "Untitled" at bounding box center [1012, 102] width 34 height 12
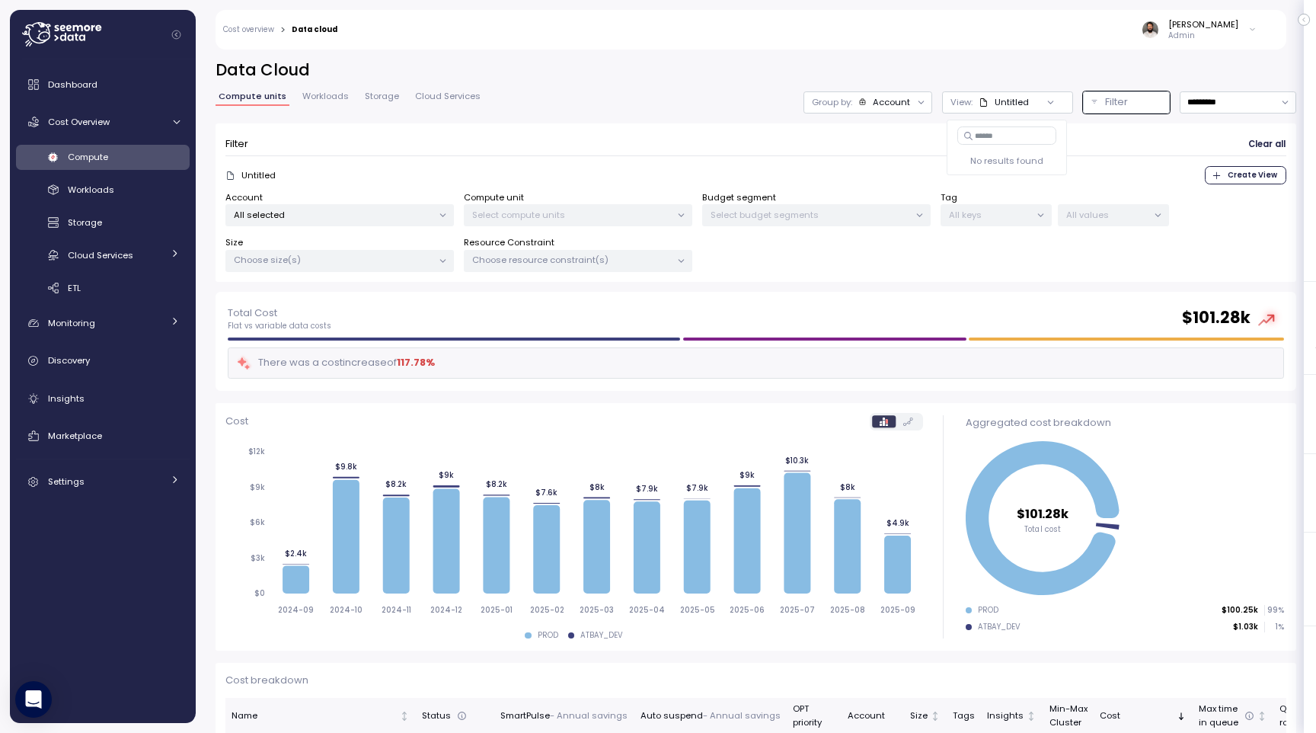
click at [895, 104] on div "Account" at bounding box center [891, 102] width 37 height 12
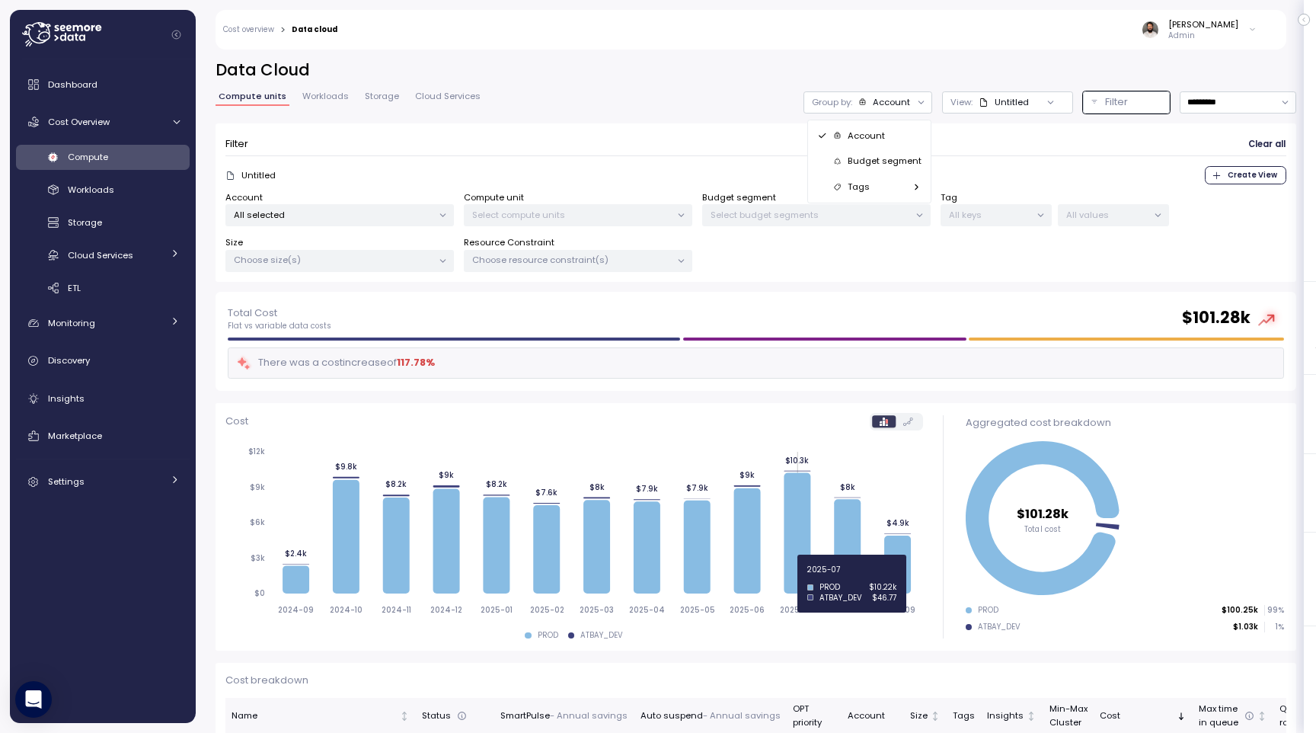
click at [799, 577] on icon at bounding box center [797, 532] width 27 height 120
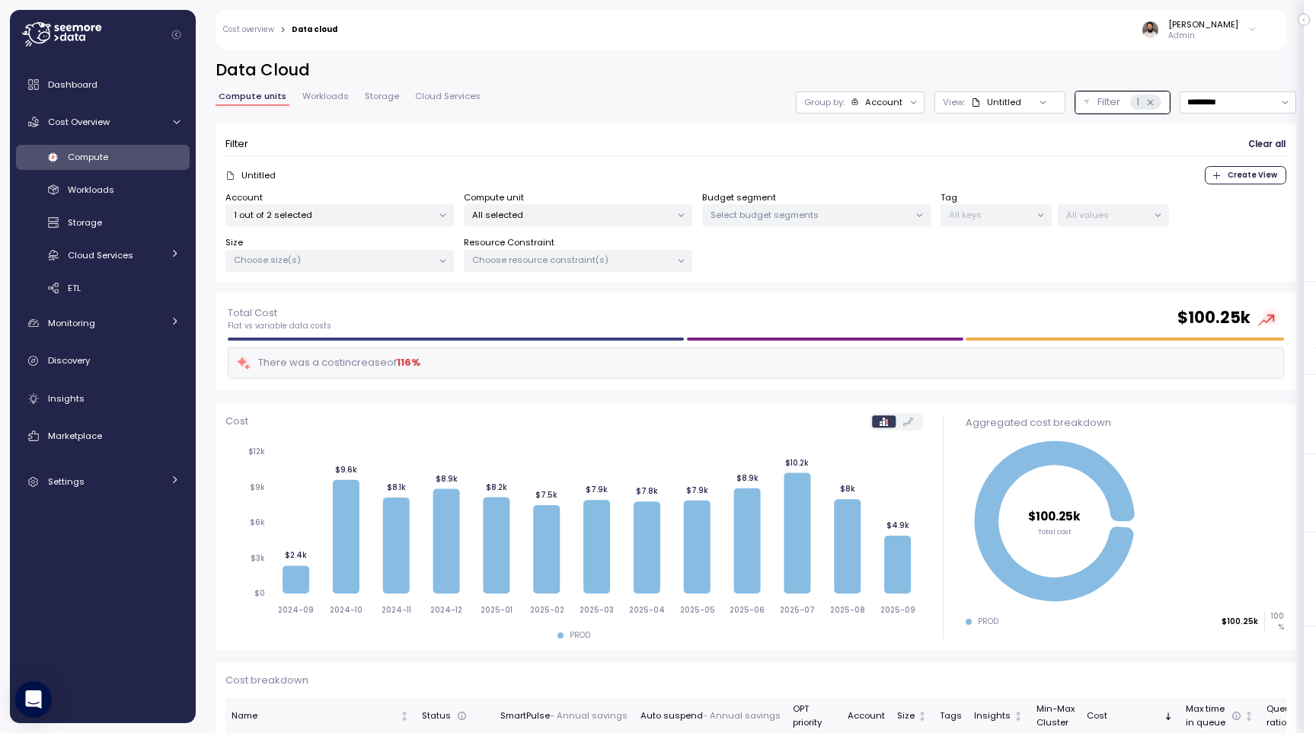
click at [874, 97] on div "Account" at bounding box center [883, 102] width 37 height 12
click at [877, 187] on p "Compute unit" at bounding box center [871, 187] width 60 height 12
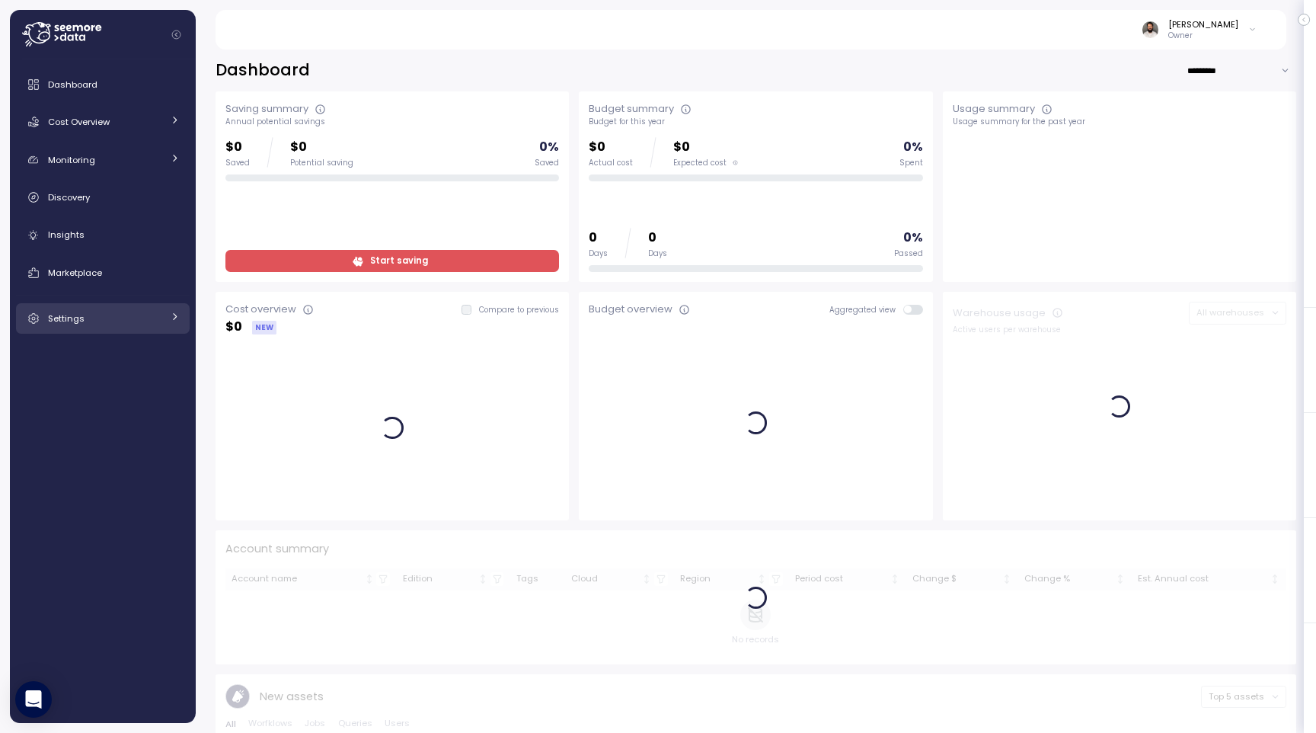
click at [154, 324] on div "Settings" at bounding box center [105, 318] width 114 height 15
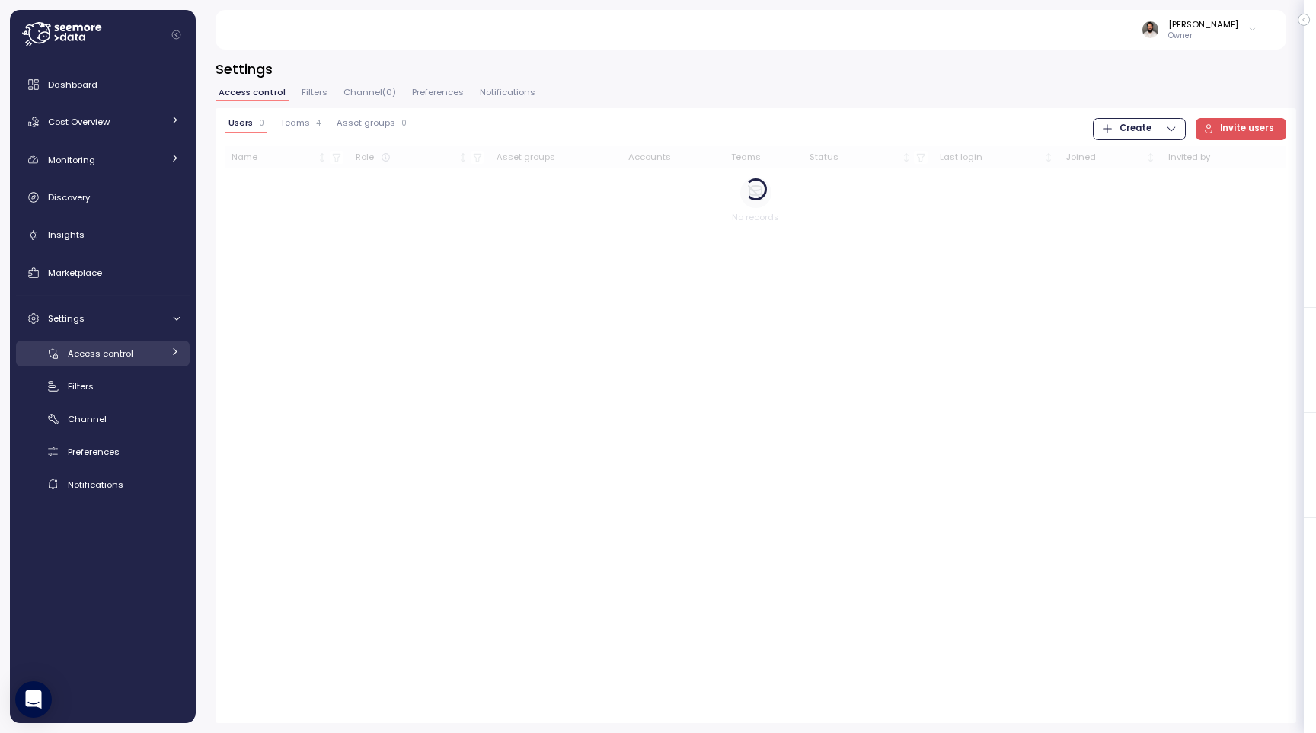
click at [139, 359] on div "Access control" at bounding box center [115, 353] width 94 height 15
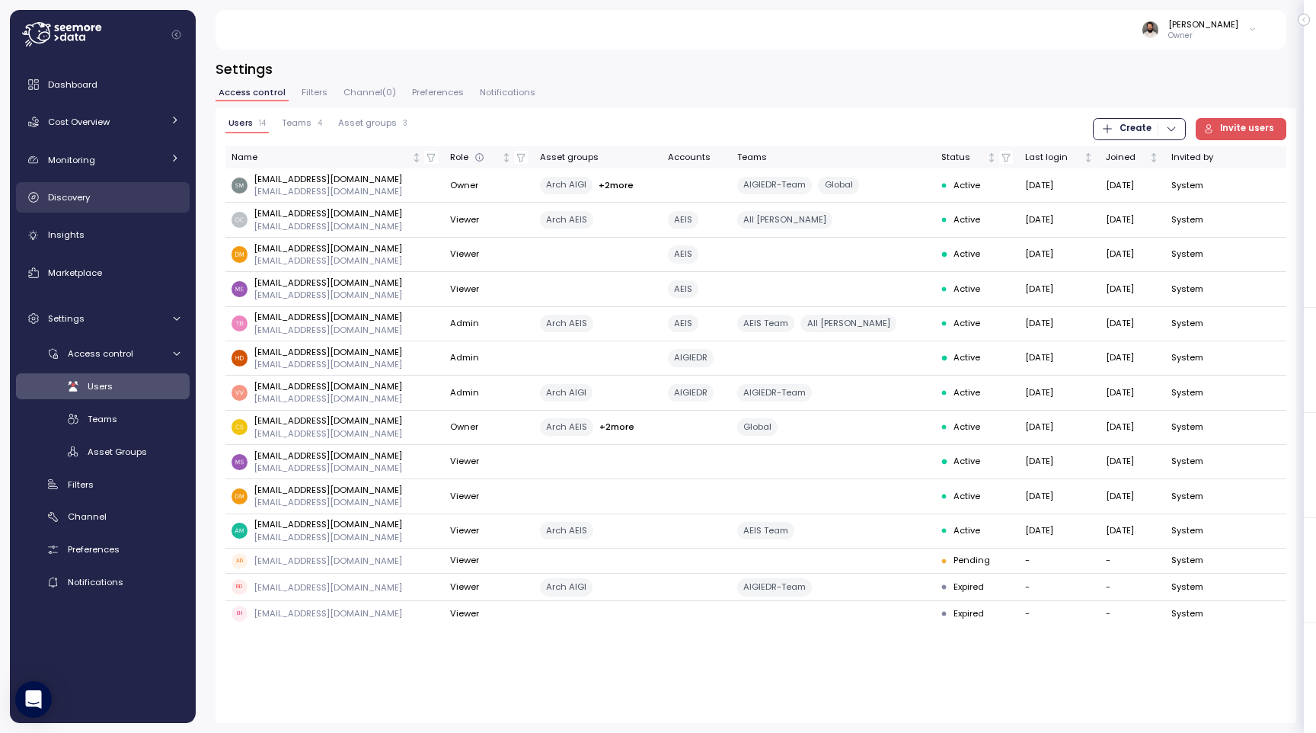
click at [123, 209] on link "Discovery" at bounding box center [103, 197] width 174 height 30
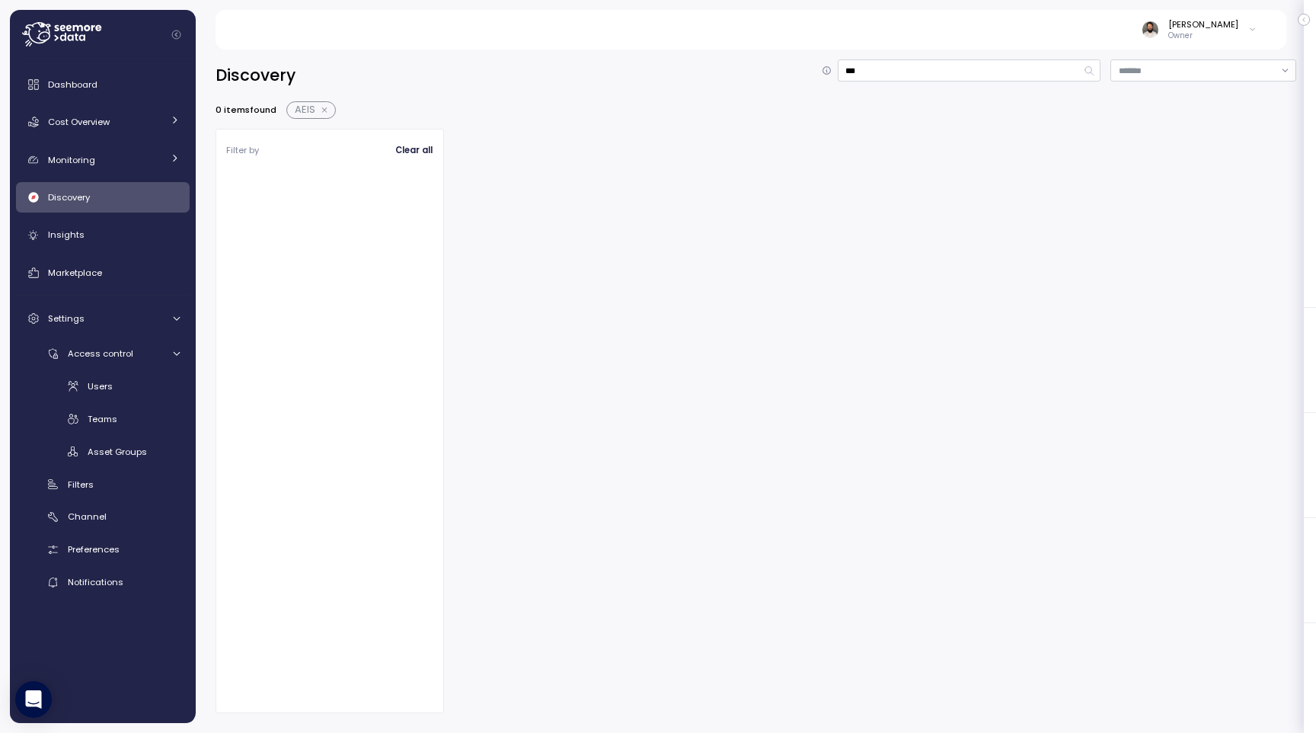
click at [322, 109] on button "button" at bounding box center [325, 110] width 20 height 12
click at [135, 238] on div "Insights" at bounding box center [114, 234] width 132 height 15
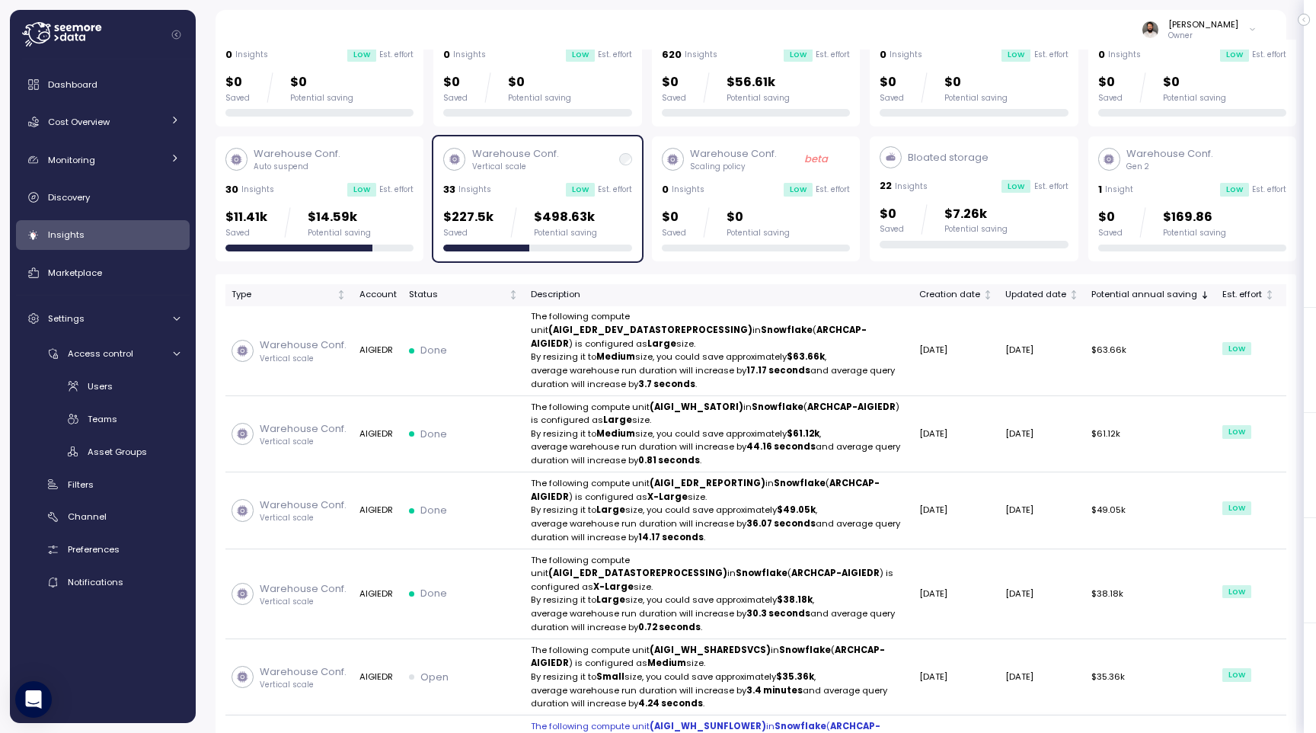
scroll to position [44, 0]
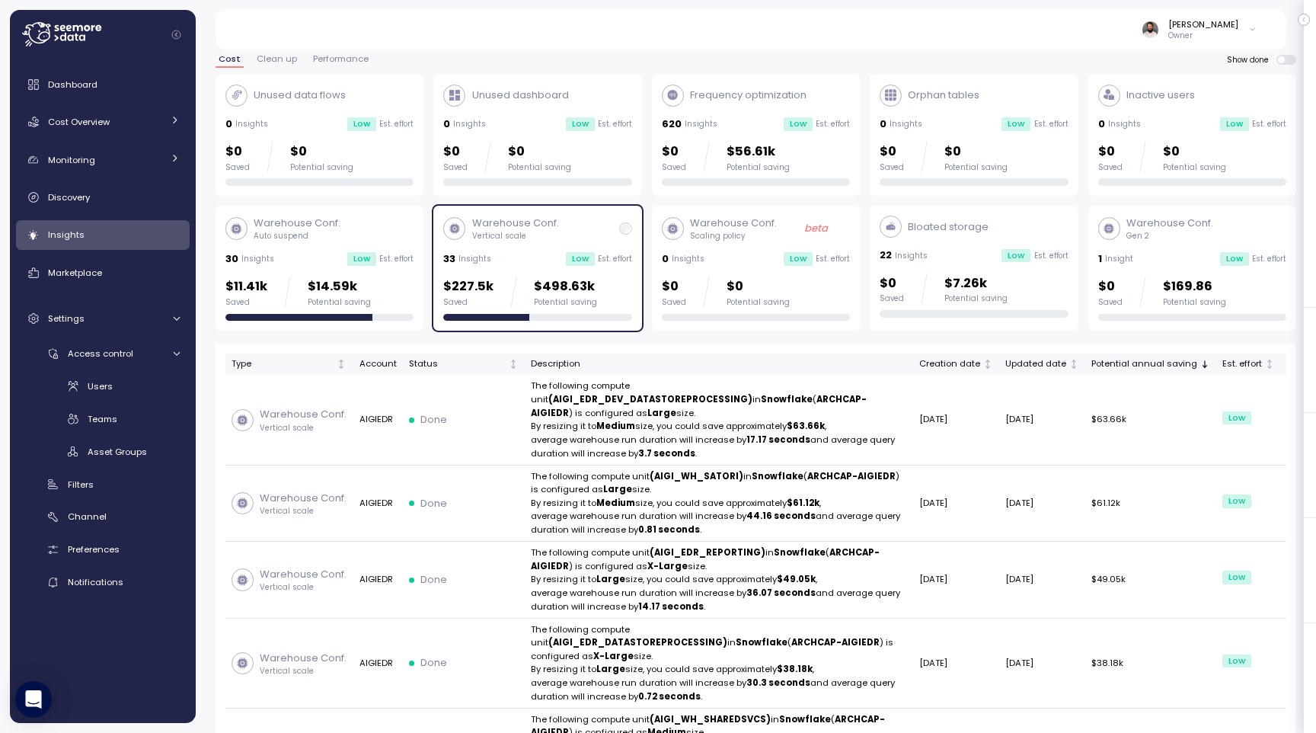
click at [497, 269] on div "Warehouse Conf. Vertical scale 33 Insights Low Est. effort $227.5k Saved $498.6…" at bounding box center [537, 268] width 188 height 105
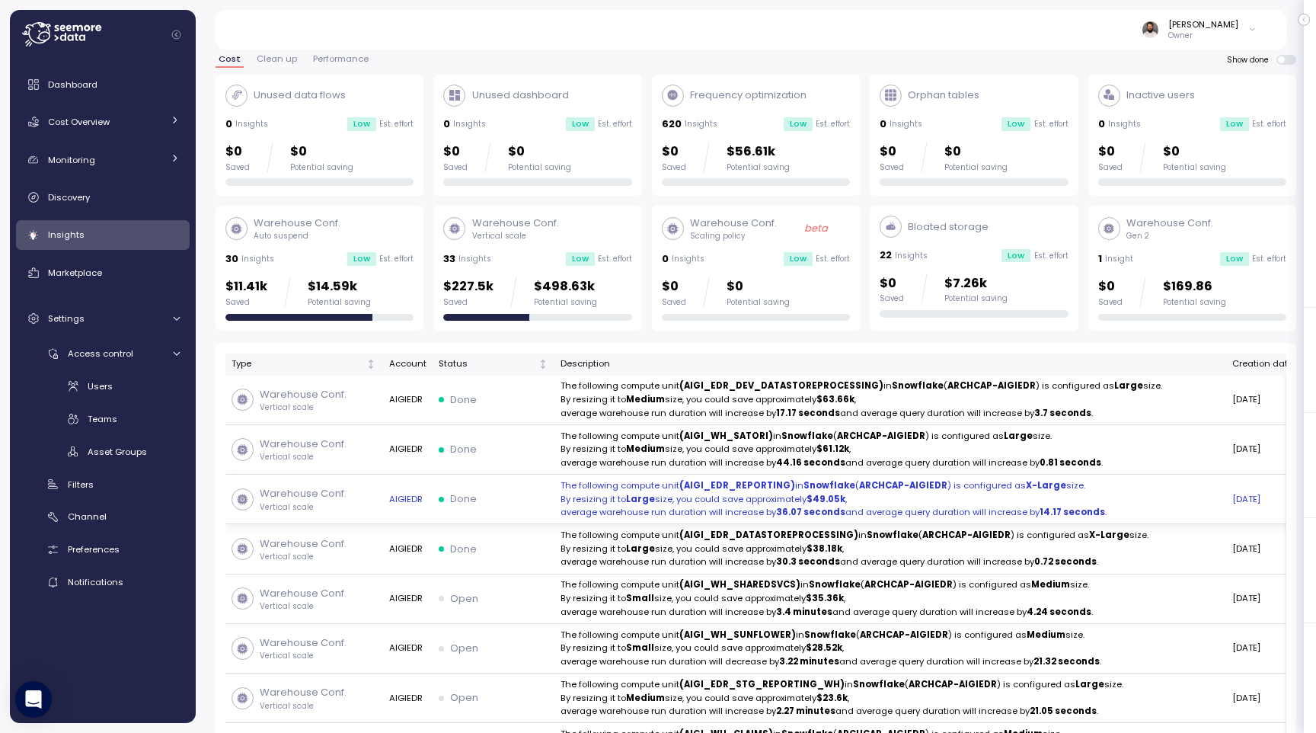
click at [483, 506] on div "Done" at bounding box center [494, 498] width 110 height 15
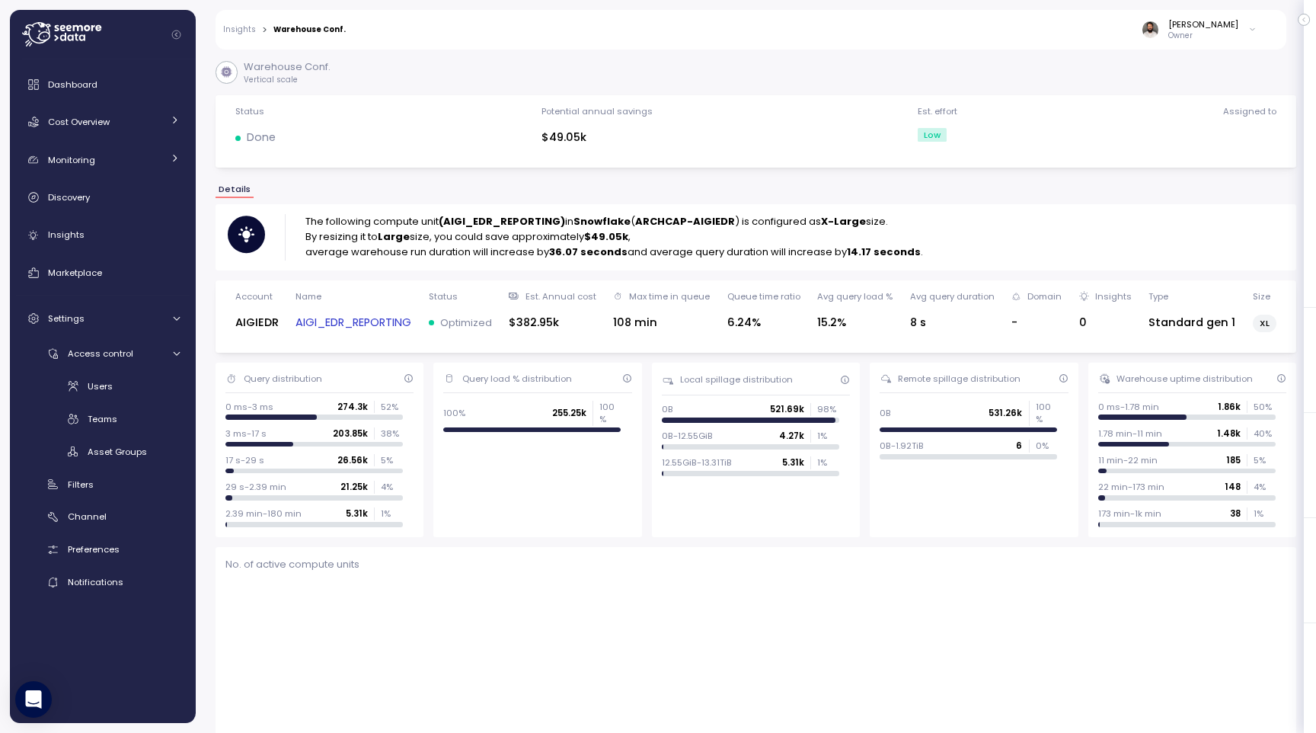
click at [494, 228] on strong "(AIGI_EDR_REPORTING)" at bounding box center [502, 221] width 126 height 14
click at [384, 336] on div "Name [PERSON_NAME]" at bounding box center [354, 316] width 116 height 53
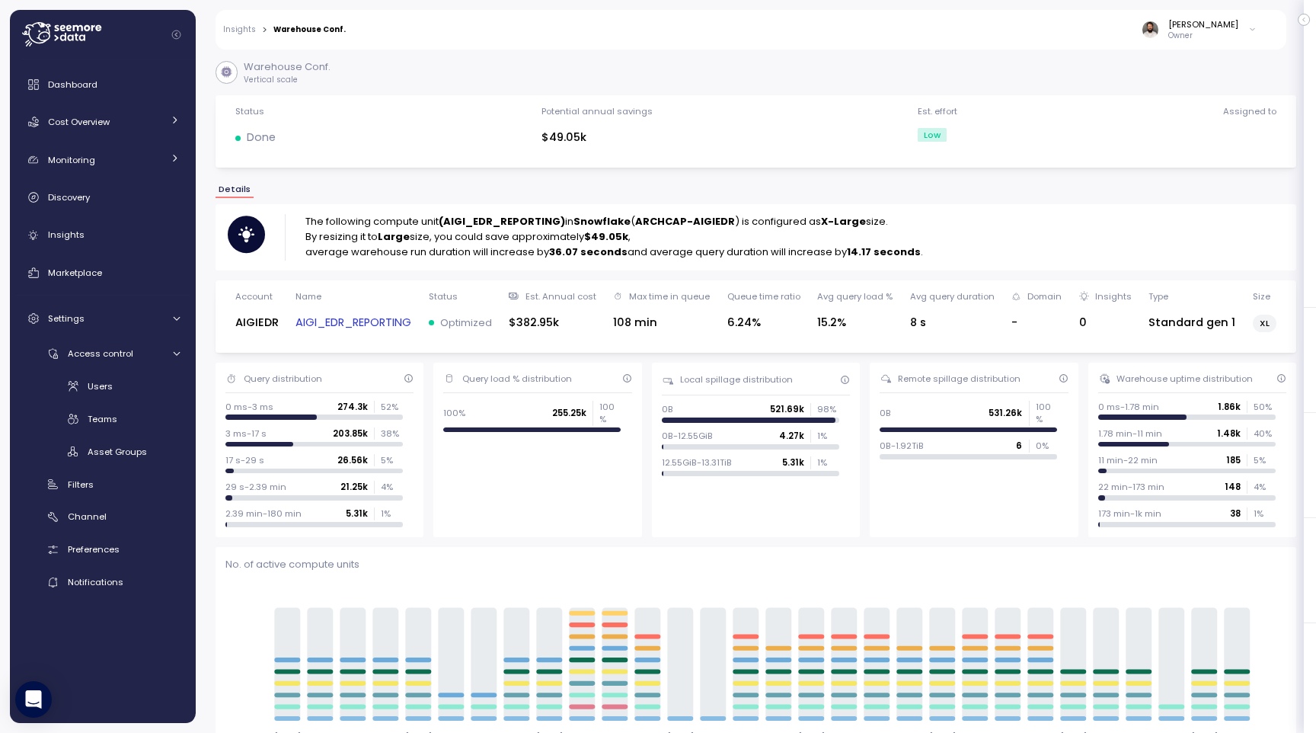
click at [384, 324] on link "AIGI_EDR_REPORTING" at bounding box center [354, 323] width 116 height 18
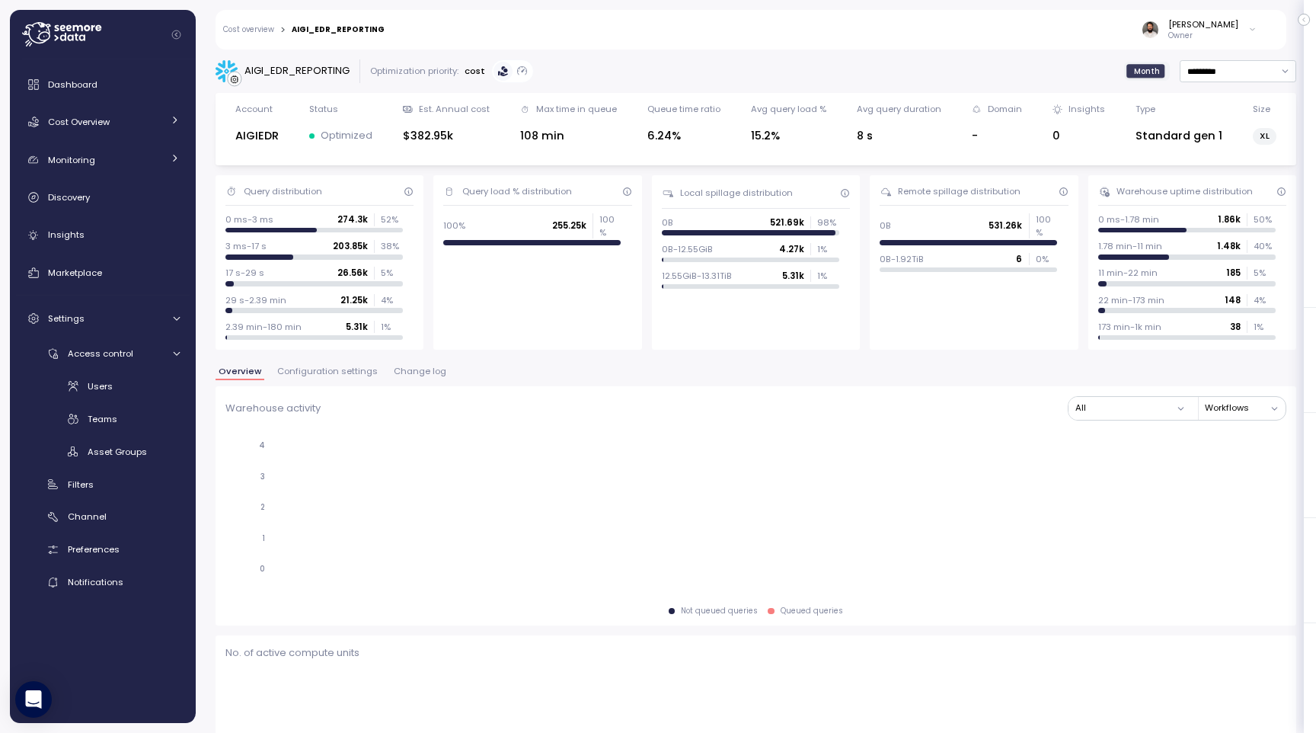
click at [401, 375] on span "Change log" at bounding box center [420, 371] width 53 height 8
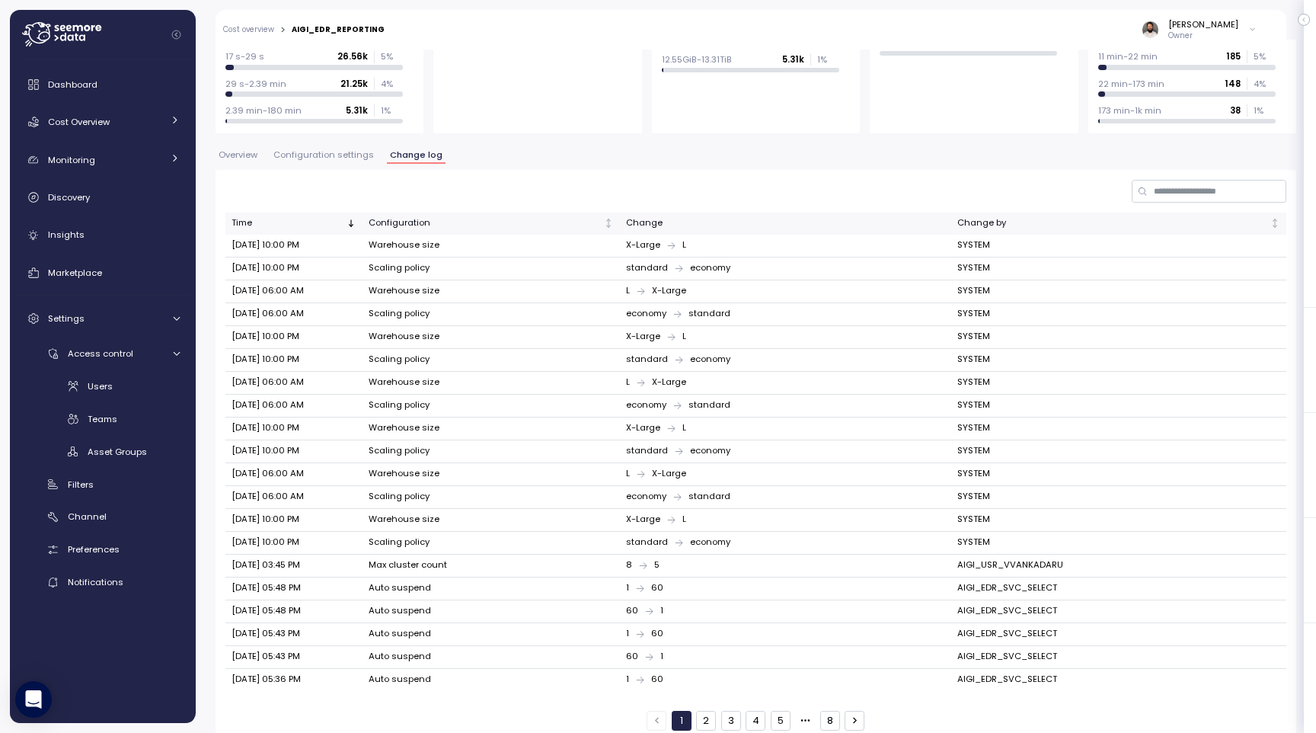
scroll to position [225, 0]
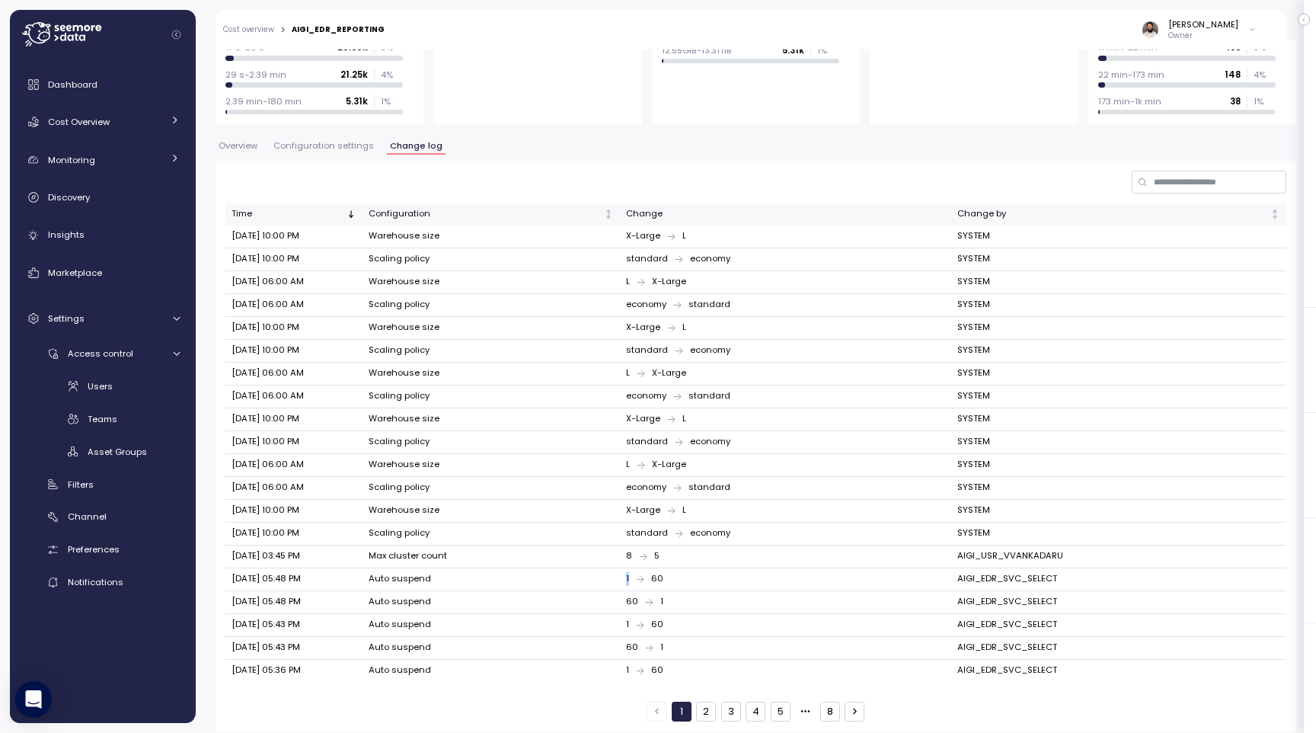
drag, startPoint x: 634, startPoint y: 573, endPoint x: 714, endPoint y: 573, distance: 80.0
click at [714, 573] on tr "[DATE] 05:48 PM Auto suspend 1 60 AIGI_EDR_SVC_SELECT" at bounding box center [755, 579] width 1061 height 23
click at [710, 701] on button "2" at bounding box center [706, 711] width 20 height 20
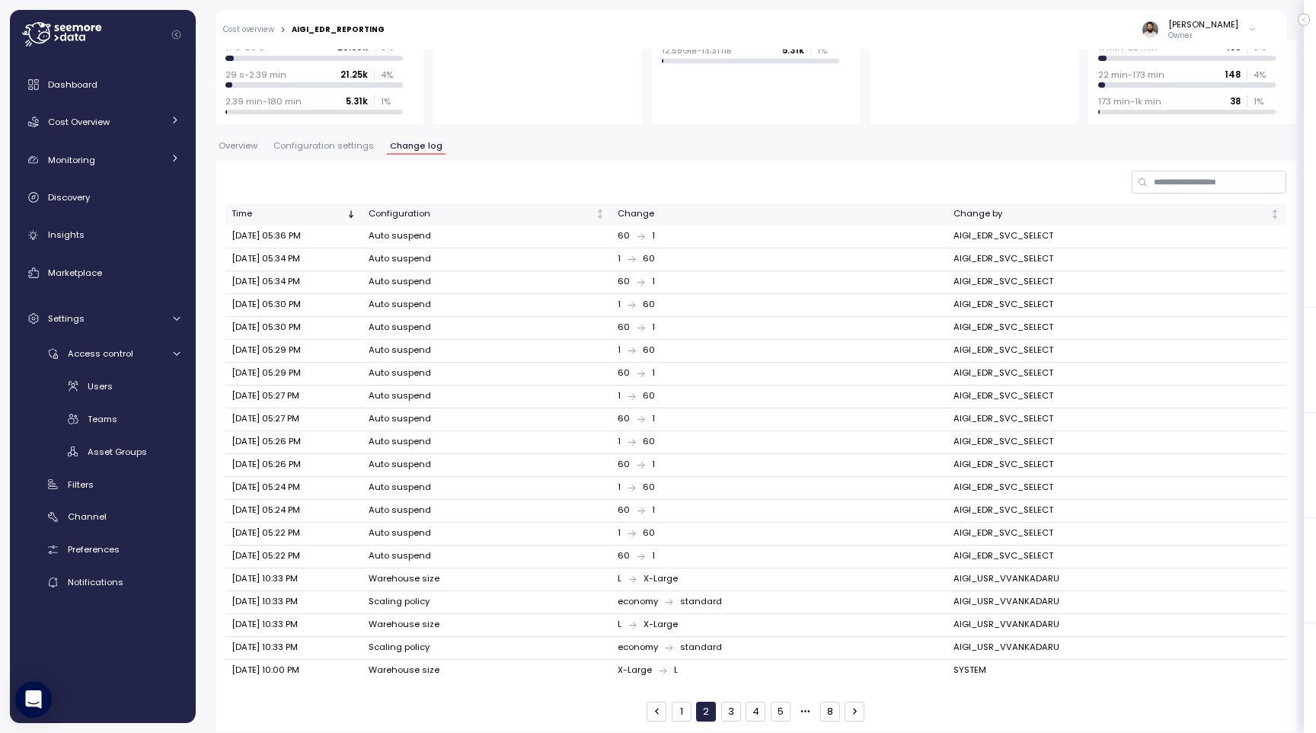
click at [730, 701] on button "3" at bounding box center [731, 711] width 20 height 20
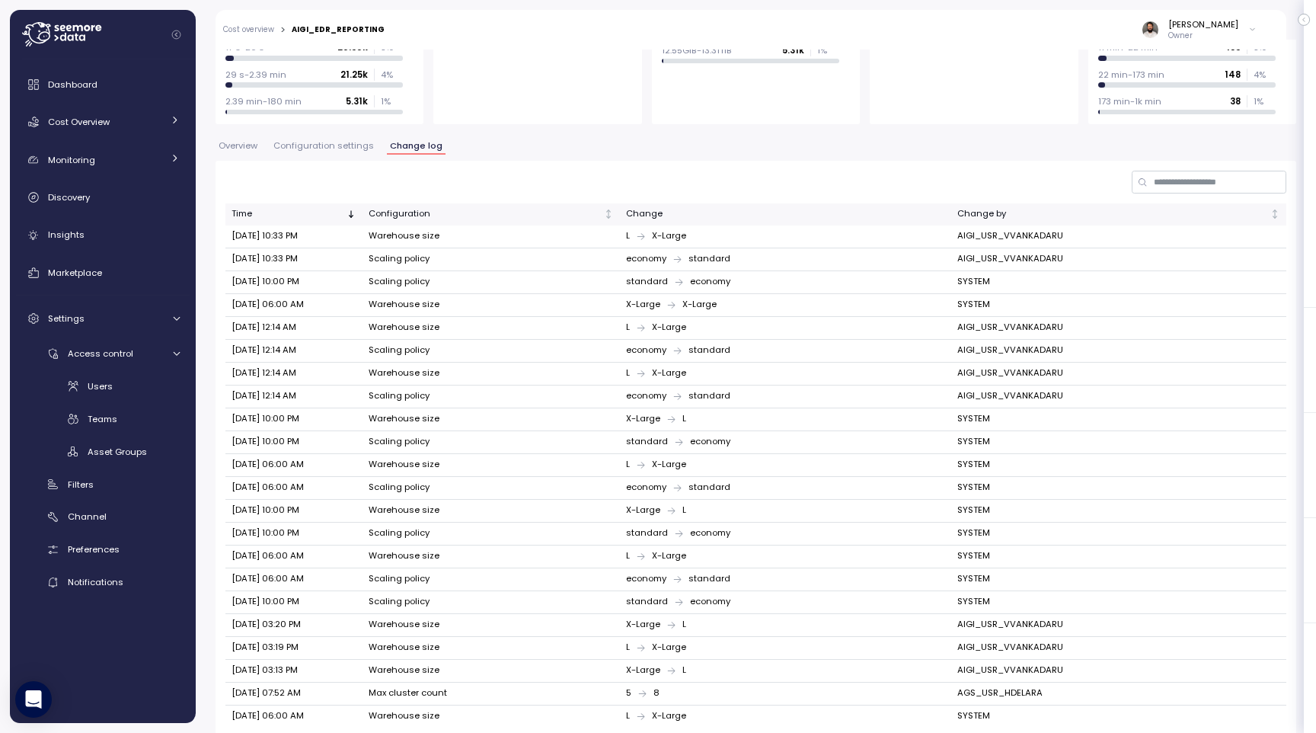
click at [765, 709] on div "L X-Large" at bounding box center [785, 716] width 319 height 14
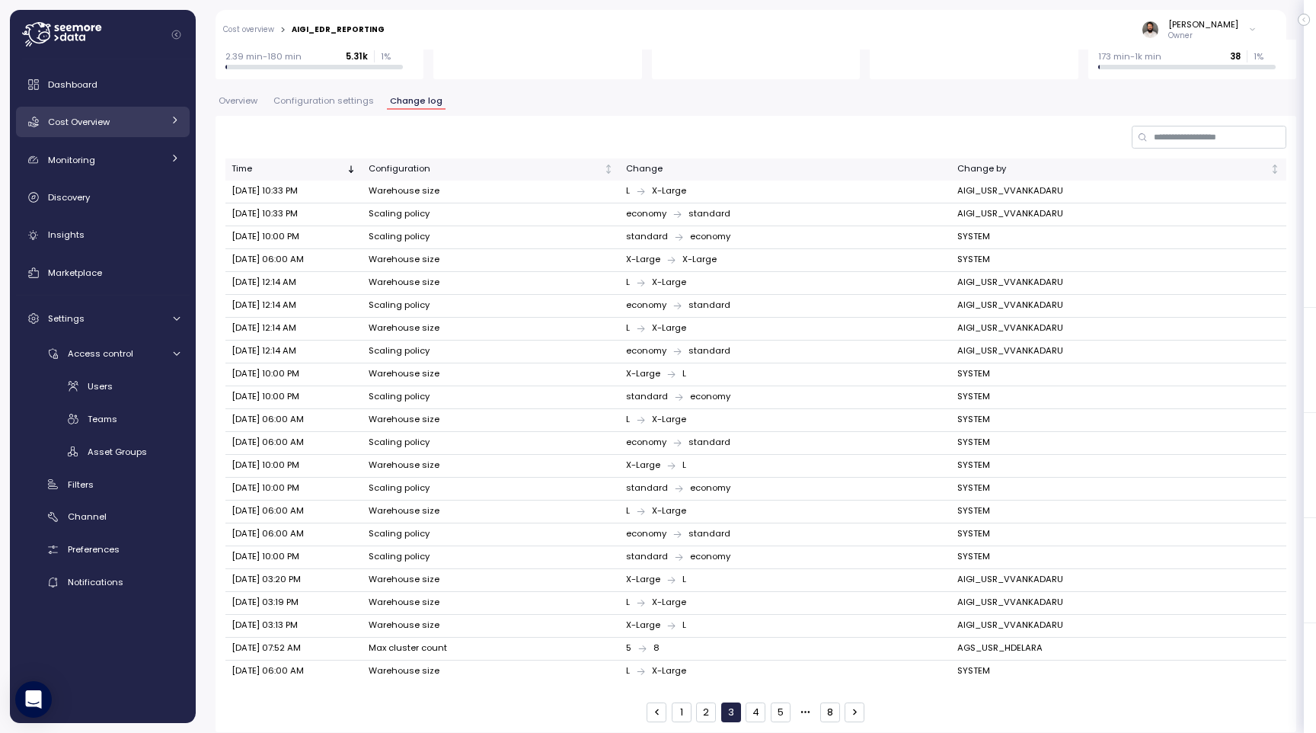
click at [97, 120] on span "Cost Overview" at bounding box center [79, 122] width 62 height 12
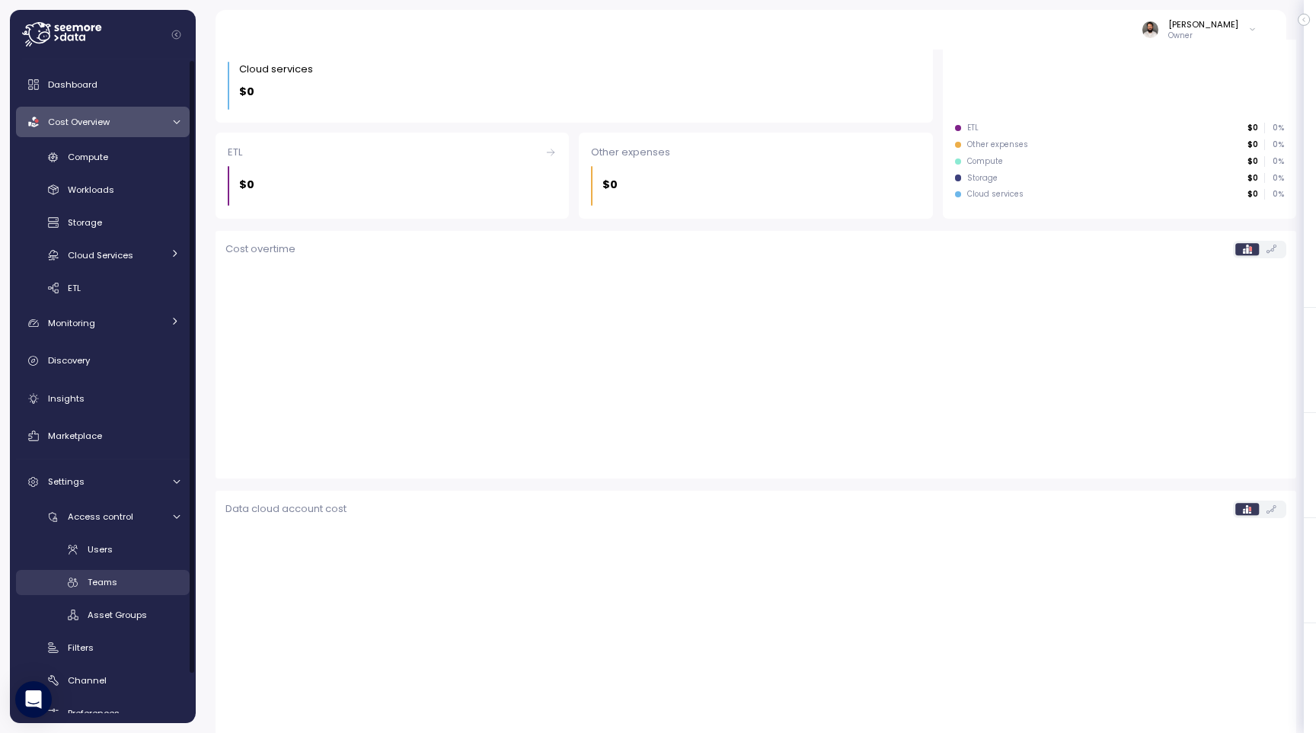
scroll to position [52, 0]
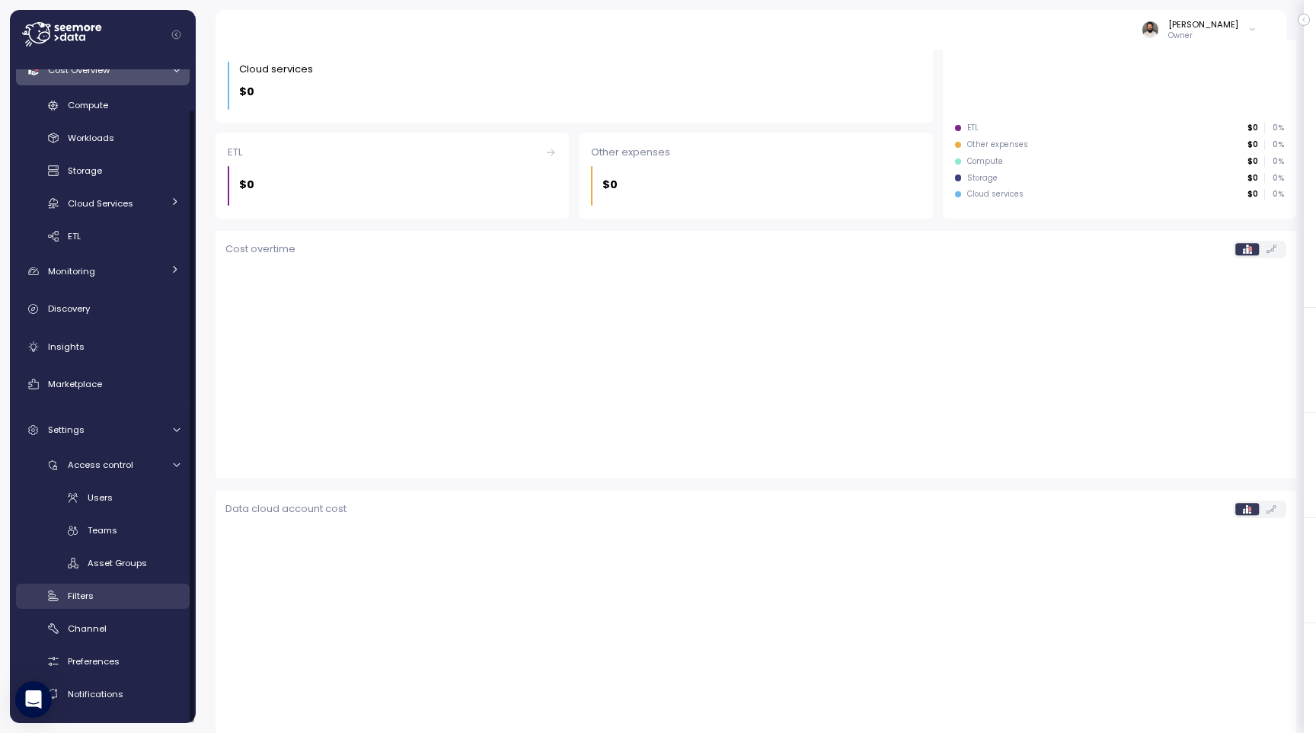
click at [117, 591] on div "Filters" at bounding box center [124, 595] width 112 height 15
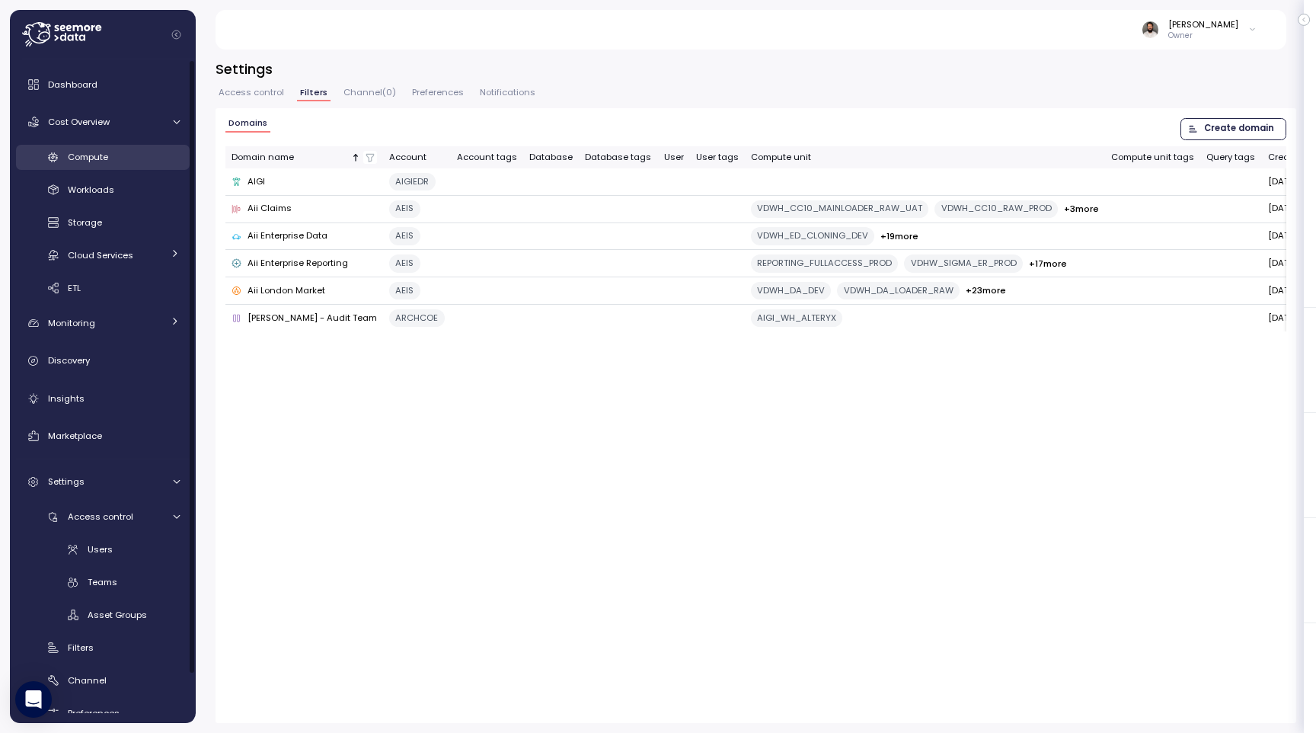
click at [126, 149] on div "Compute" at bounding box center [124, 156] width 112 height 15
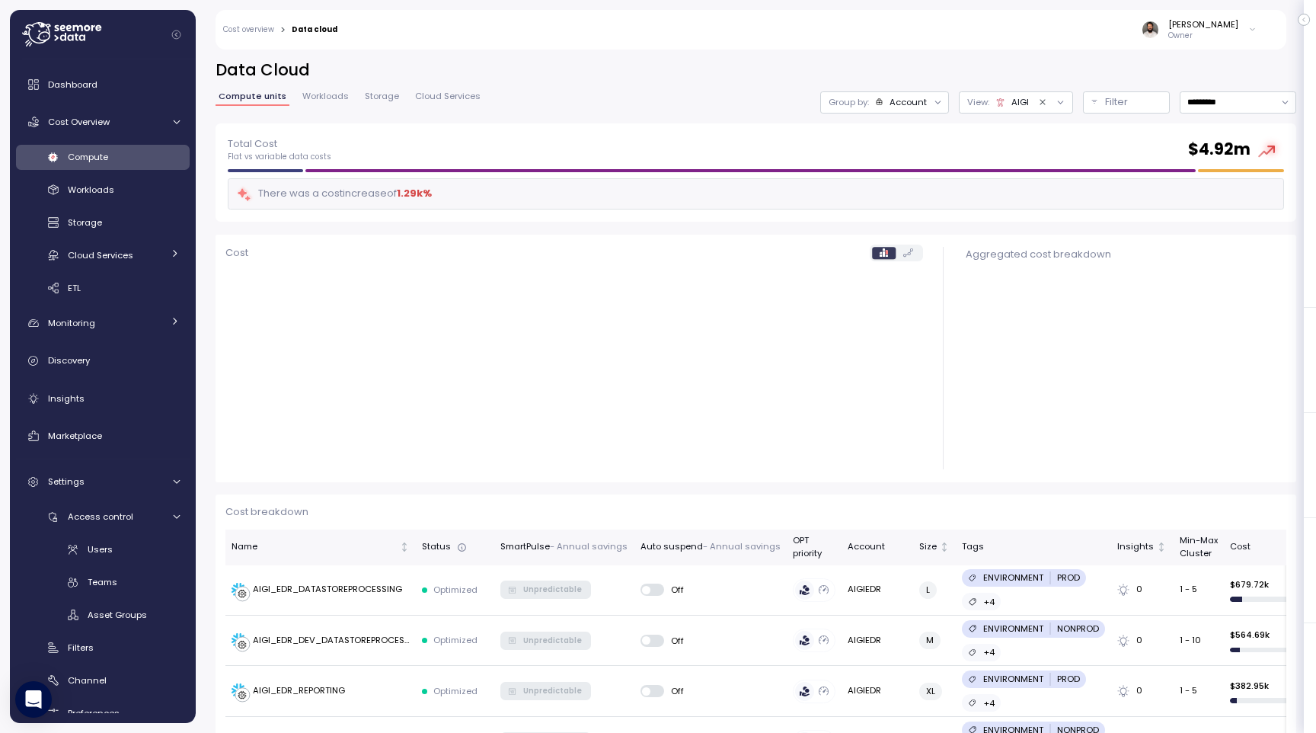
click at [1193, 113] on div "Data Cloud Compute units Workloads Storage Cloud Services Group by: Account Vie…" at bounding box center [756, 91] width 1081 height 64
click at [1193, 102] on input "*********" at bounding box center [1238, 102] width 117 height 22
click at [1207, 167] on div "Last 7 days" at bounding box center [1230, 169] width 50 height 12
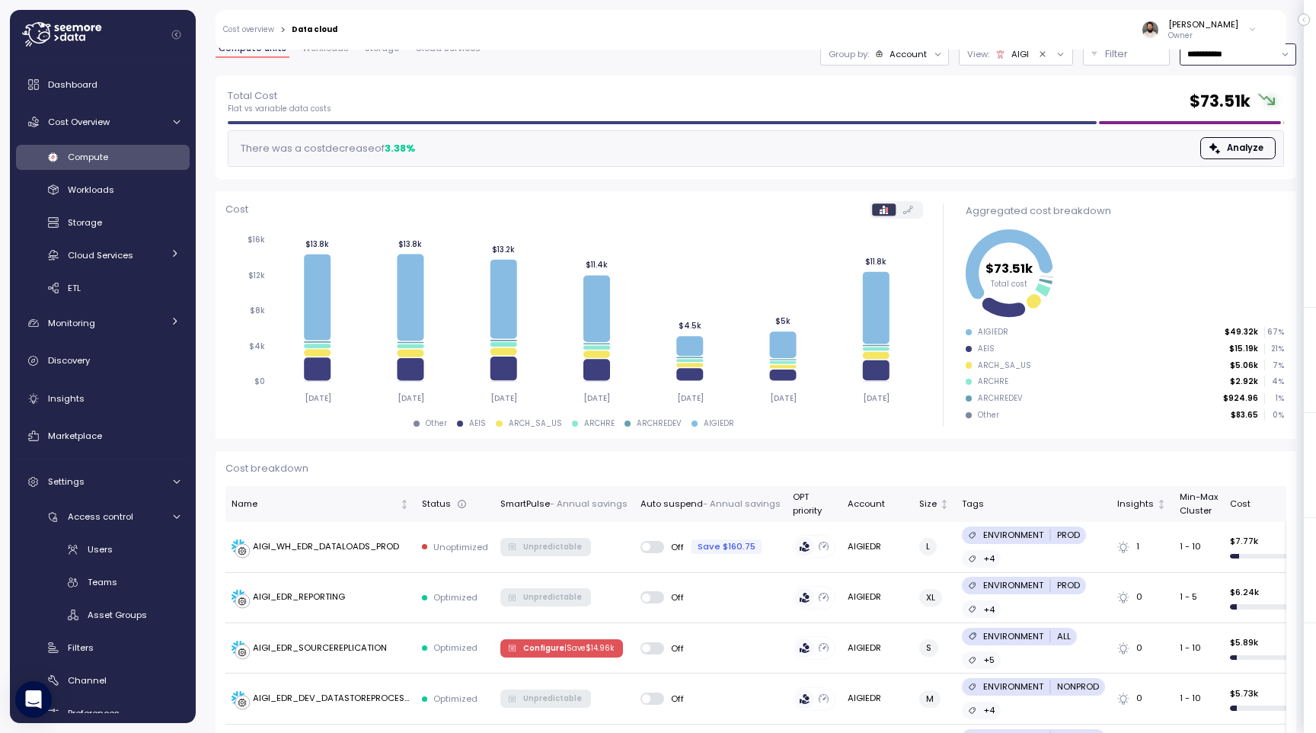
scroll to position [43, 0]
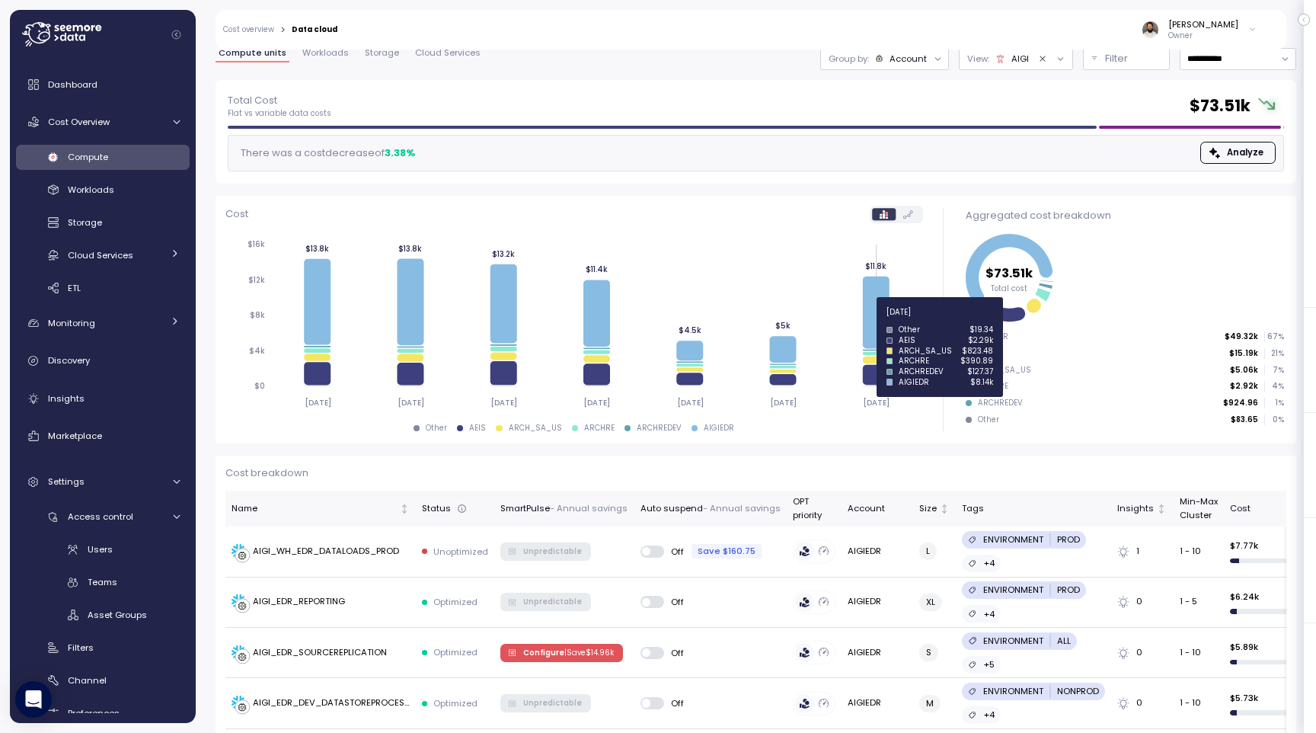
click at [865, 319] on icon at bounding box center [876, 312] width 27 height 72
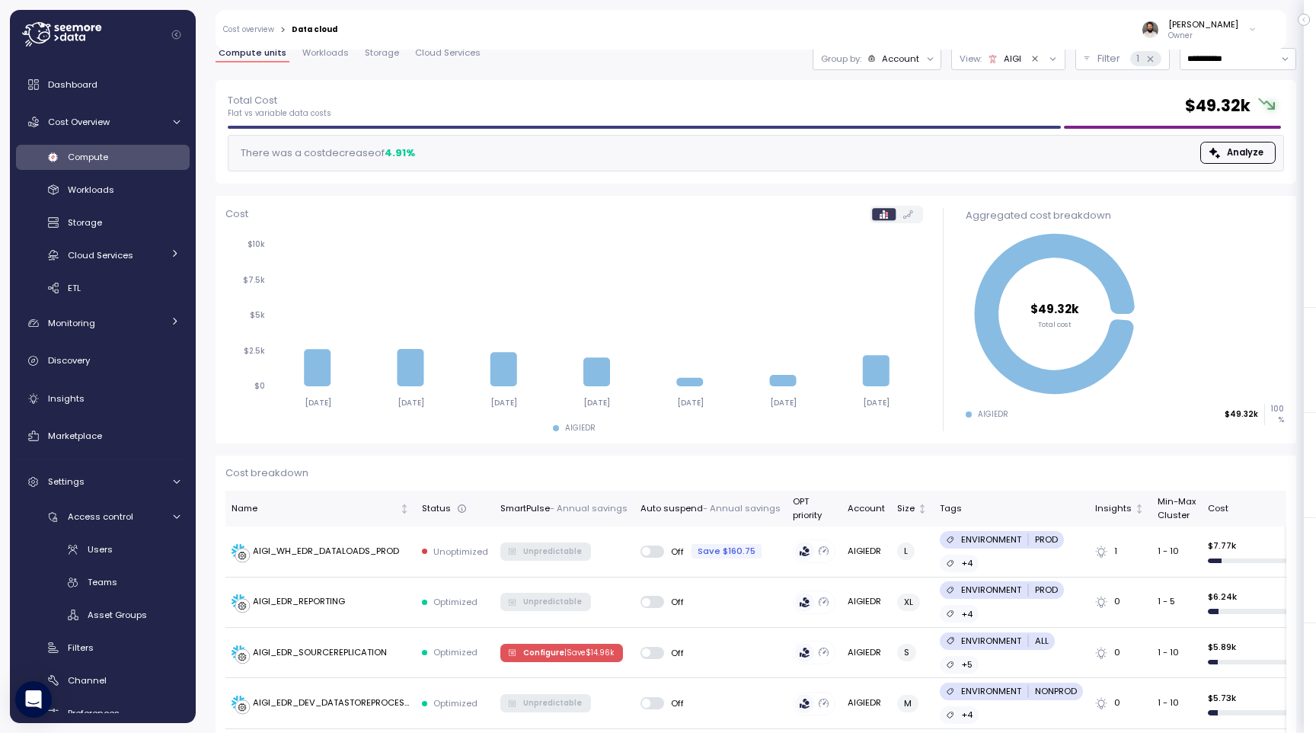
click at [884, 56] on div "Account" at bounding box center [900, 59] width 37 height 12
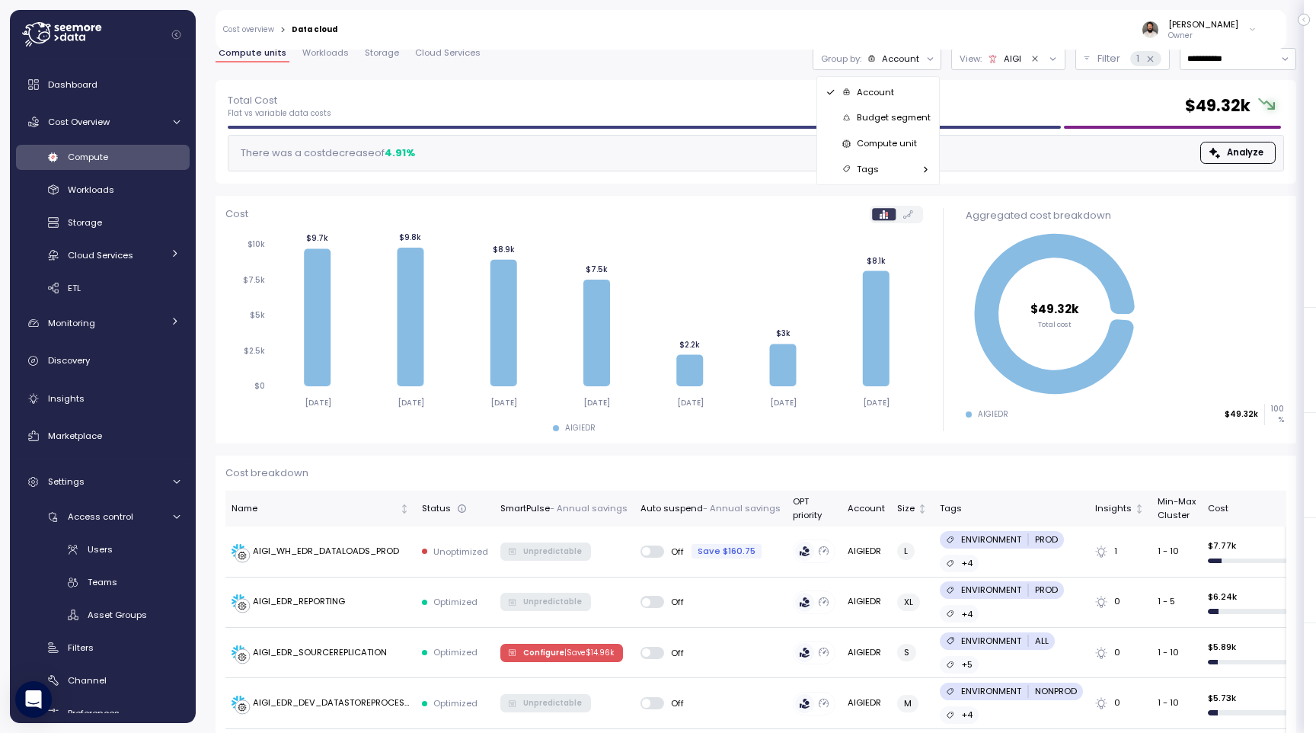
click at [886, 148] on p "Compute unit" at bounding box center [887, 143] width 60 height 12
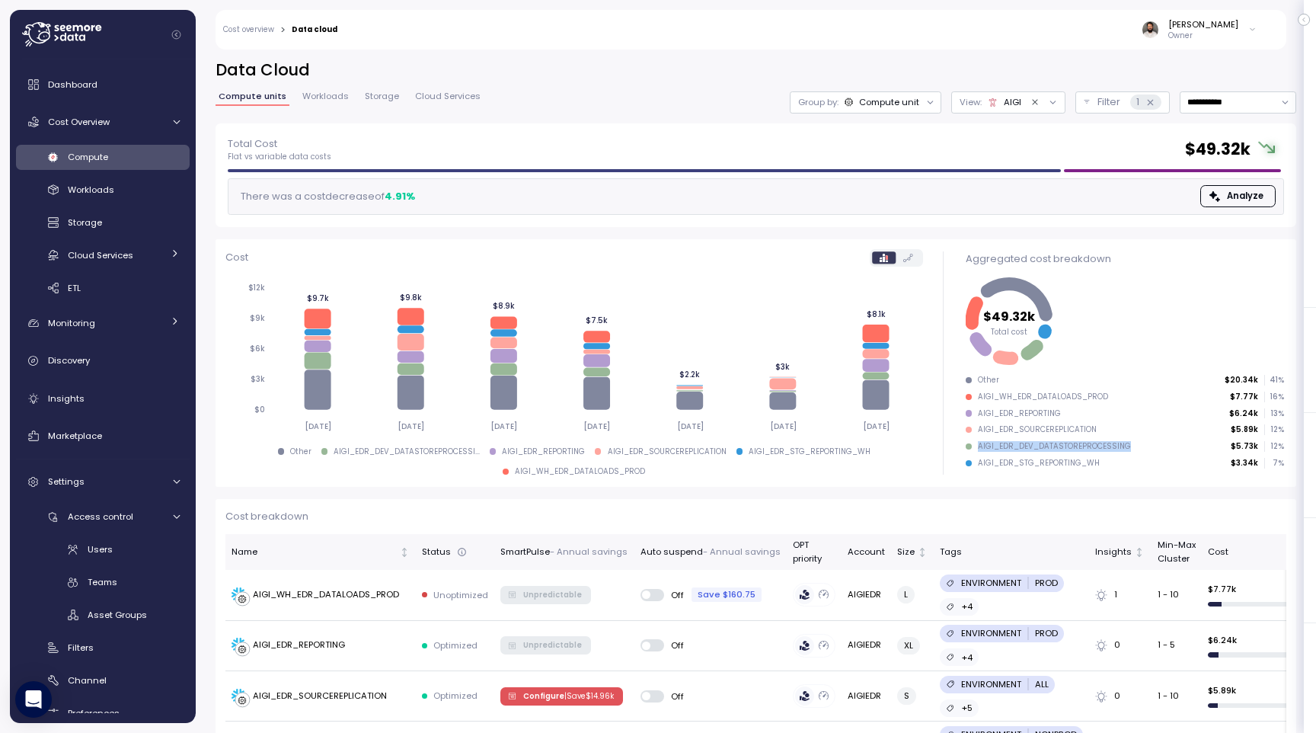
drag, startPoint x: 977, startPoint y: 446, endPoint x: 1130, endPoint y: 455, distance: 152.6
click at [1132, 452] on ul "Other $20.34k 41 % AIGI_WH_EDR_DATALOADS_PROD $7.77k 16 % AIGI_EDR_REPORTING $6…" at bounding box center [1125, 421] width 318 height 93
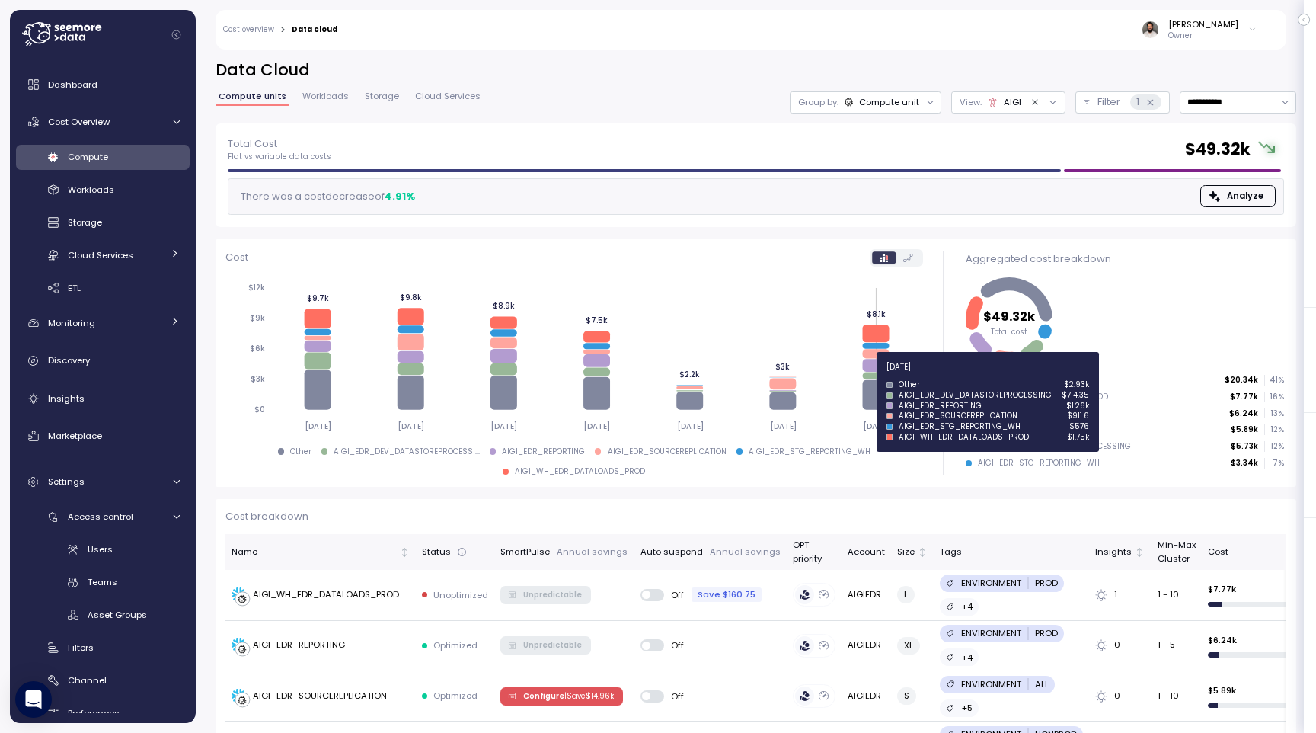
click at [870, 375] on icon at bounding box center [875, 376] width 27 height 8
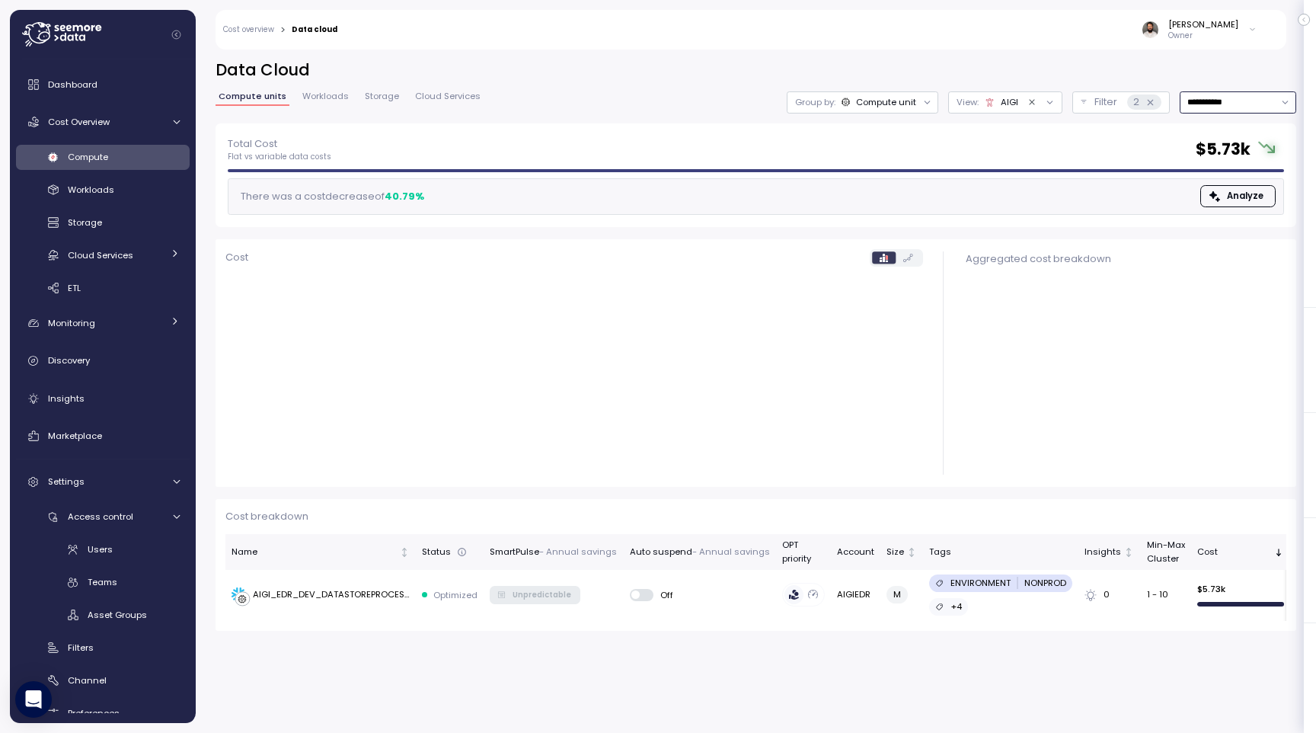
click at [1198, 99] on input "**********" at bounding box center [1238, 102] width 117 height 22
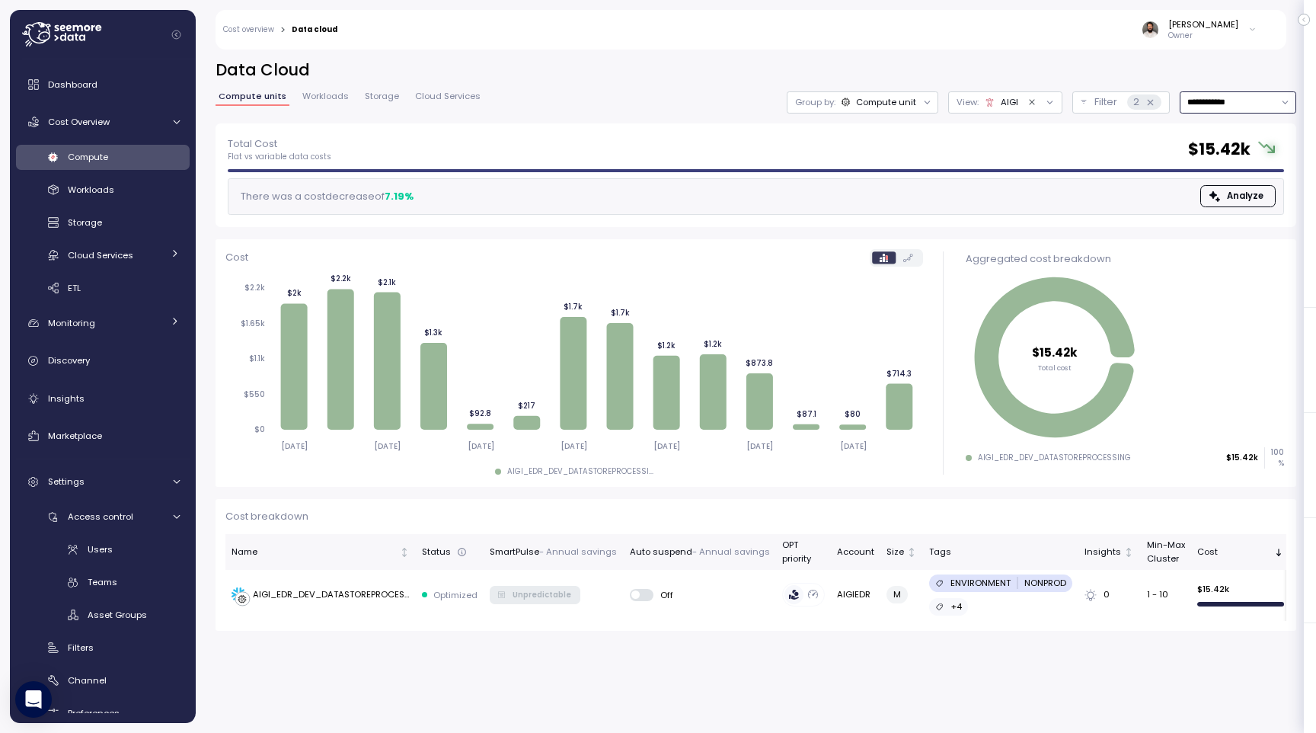
click at [1219, 107] on input "**********" at bounding box center [1238, 102] width 117 height 22
click at [1219, 200] on div "Last 30 days" at bounding box center [1236, 210] width 111 height 20
type input "**********"
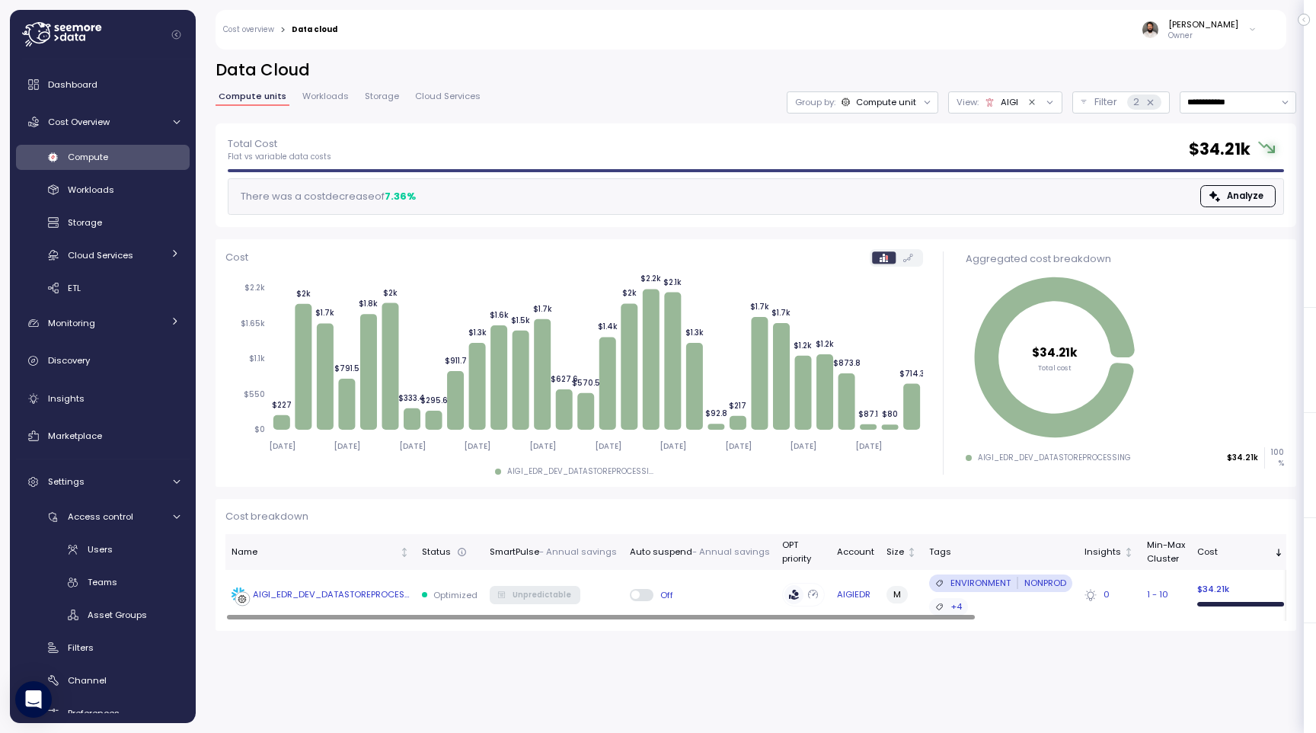
click at [408, 592] on div "AIGI_EDR_DEV_DATASTOREPROCESSING" at bounding box center [331, 595] width 157 height 14
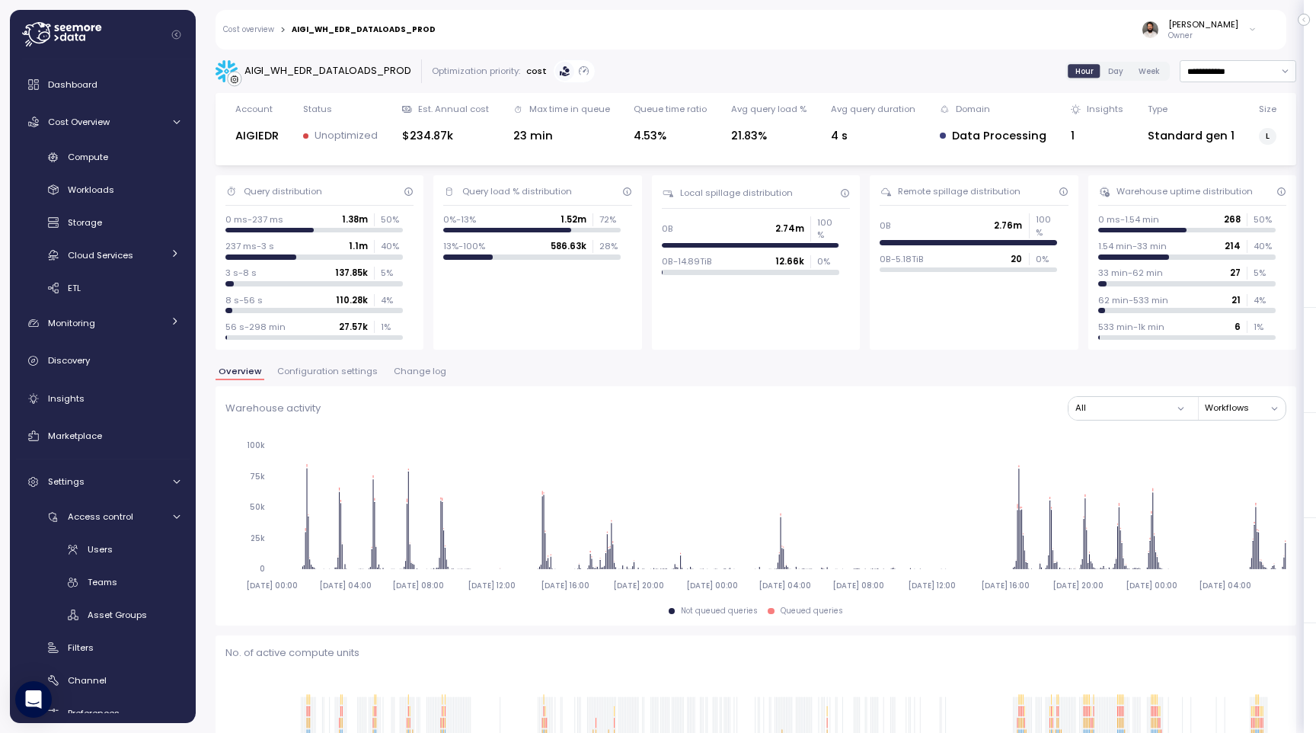
click at [414, 375] on span "Change log" at bounding box center [420, 371] width 53 height 8
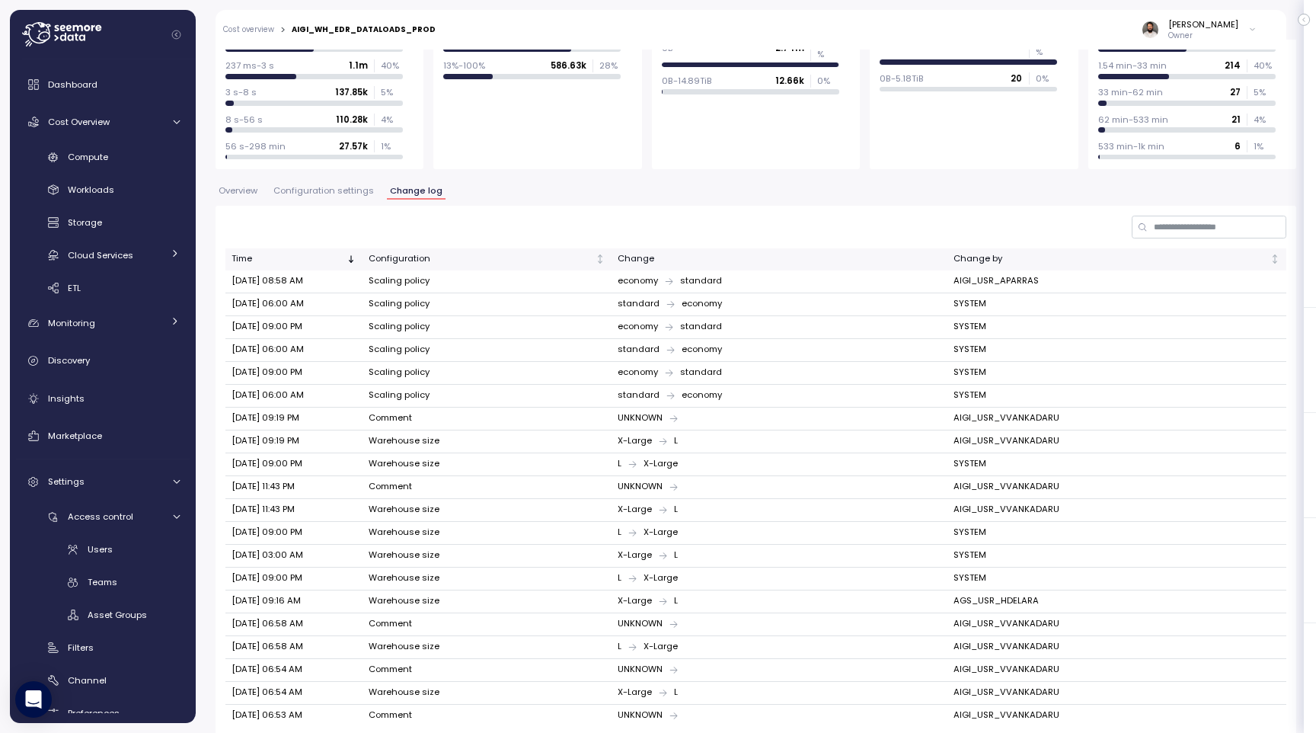
scroll to position [175, 0]
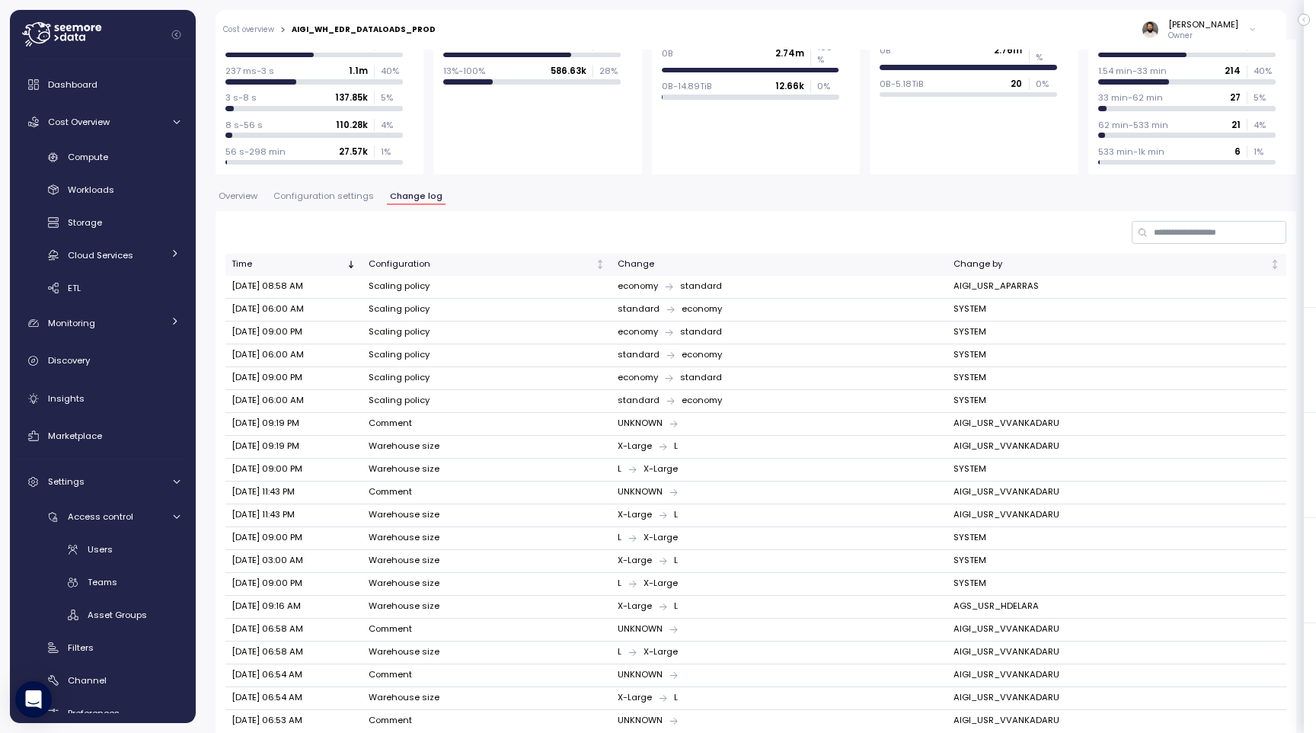
click at [332, 194] on span "Configuration settings" at bounding box center [323, 196] width 101 height 8
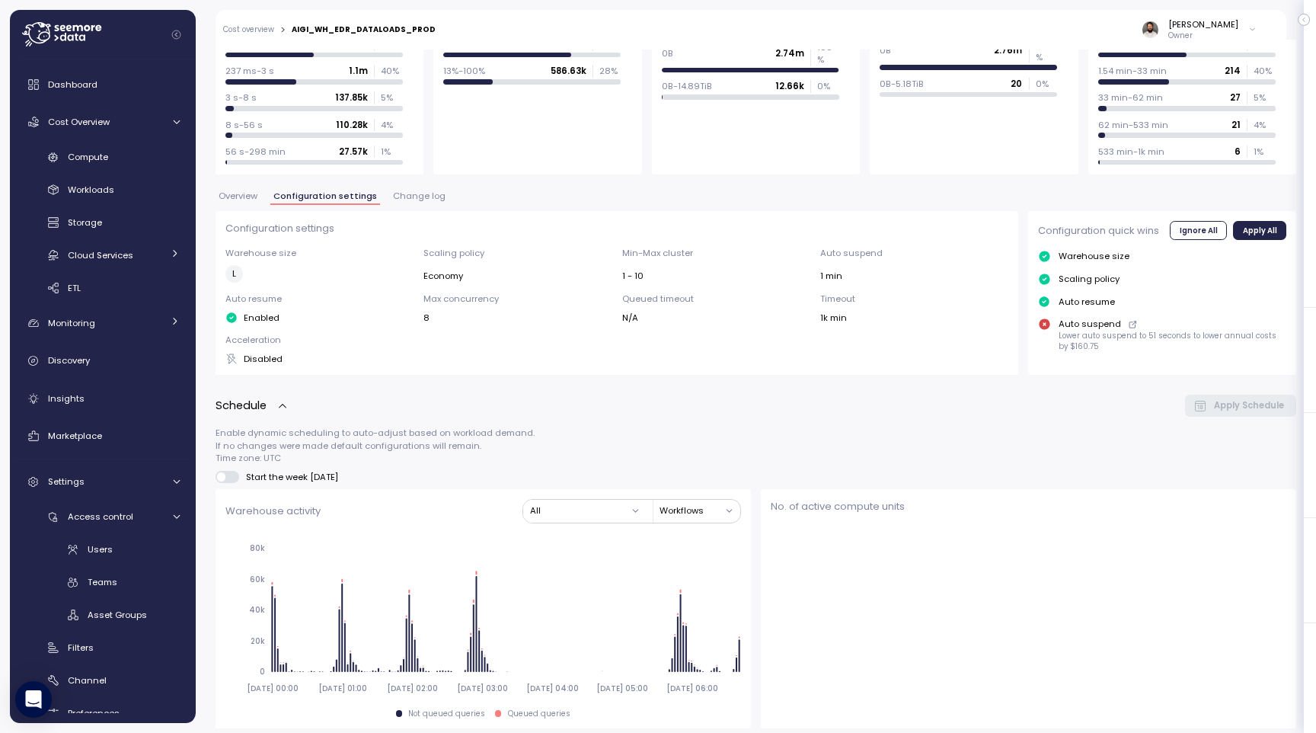
click at [251, 194] on span "Overview" at bounding box center [238, 196] width 39 height 8
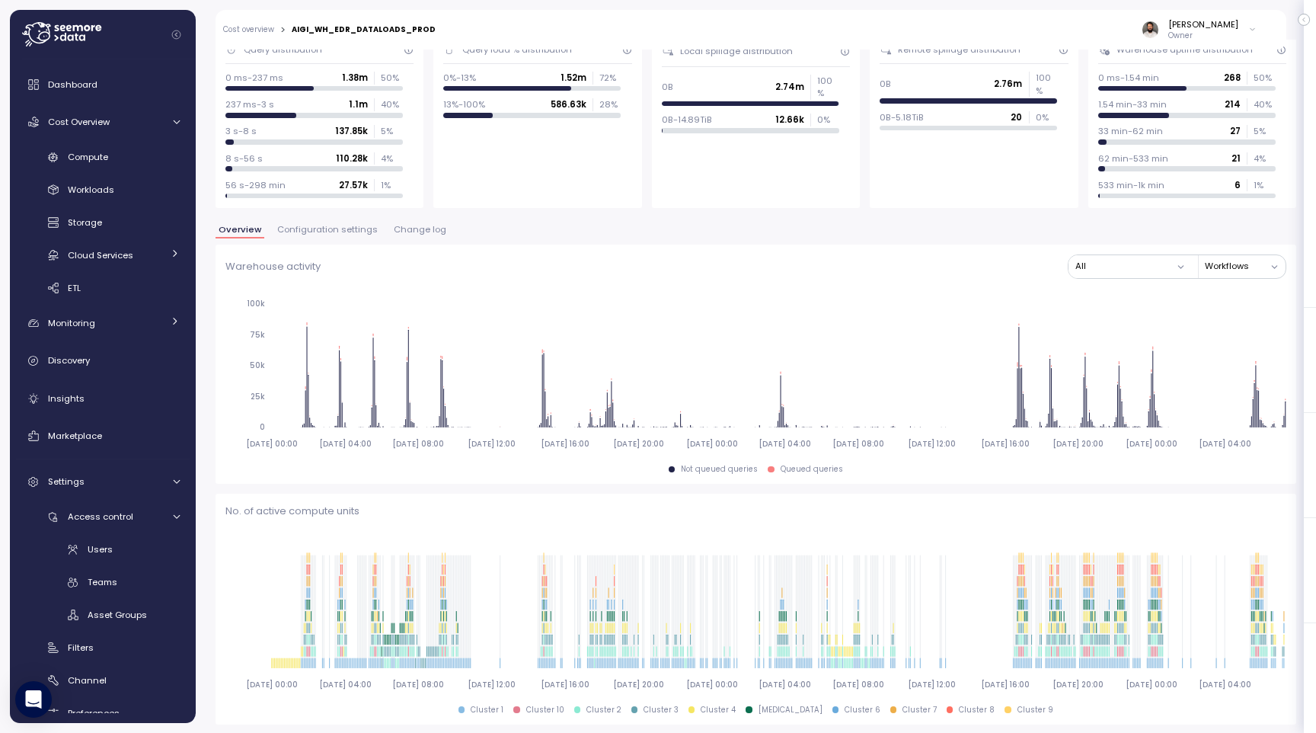
scroll to position [14, 0]
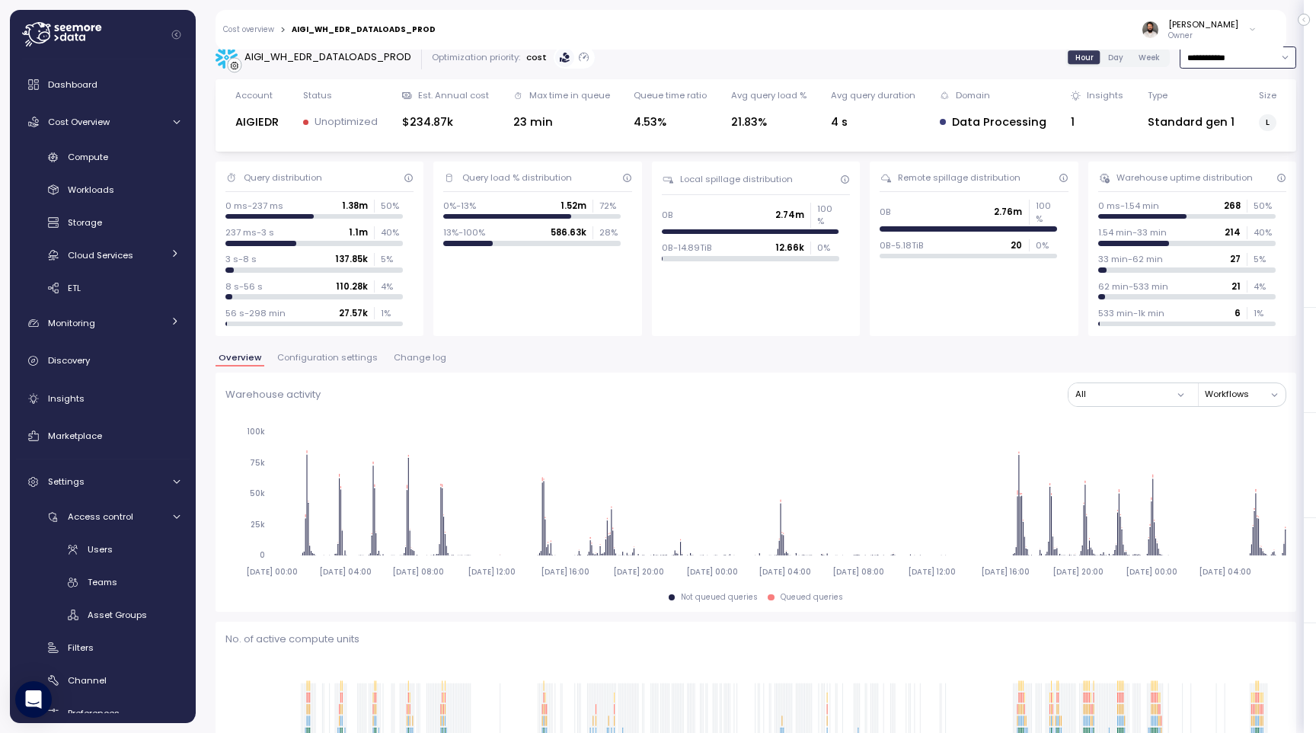
click at [1214, 55] on input "**********" at bounding box center [1238, 57] width 117 height 22
click at [1214, 123] on div "Last 7 days" at bounding box center [1230, 127] width 50 height 12
type input "**********"
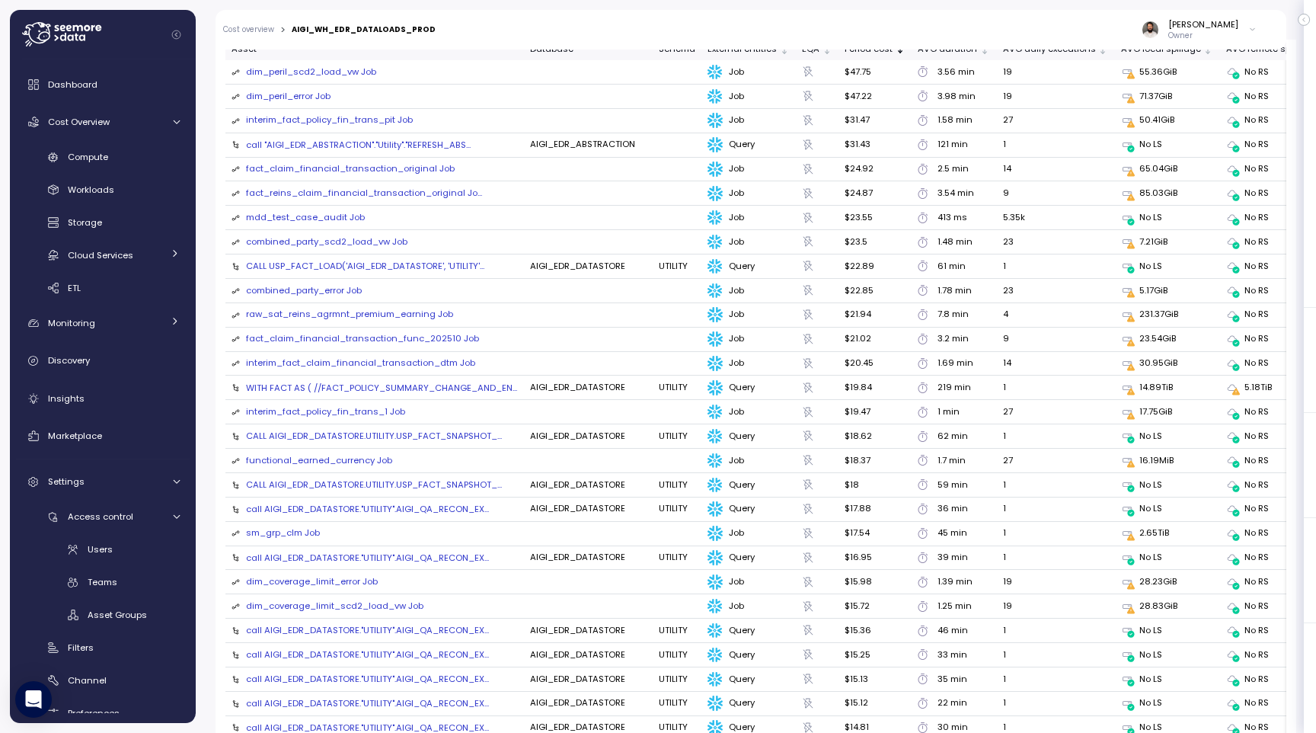
scroll to position [1770, 0]
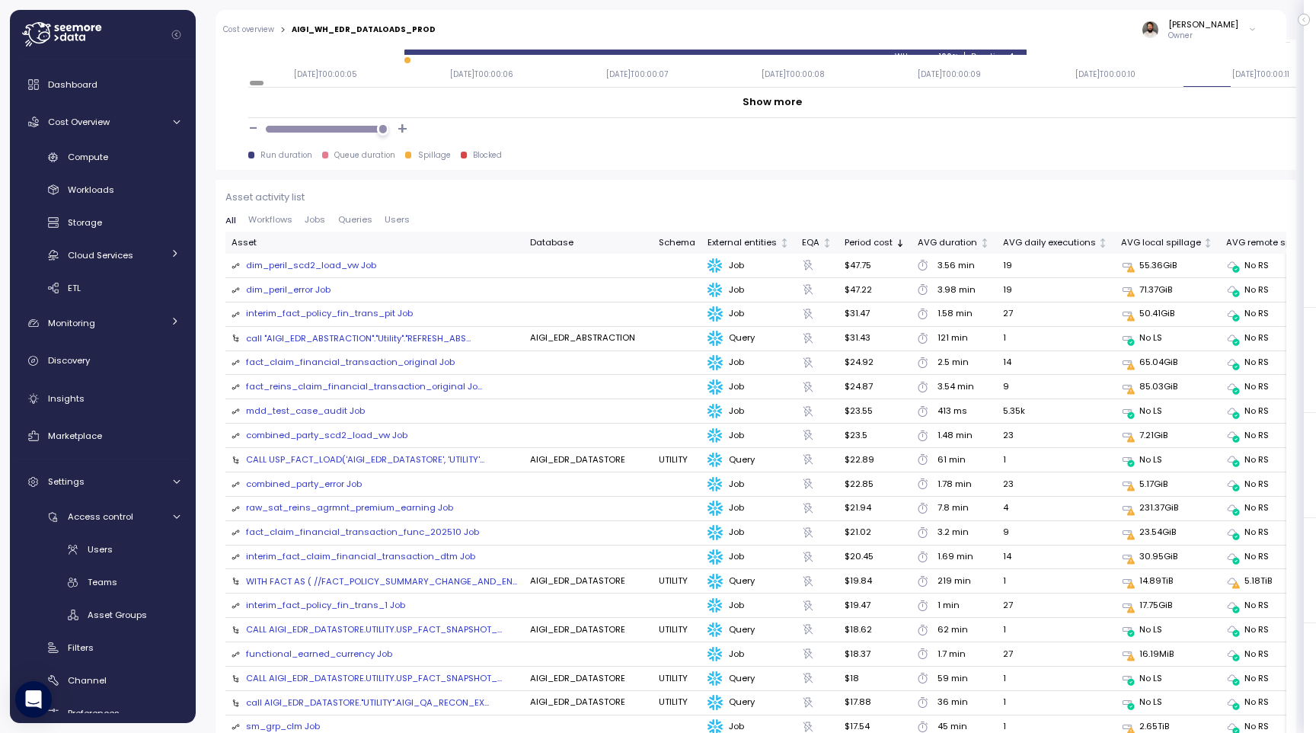
click at [324, 291] on div "dim_peril_error Job" at bounding box center [288, 290] width 85 height 14
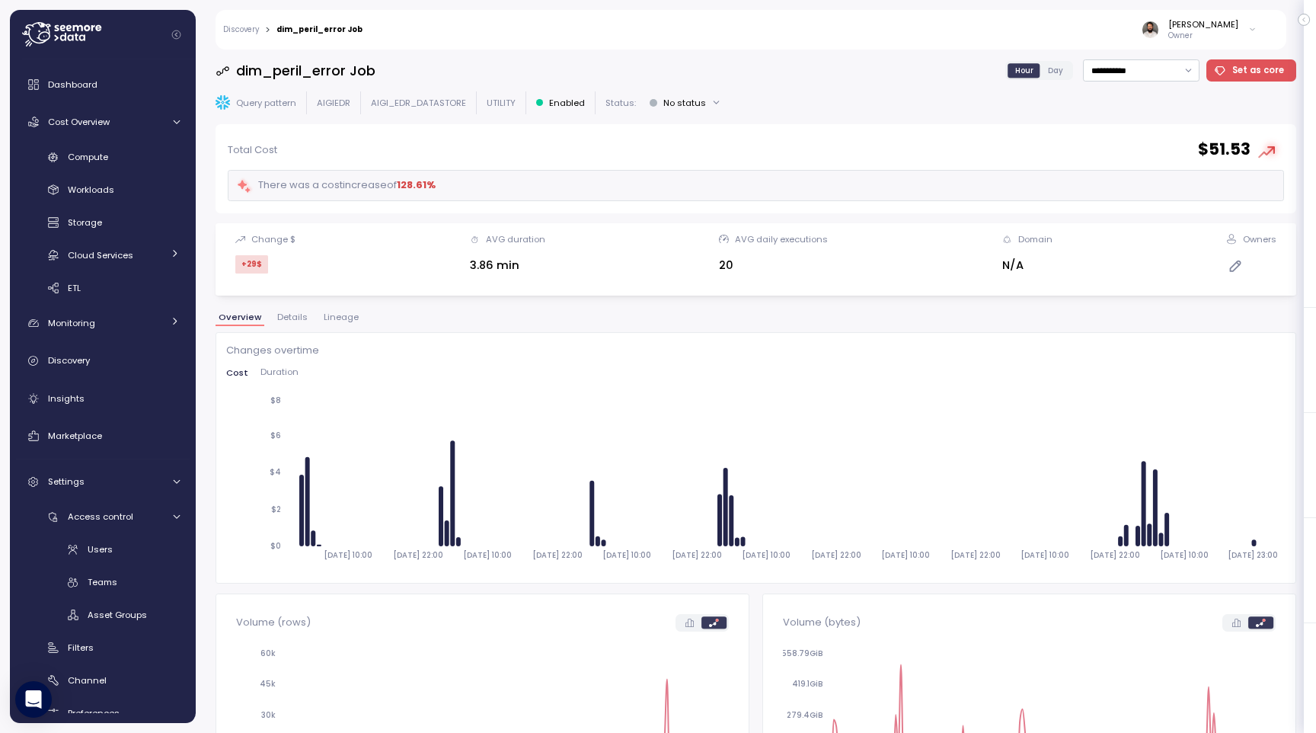
click at [330, 315] on span "Lineage" at bounding box center [341, 317] width 35 height 8
